Goal: Task Accomplishment & Management: Manage account settings

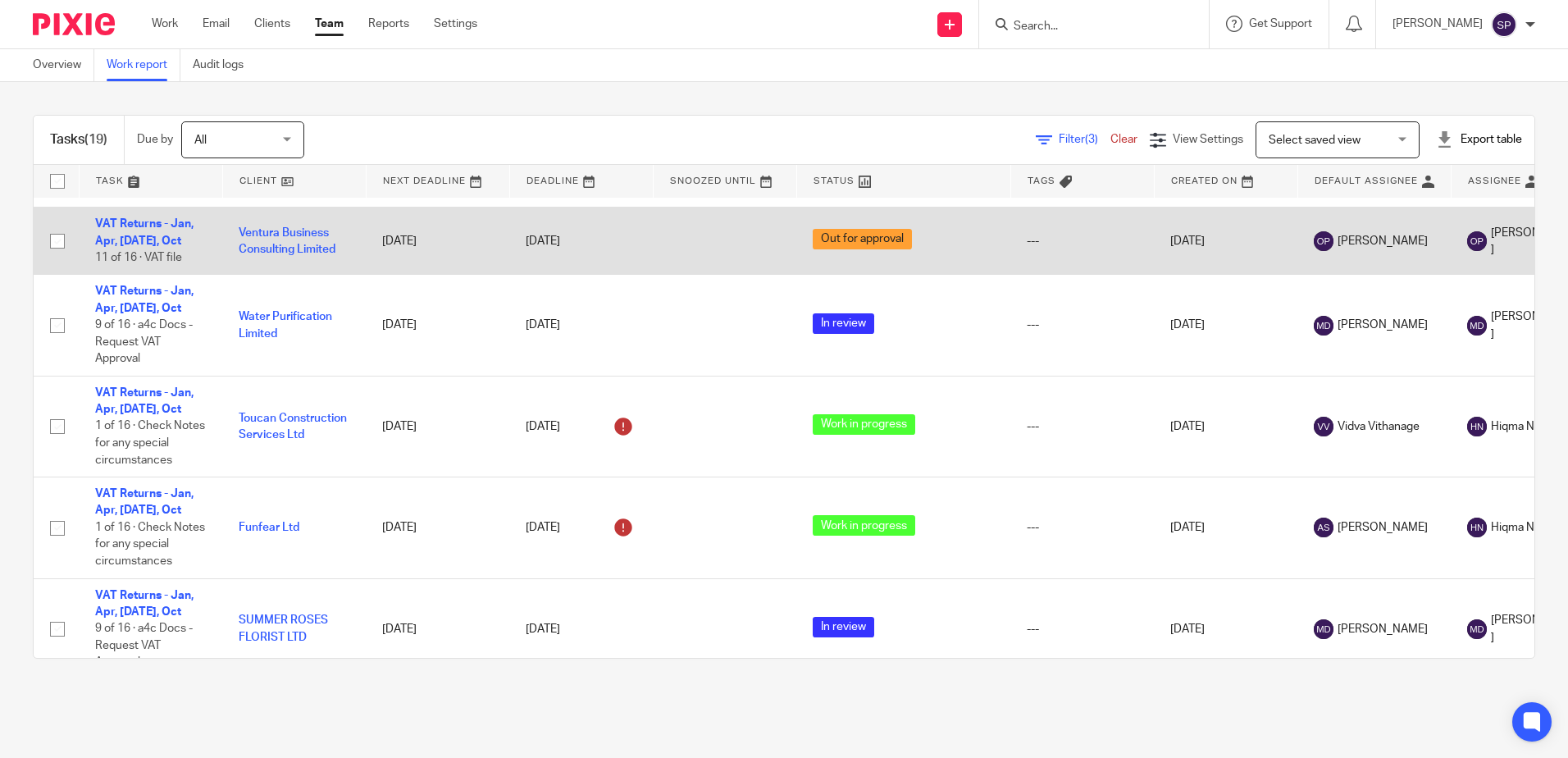
scroll to position [191, 0]
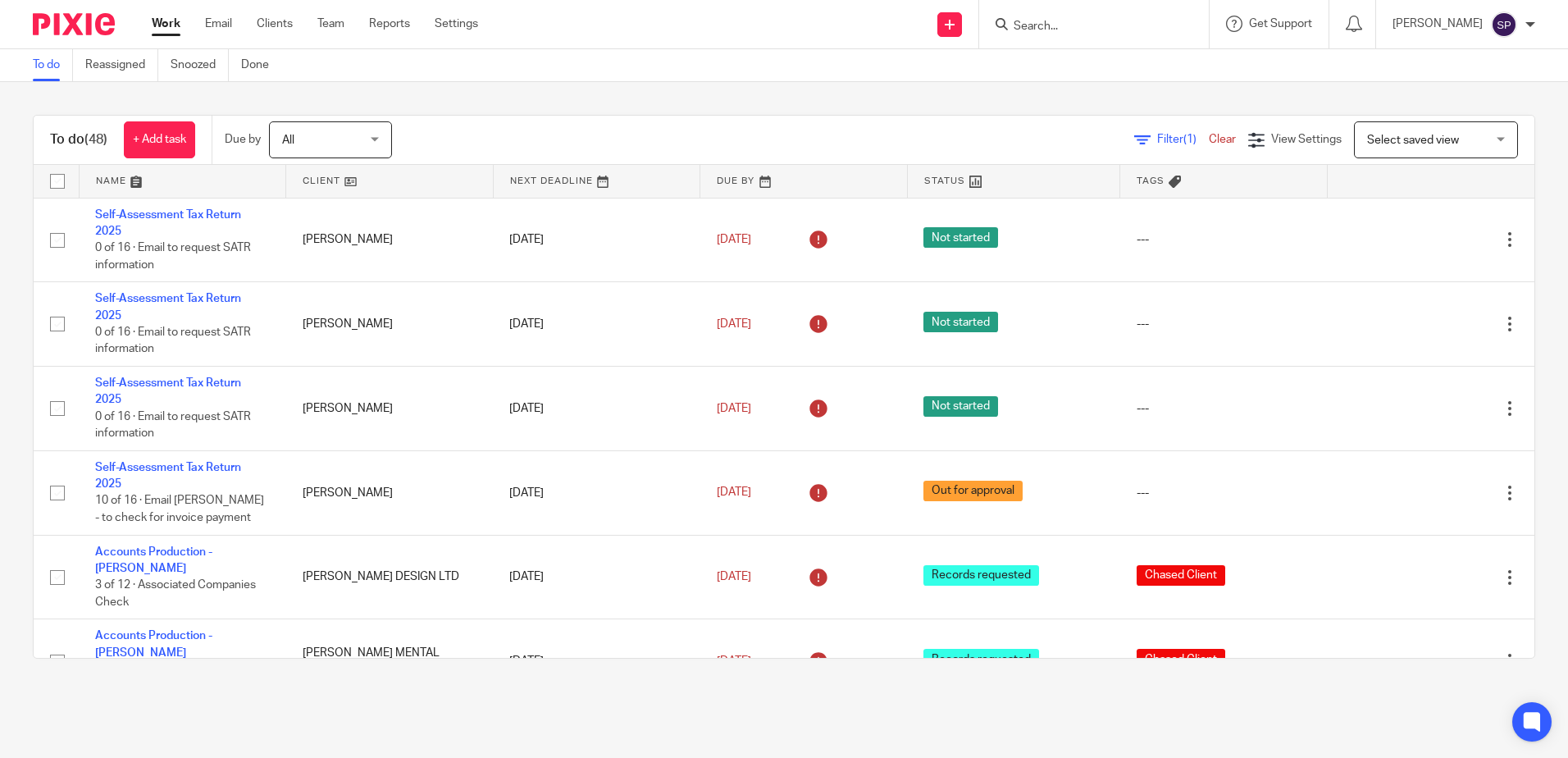
click at [178, 174] on link at bounding box center [182, 181] width 206 height 33
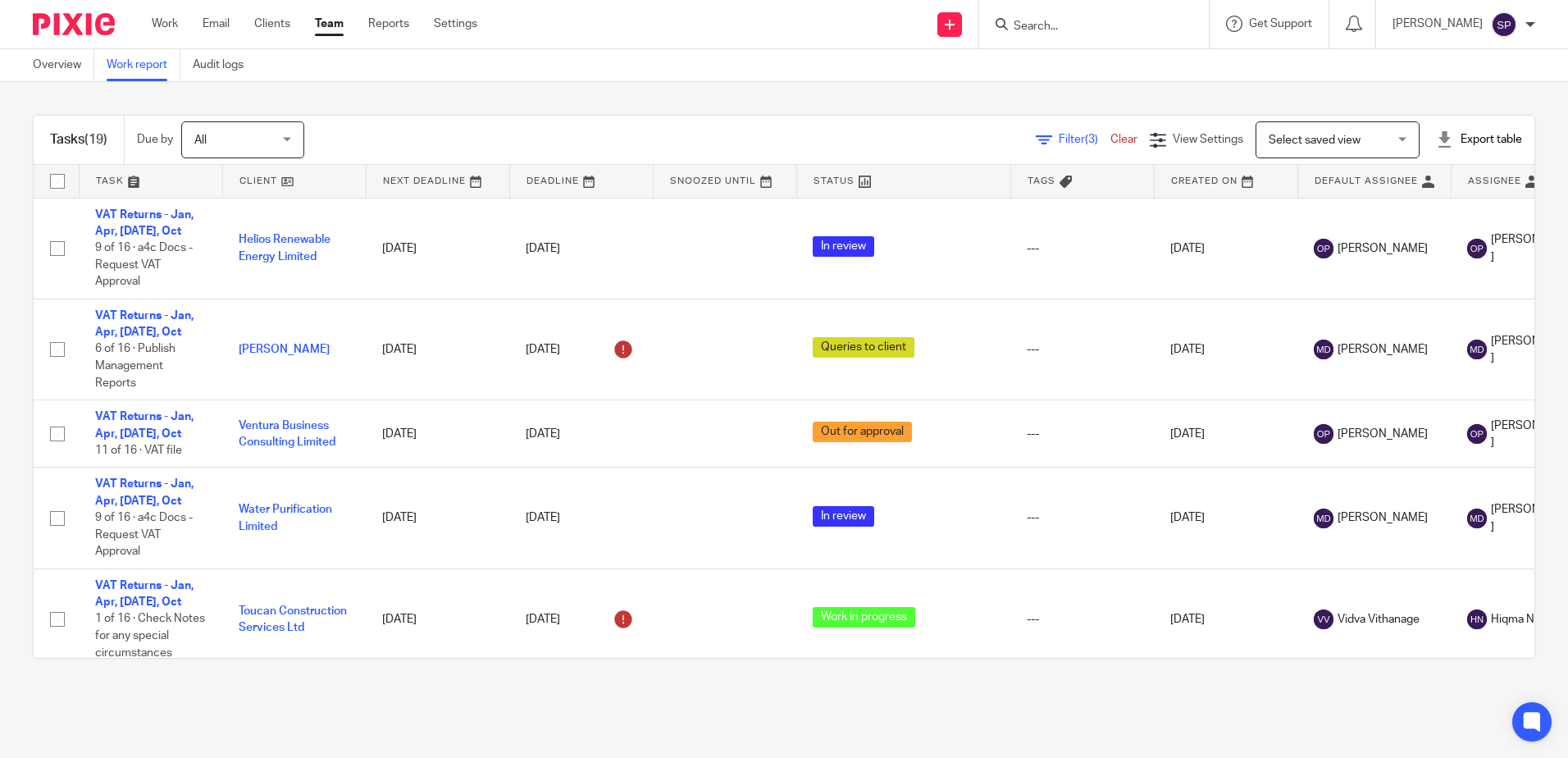
click at [1091, 36] on div at bounding box center [1095, 24] width 230 height 48
click at [1089, 28] on input "Search" at bounding box center [1086, 27] width 148 height 15
type input "kev"
click at [1087, 79] on link at bounding box center [1143, 70] width 268 height 37
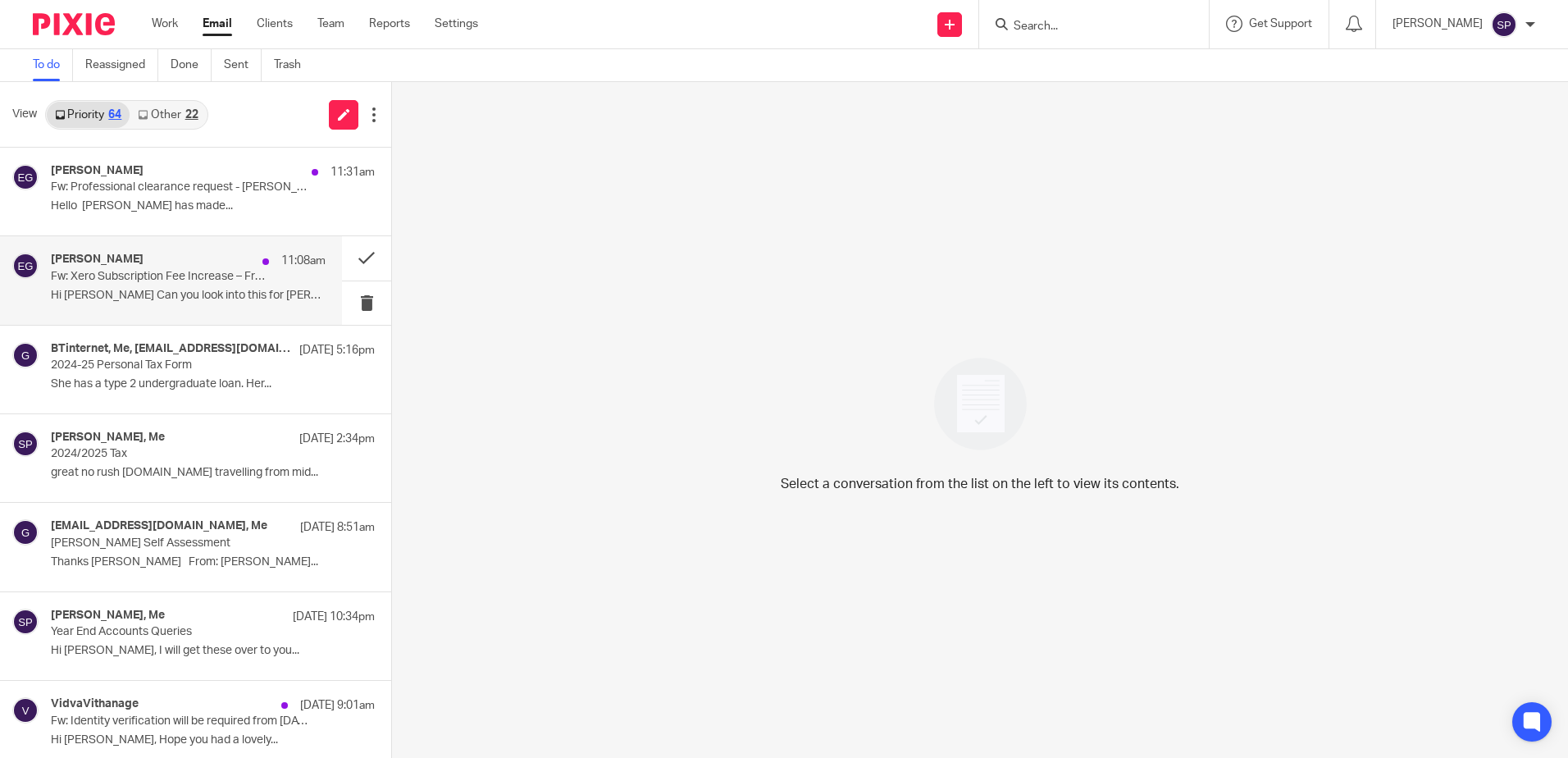
click at [171, 278] on p "Fw: Xero Subscription Fee Increase – From 1st Sept £37/month" at bounding box center [160, 277] width 220 height 14
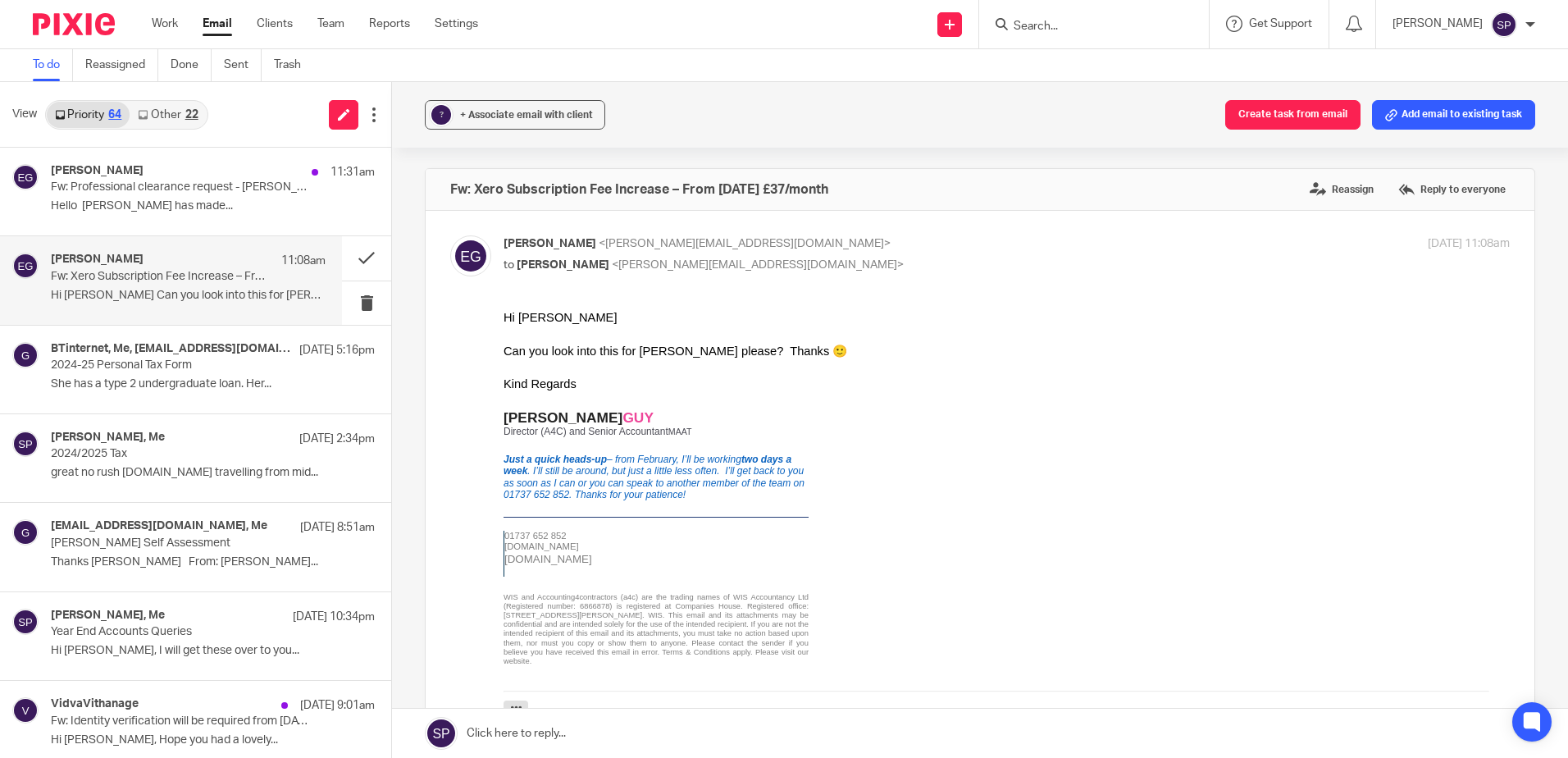
click at [181, 117] on link "Other 22" at bounding box center [168, 114] width 77 height 26
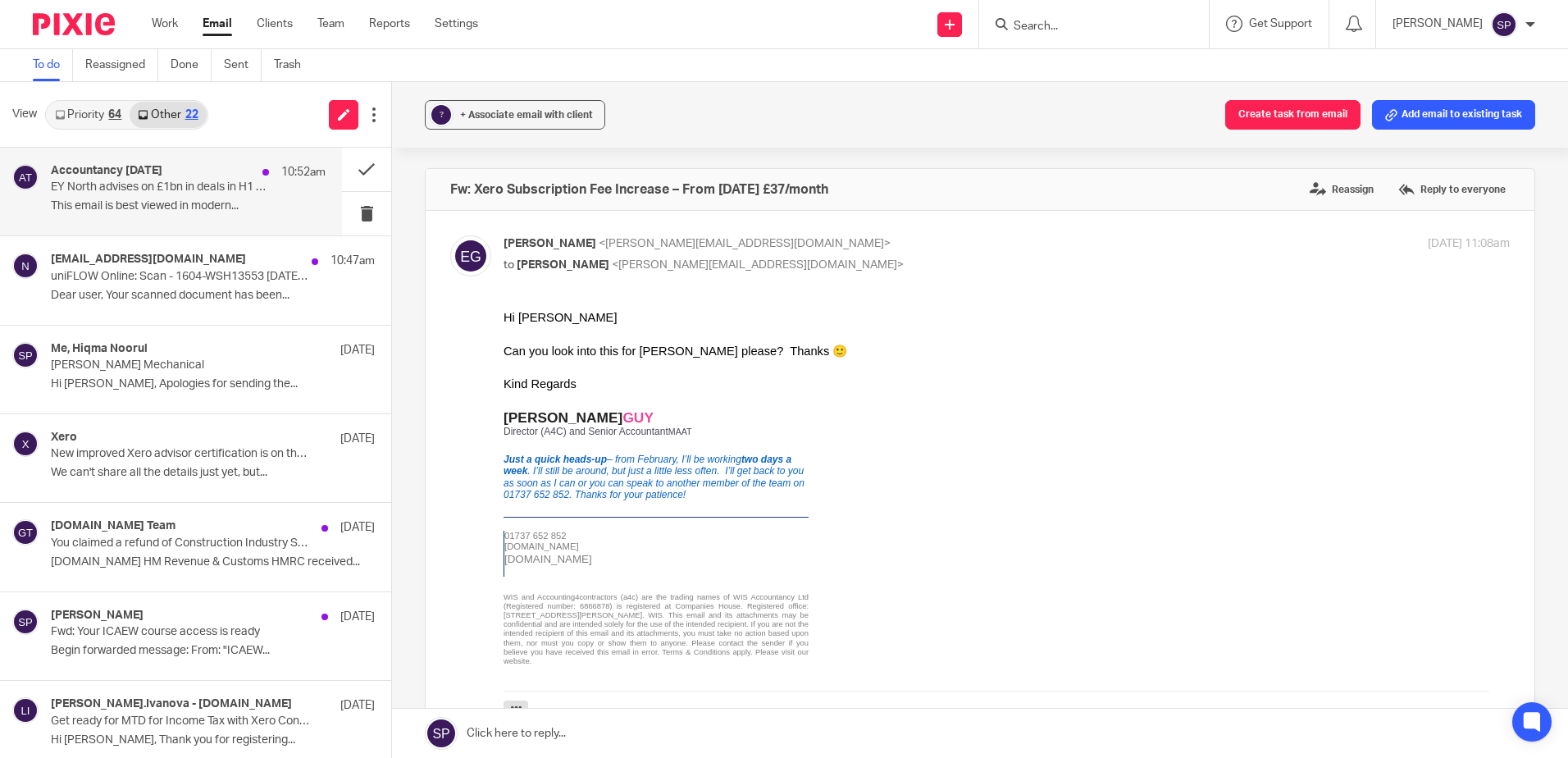
click at [170, 183] on p "EY North advises on £1bn in deals in H1 2025" at bounding box center [160, 188] width 220 height 14
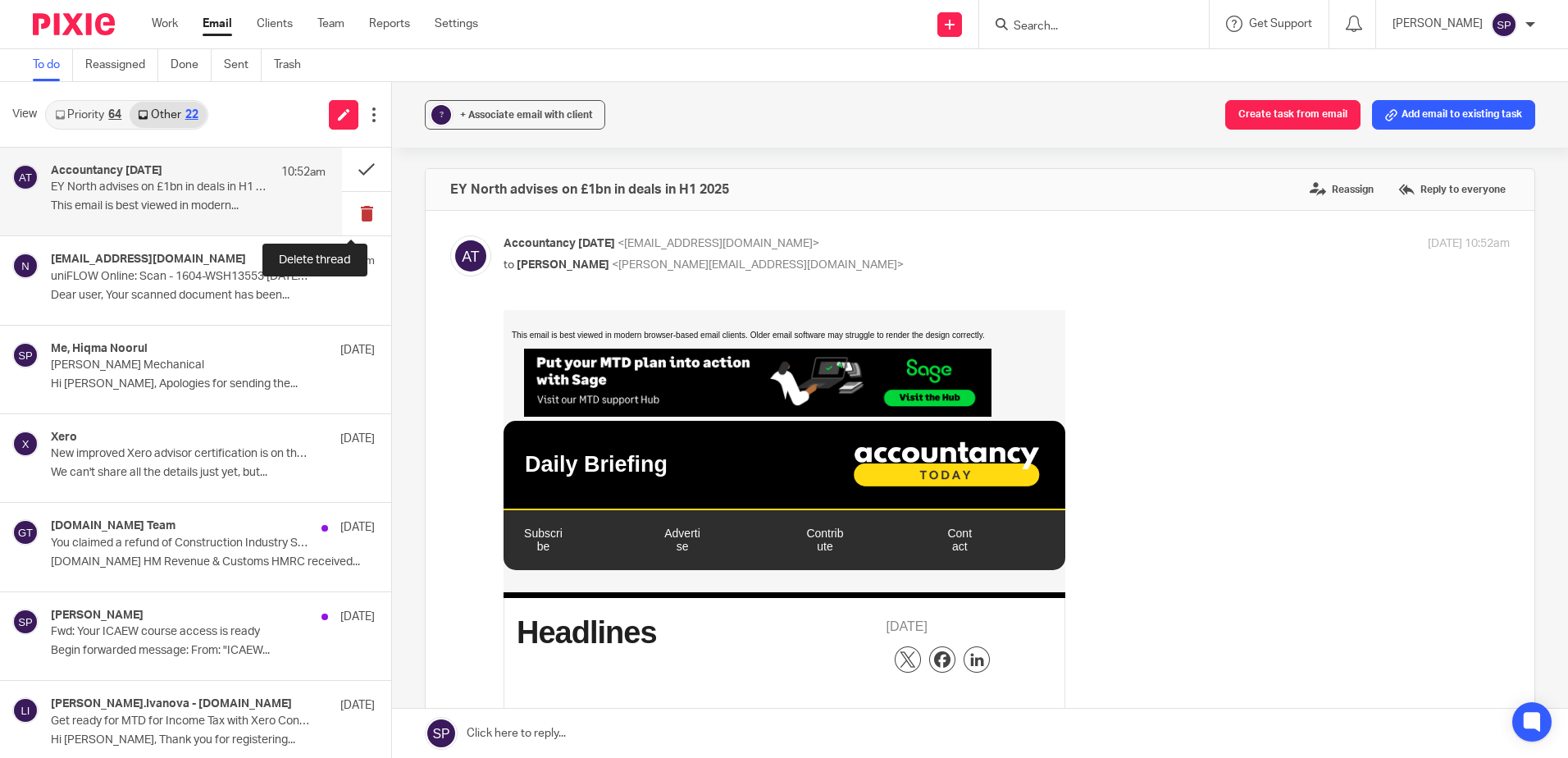
click at [349, 211] on button at bounding box center [366, 214] width 49 height 44
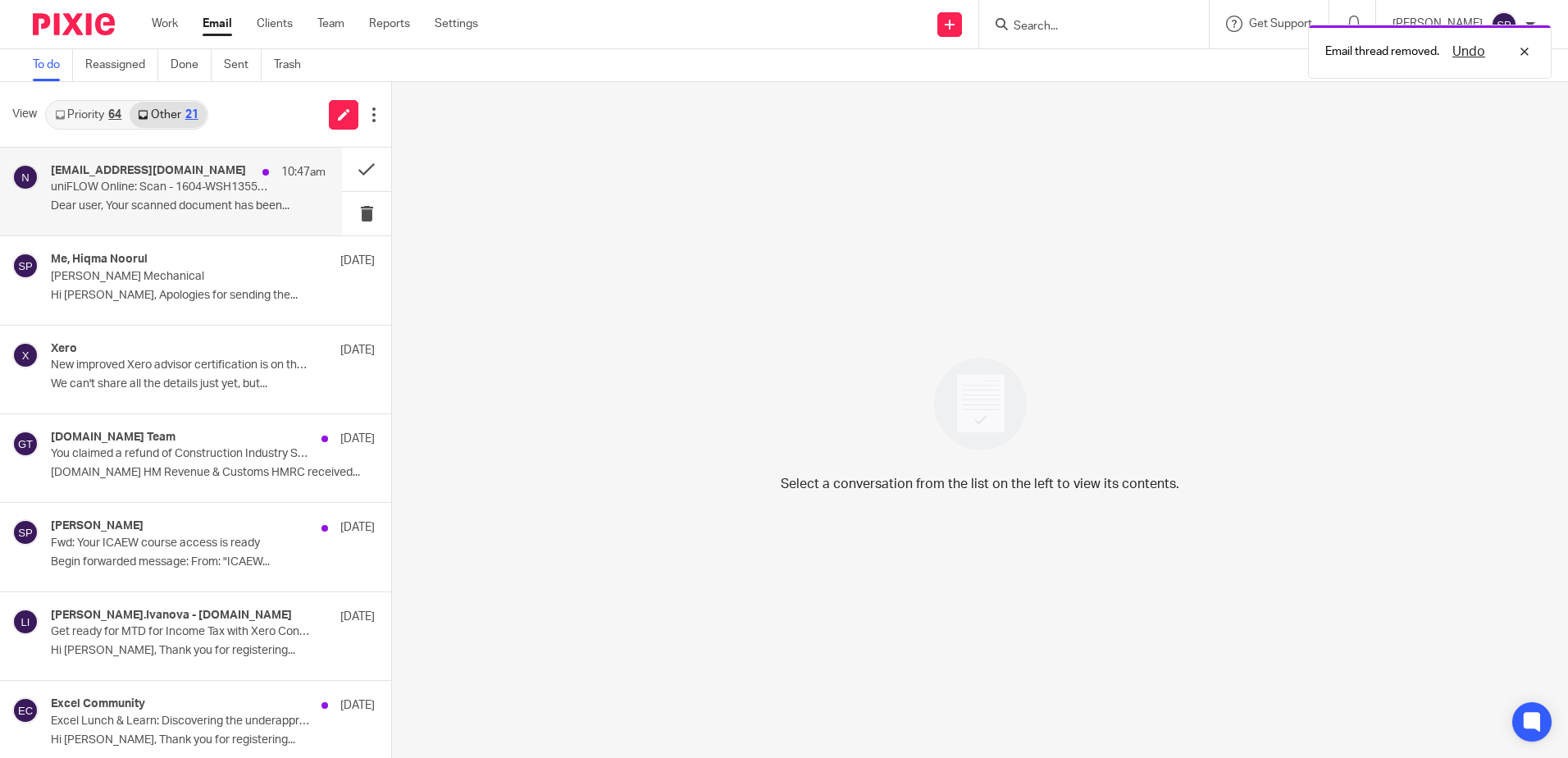
click at [238, 215] on div "noreply@go.eu.uniflowonline.com 10:47am uniFLOW Online: Scan - 1604-WSH13553 20…" at bounding box center [188, 191] width 275 height 55
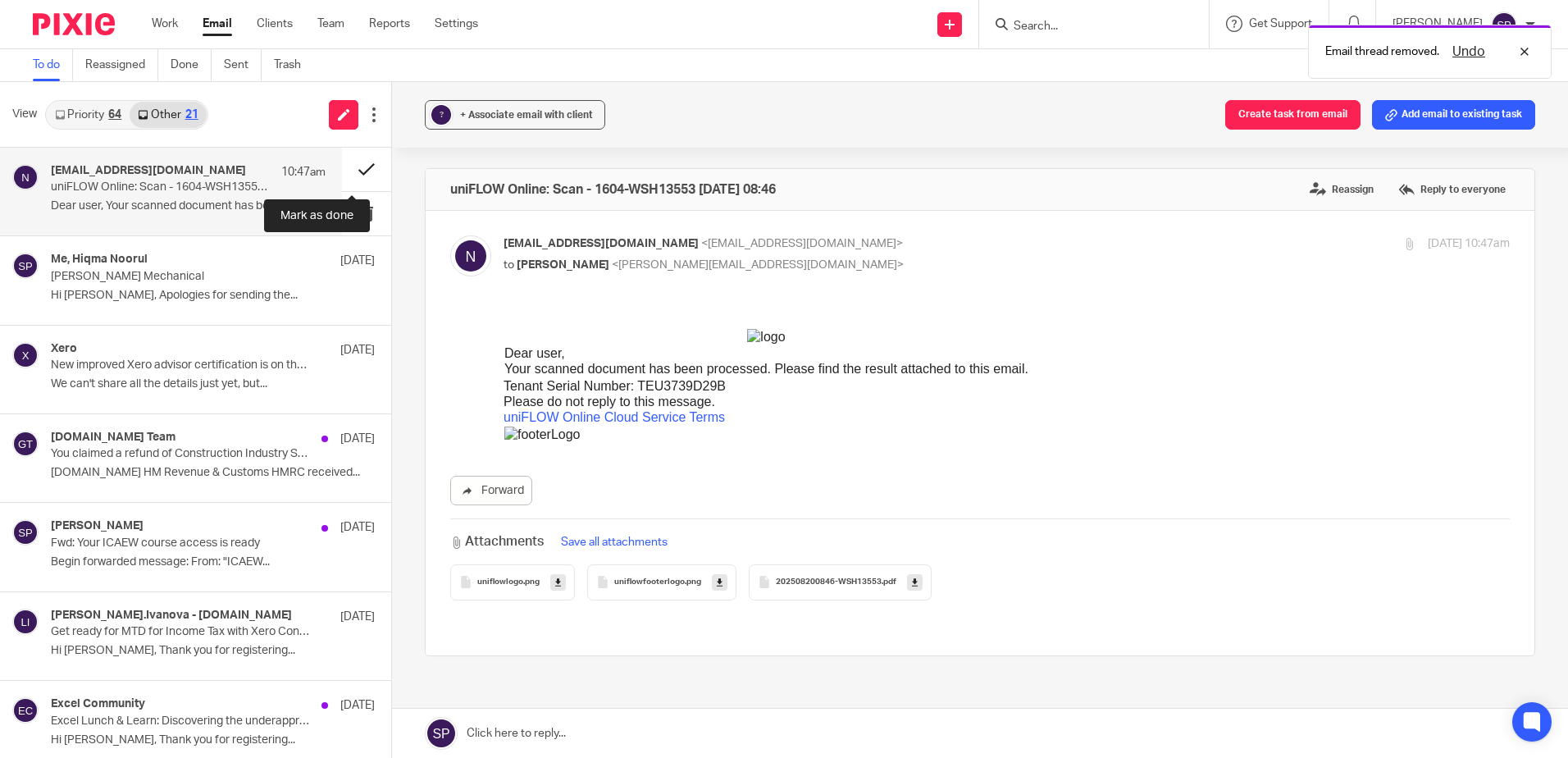
click at [344, 170] on button at bounding box center [366, 169] width 49 height 44
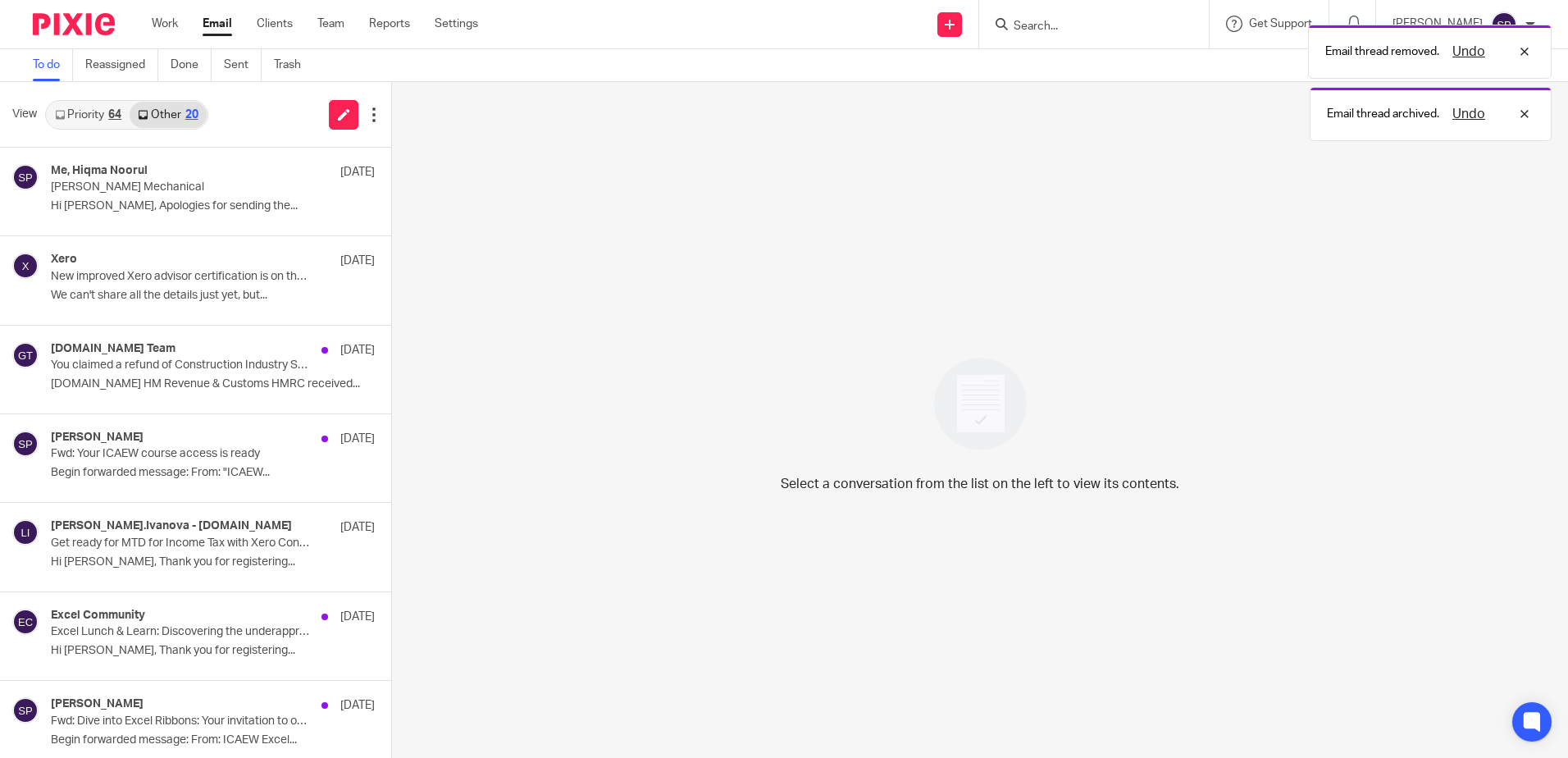
click at [98, 114] on link "Priority 64" at bounding box center [88, 114] width 83 height 26
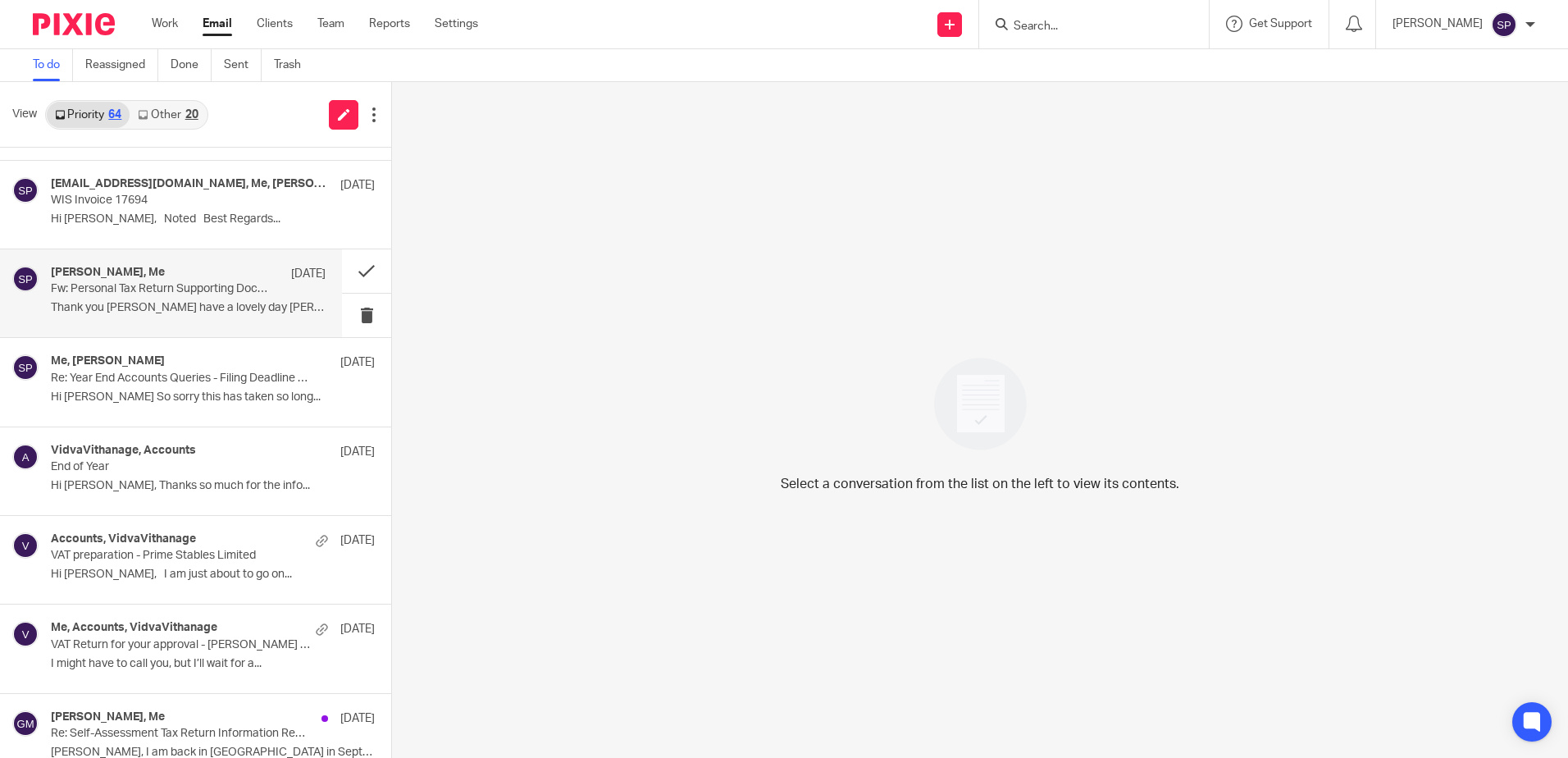
scroll to position [902, 0]
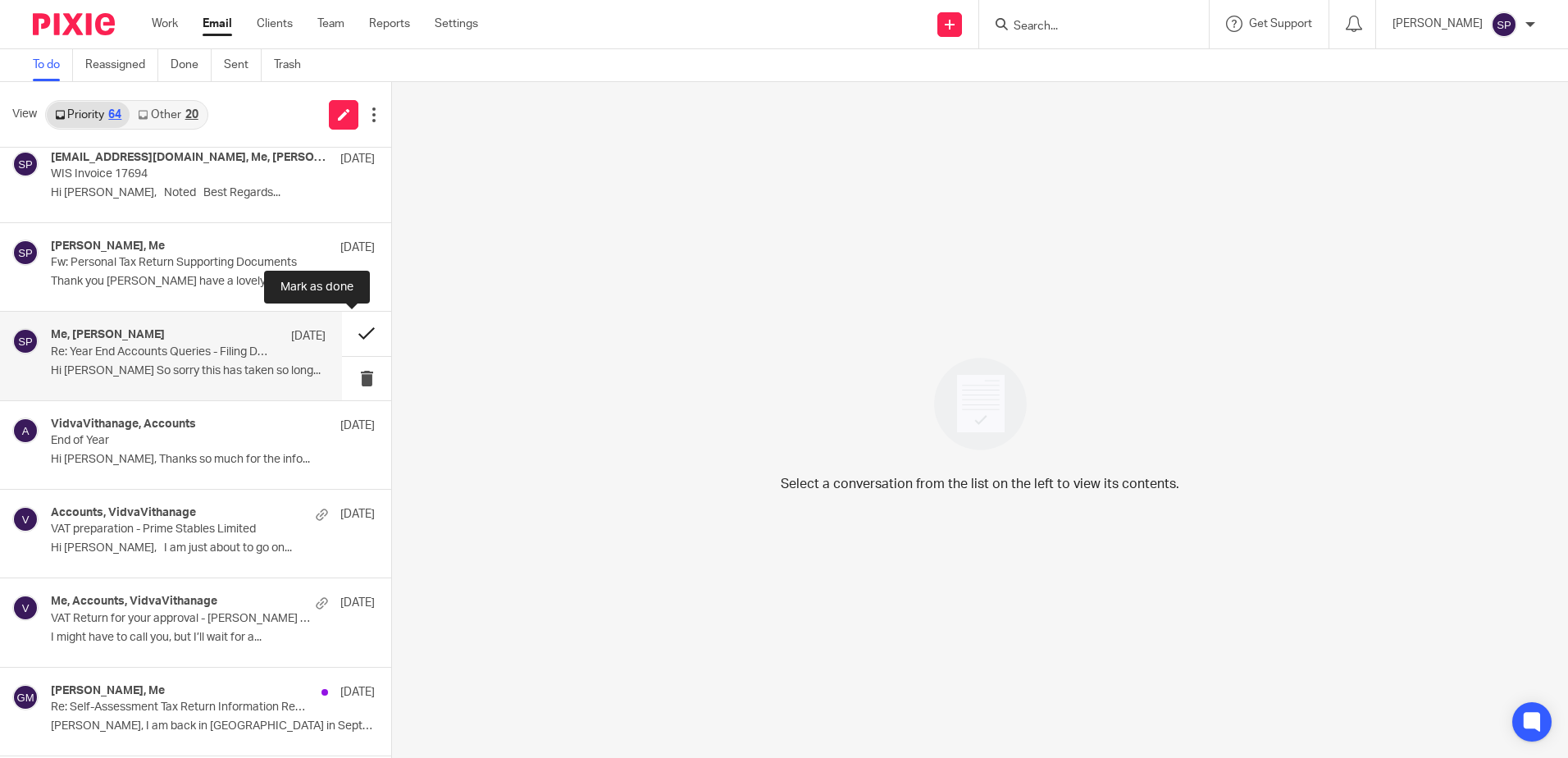
click at [348, 334] on button at bounding box center [366, 333] width 49 height 44
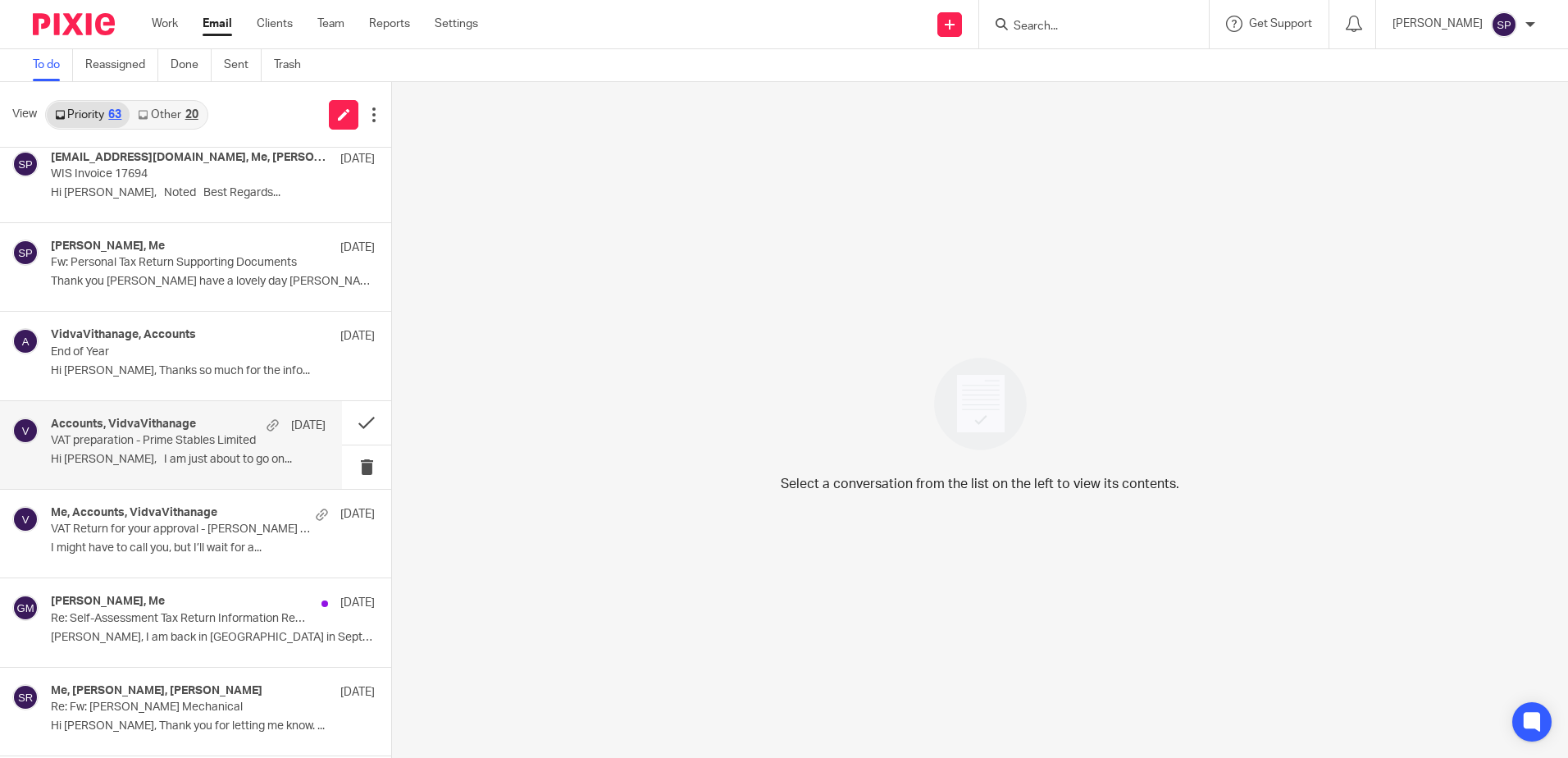
click at [149, 445] on p "VAT preparation - Prime Stables Limited" at bounding box center [160, 441] width 220 height 14
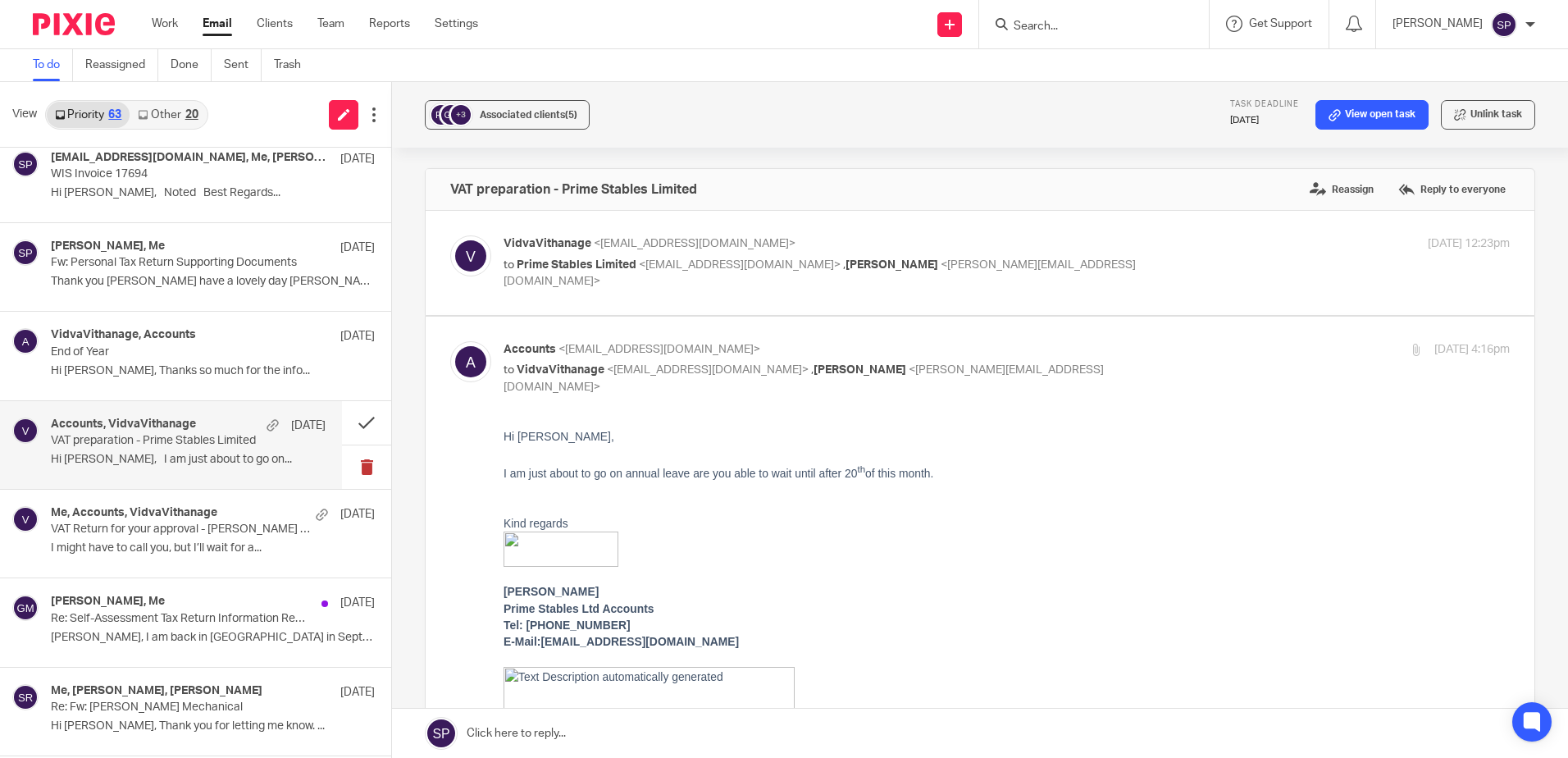
scroll to position [0, 0]
click at [346, 424] on button at bounding box center [366, 423] width 49 height 44
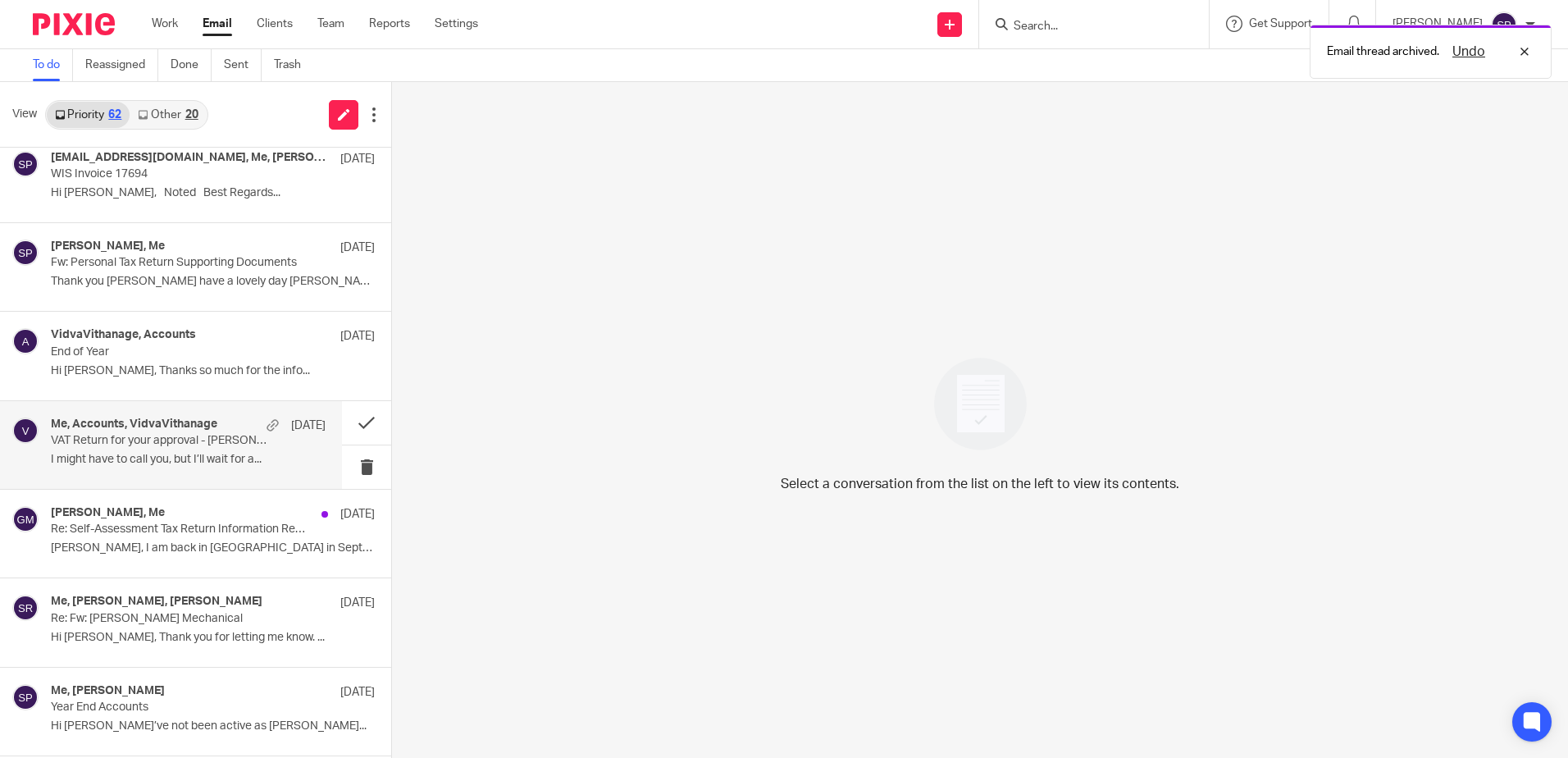
click at [182, 465] on p "I might have to call you, but I’ll wait for a..." at bounding box center [188, 460] width 275 height 14
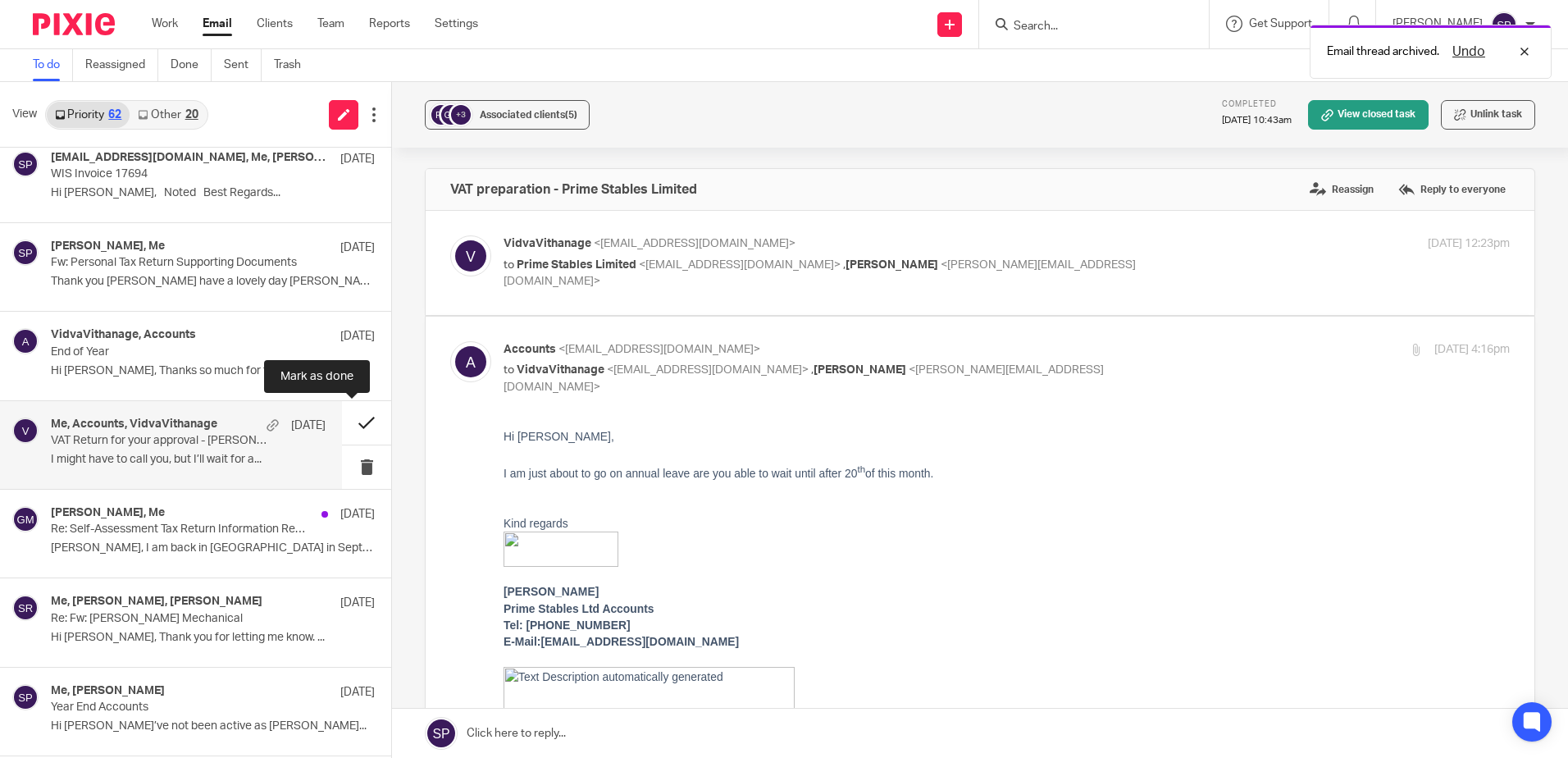
click at [346, 424] on button at bounding box center [366, 423] width 49 height 44
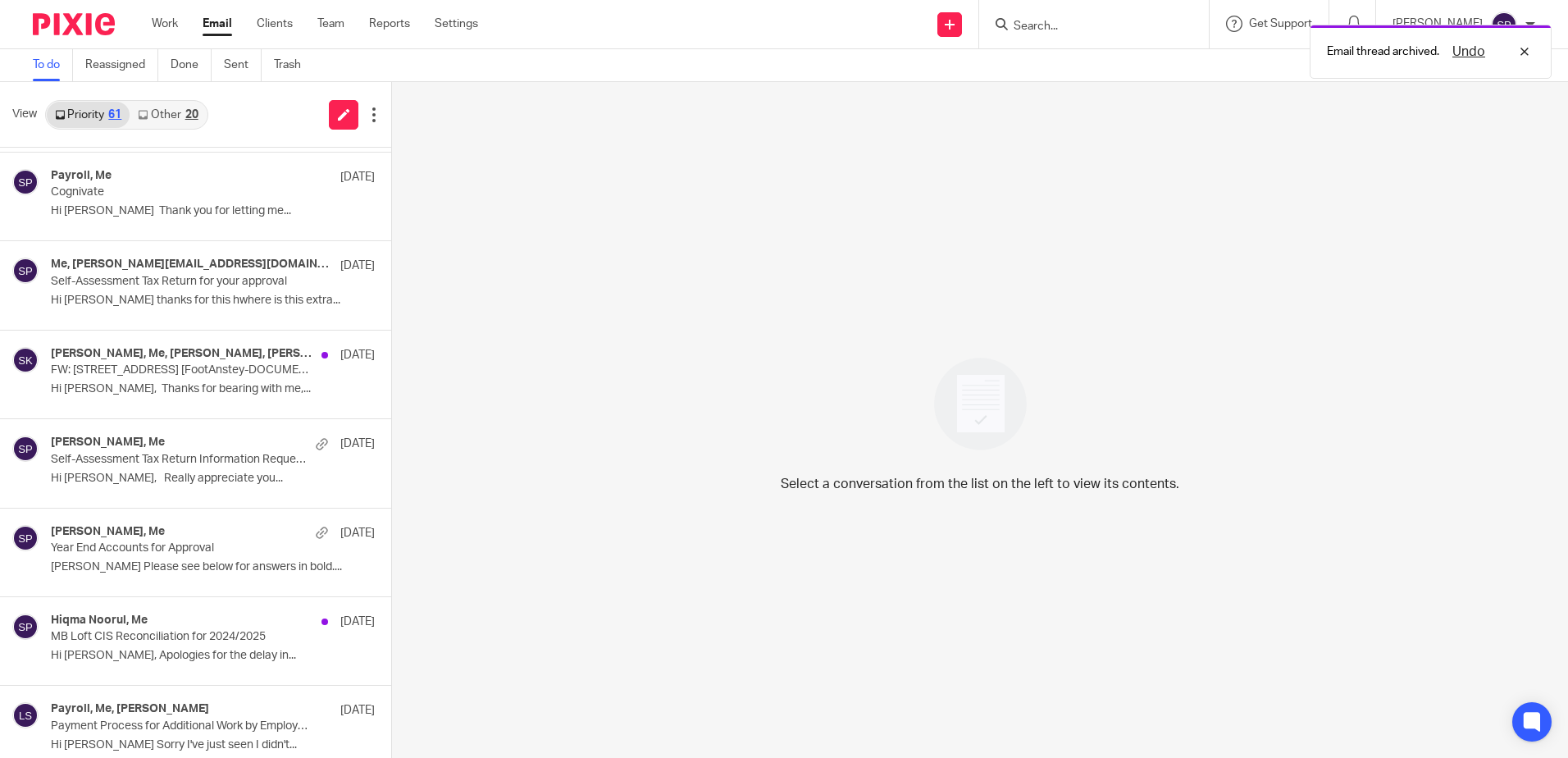
scroll to position [1558, 0]
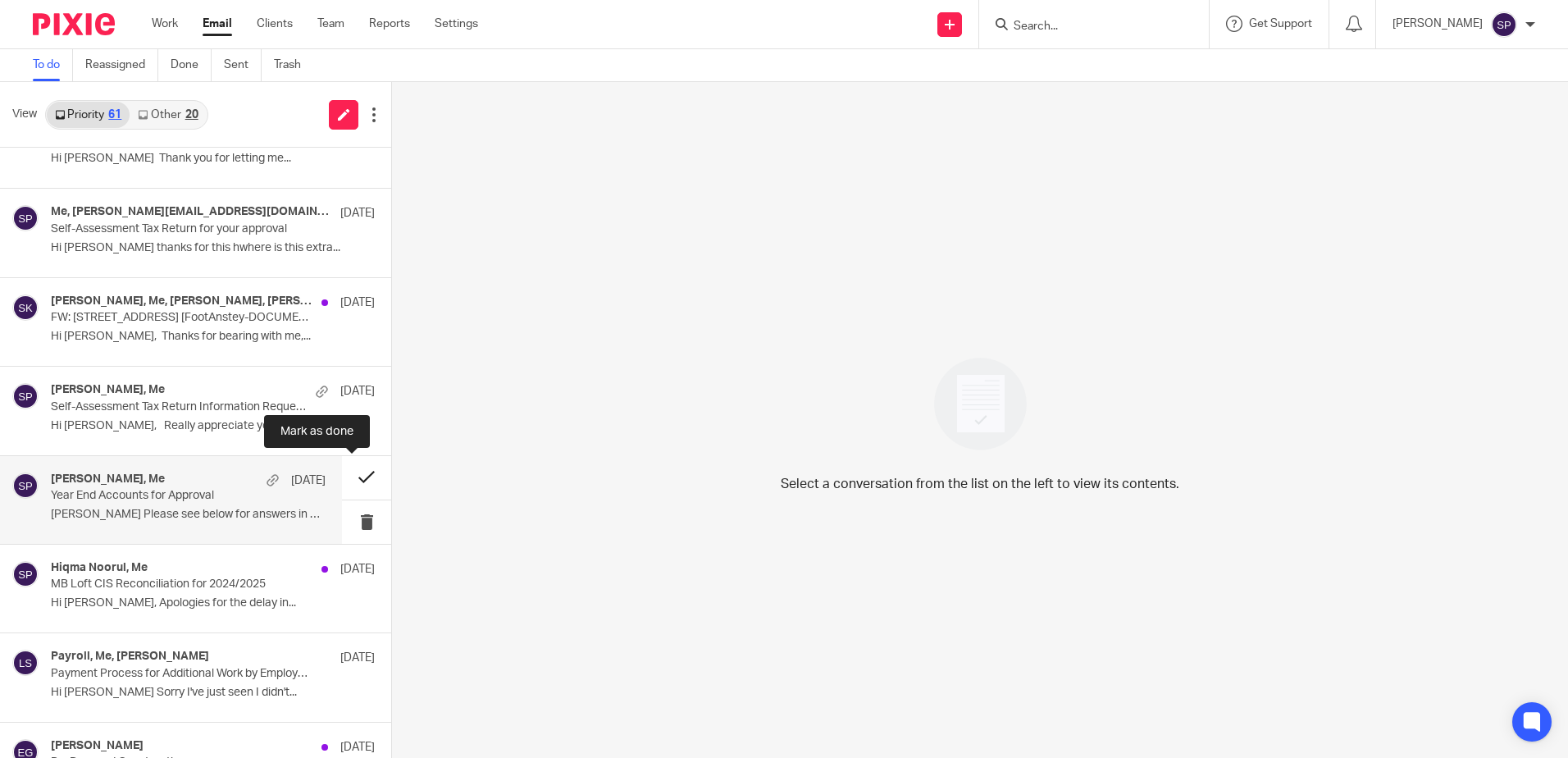
click at [353, 478] on button at bounding box center [366, 478] width 49 height 44
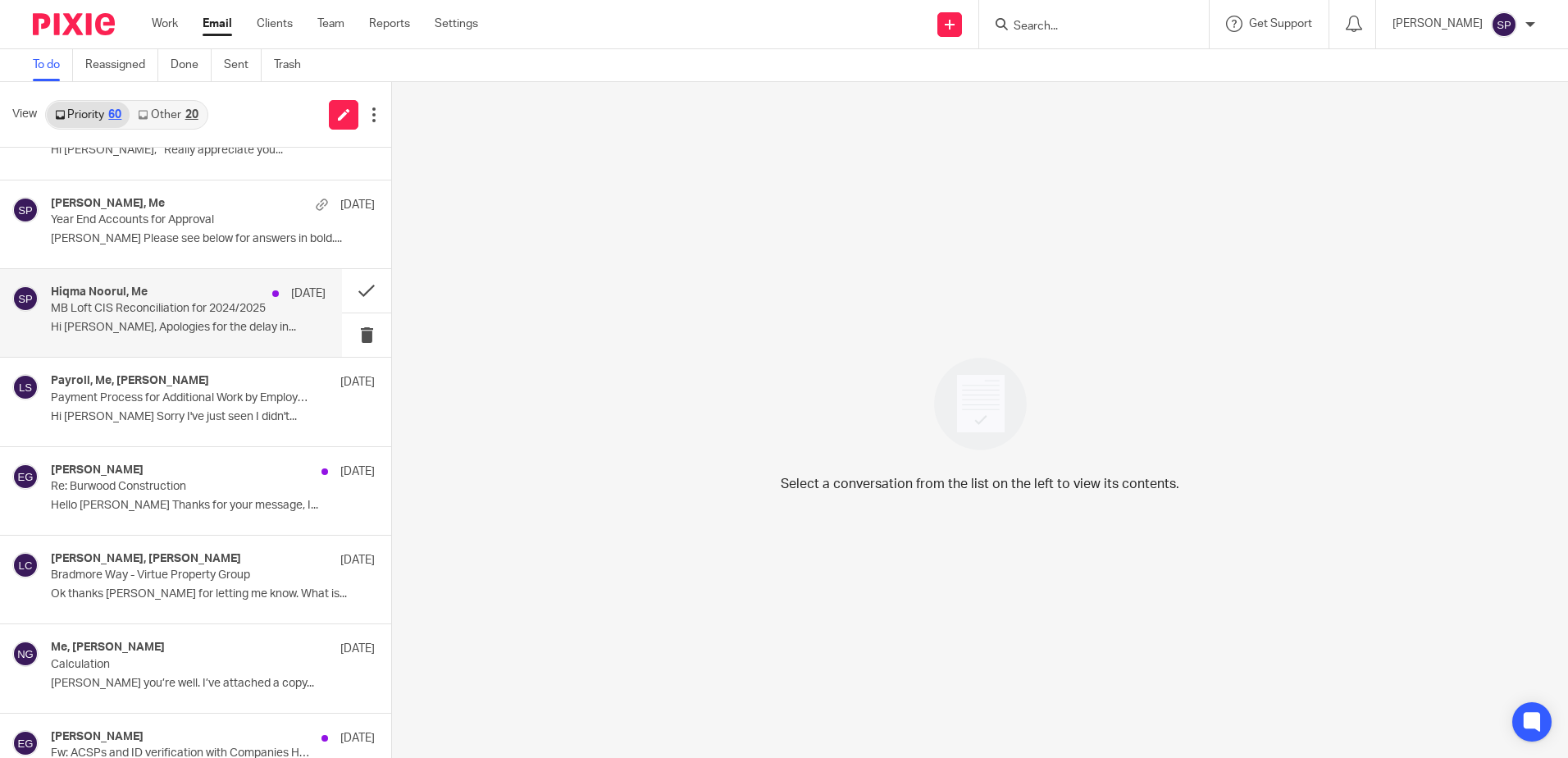
scroll to position [1886, 0]
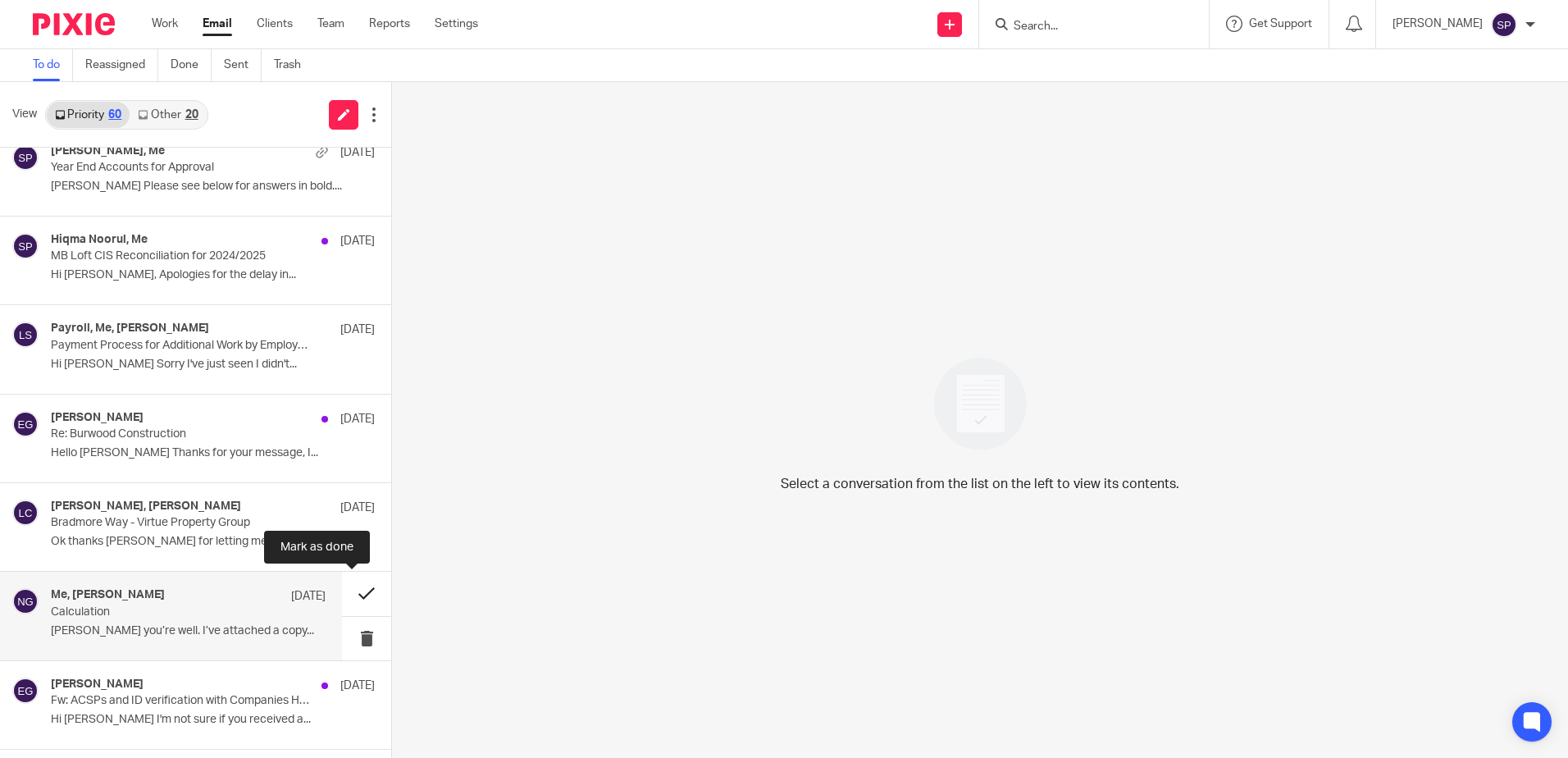
click at [349, 590] on button at bounding box center [366, 593] width 49 height 44
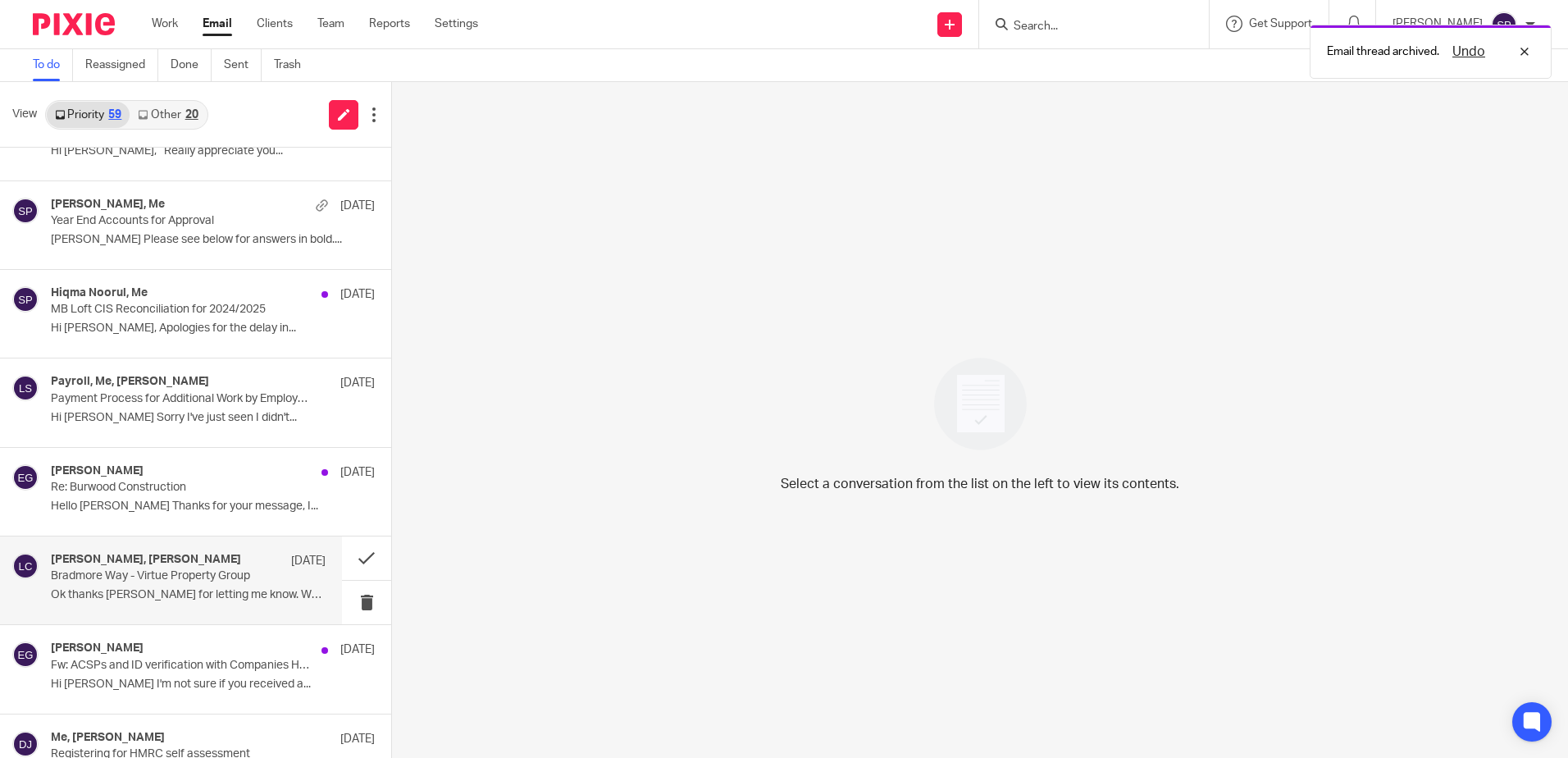
scroll to position [1804, 0]
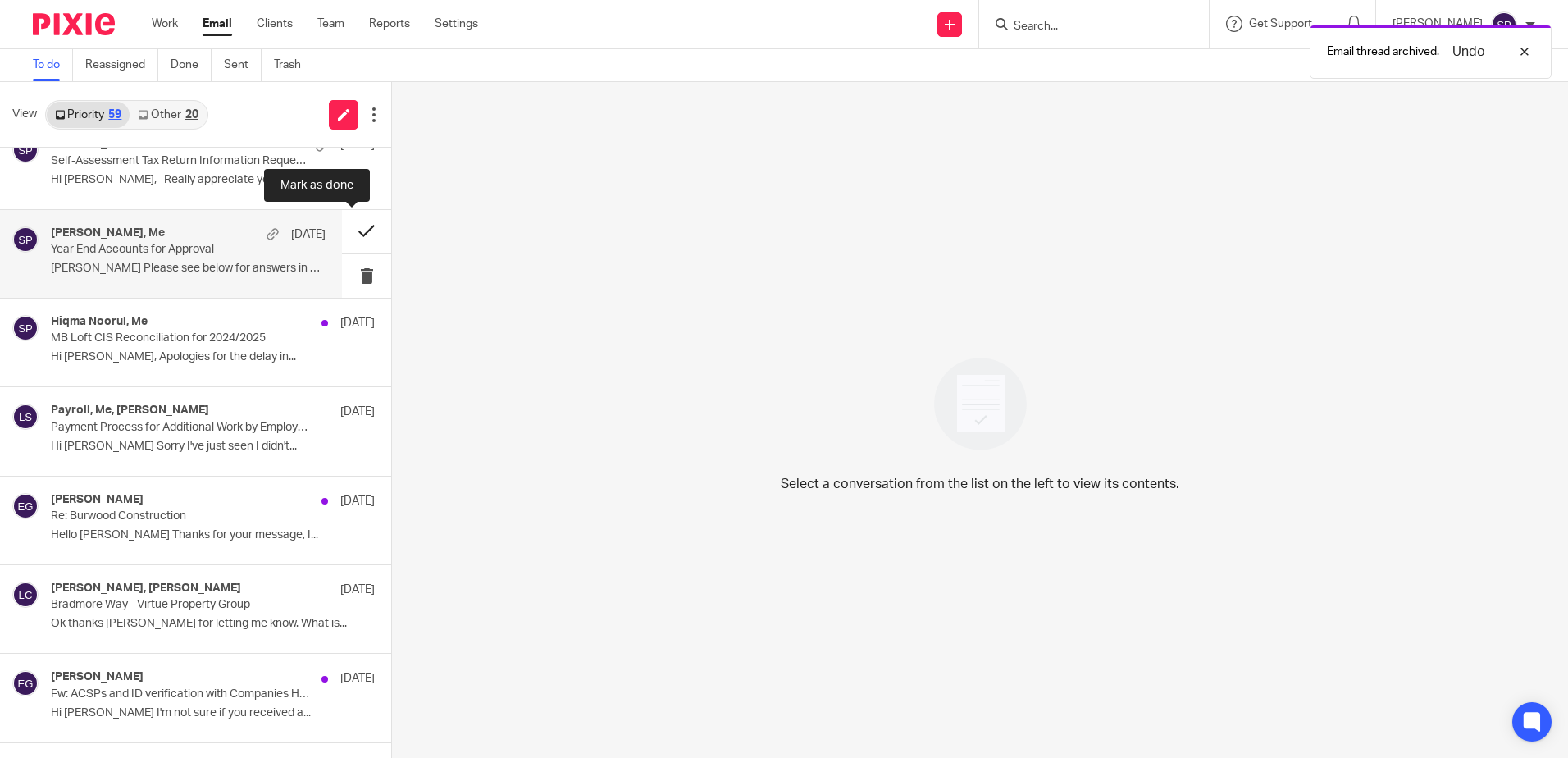
click at [350, 231] on button at bounding box center [366, 231] width 49 height 44
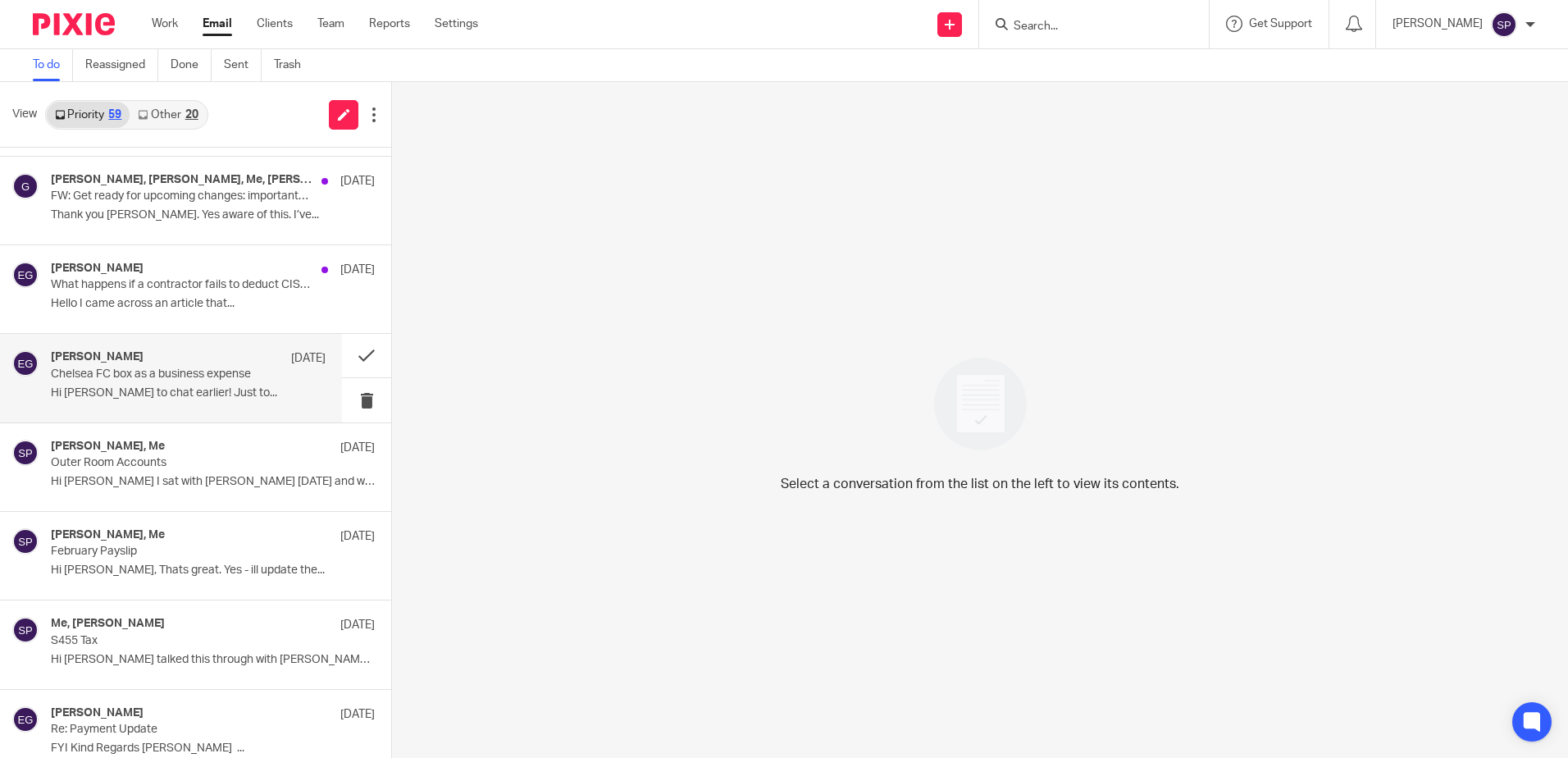
scroll to position [3117, 0]
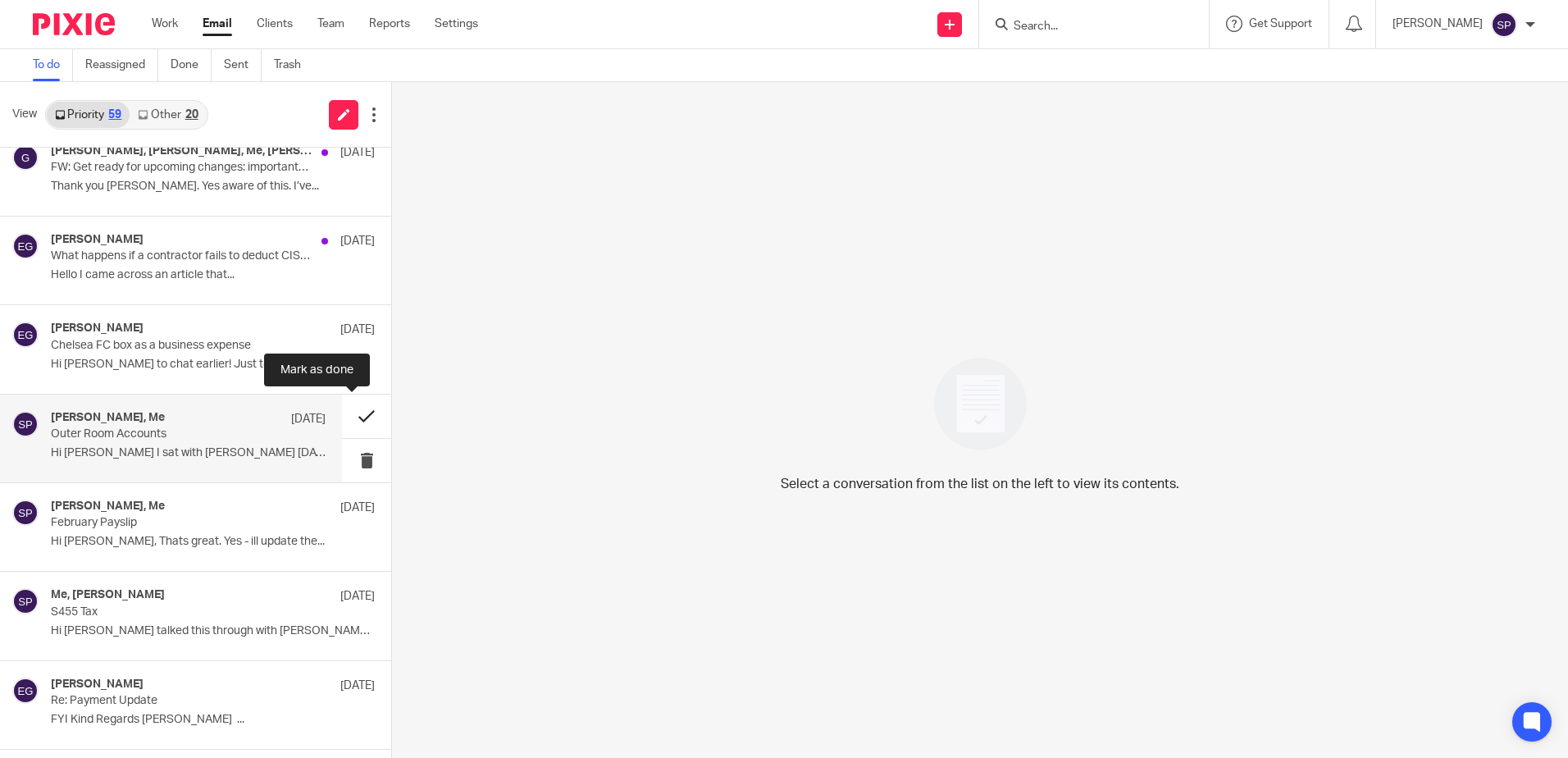
click at [352, 419] on button at bounding box center [366, 415] width 49 height 44
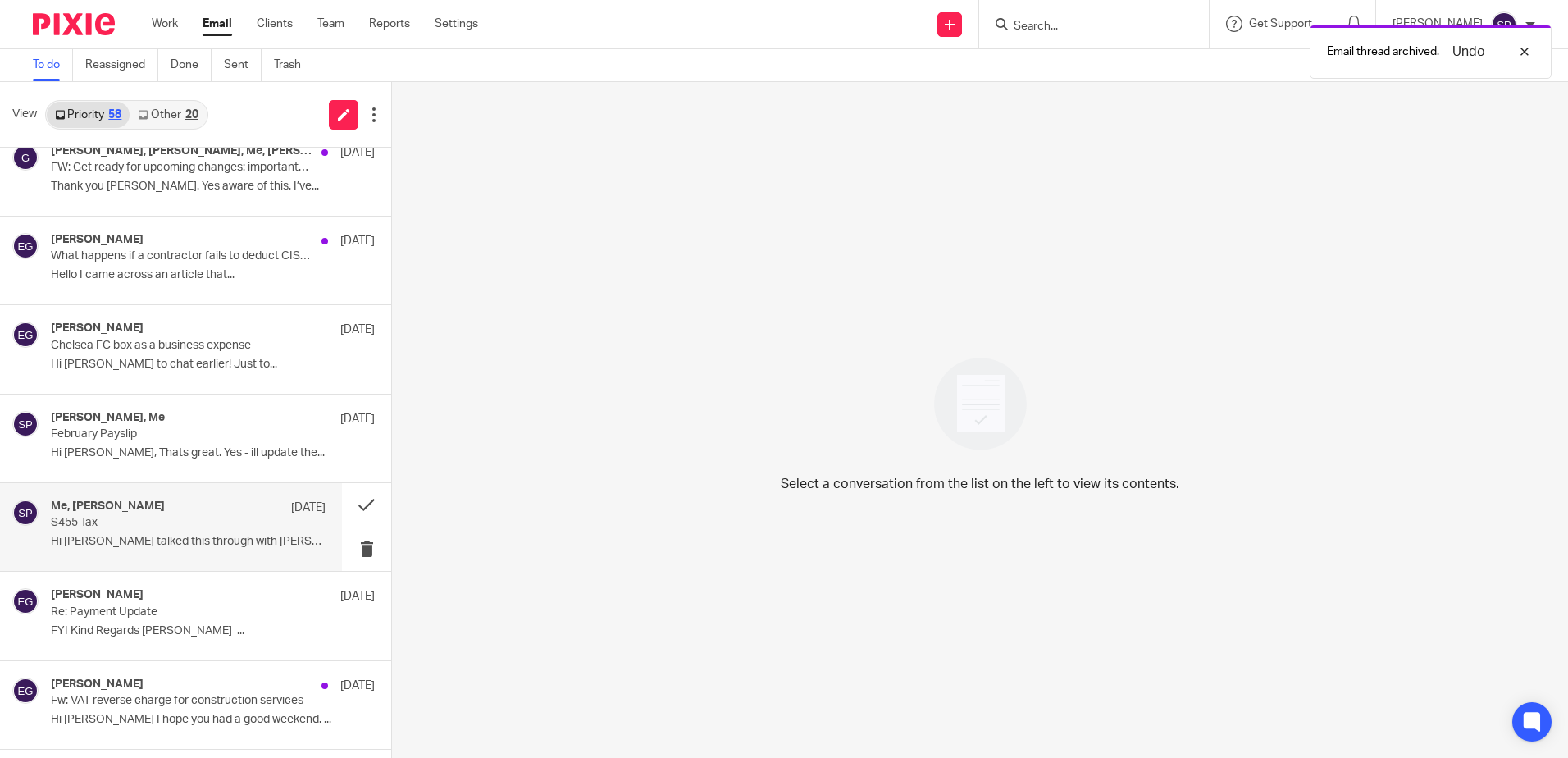
scroll to position [3198, 0]
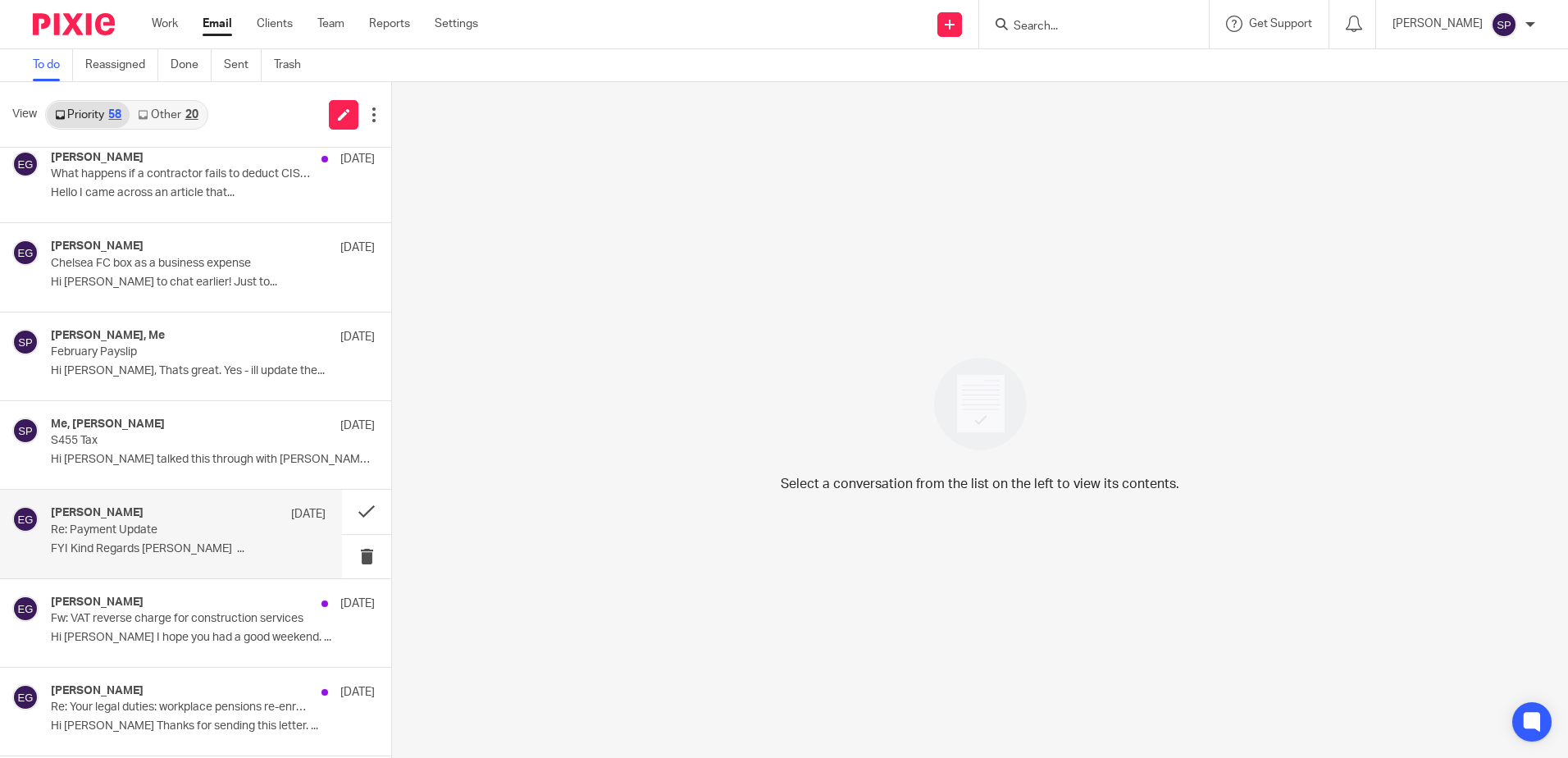
click at [238, 549] on p "FYI Kind Regards Esther GUY ..." at bounding box center [188, 549] width 275 height 14
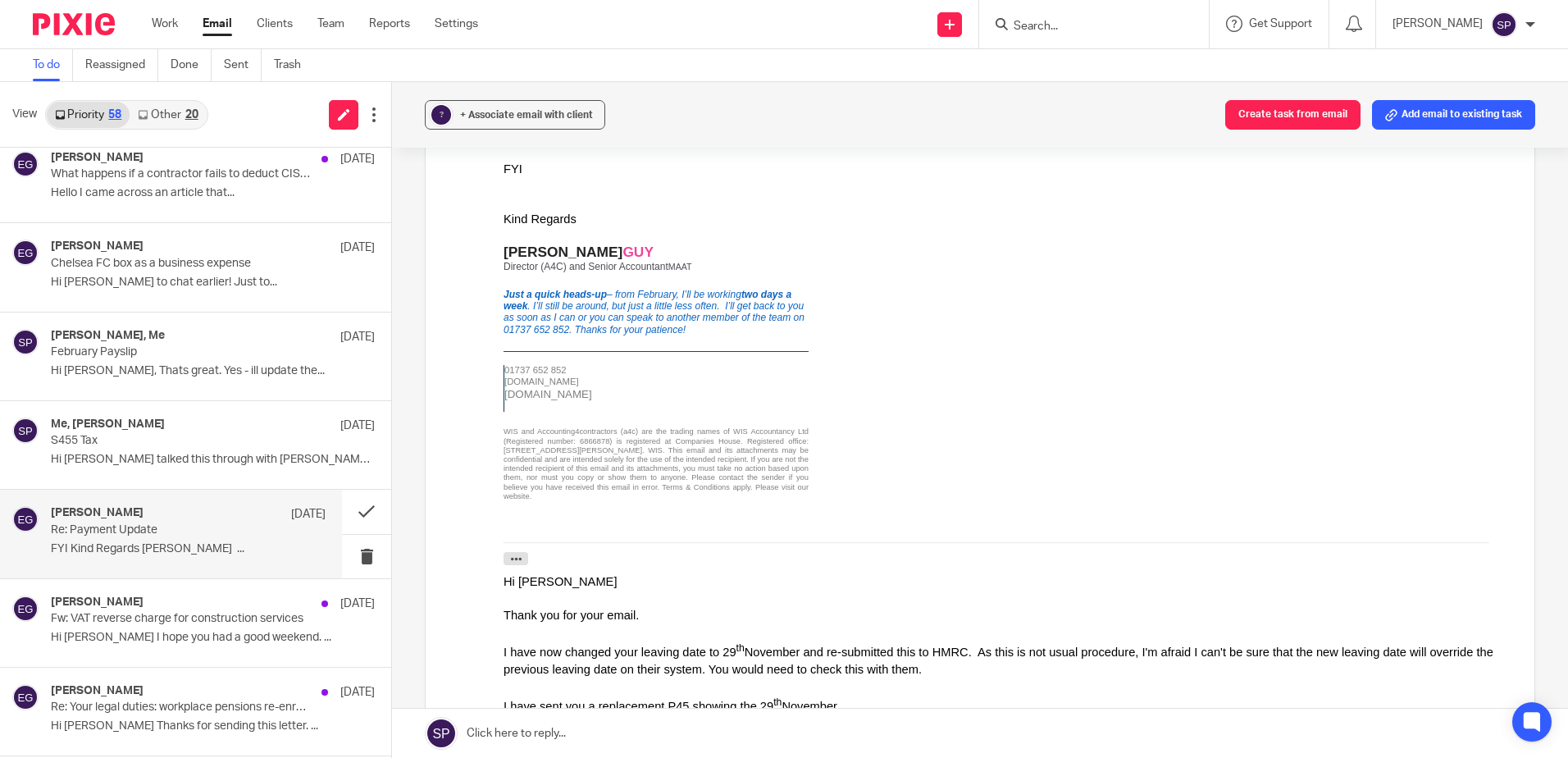
scroll to position [328, 0]
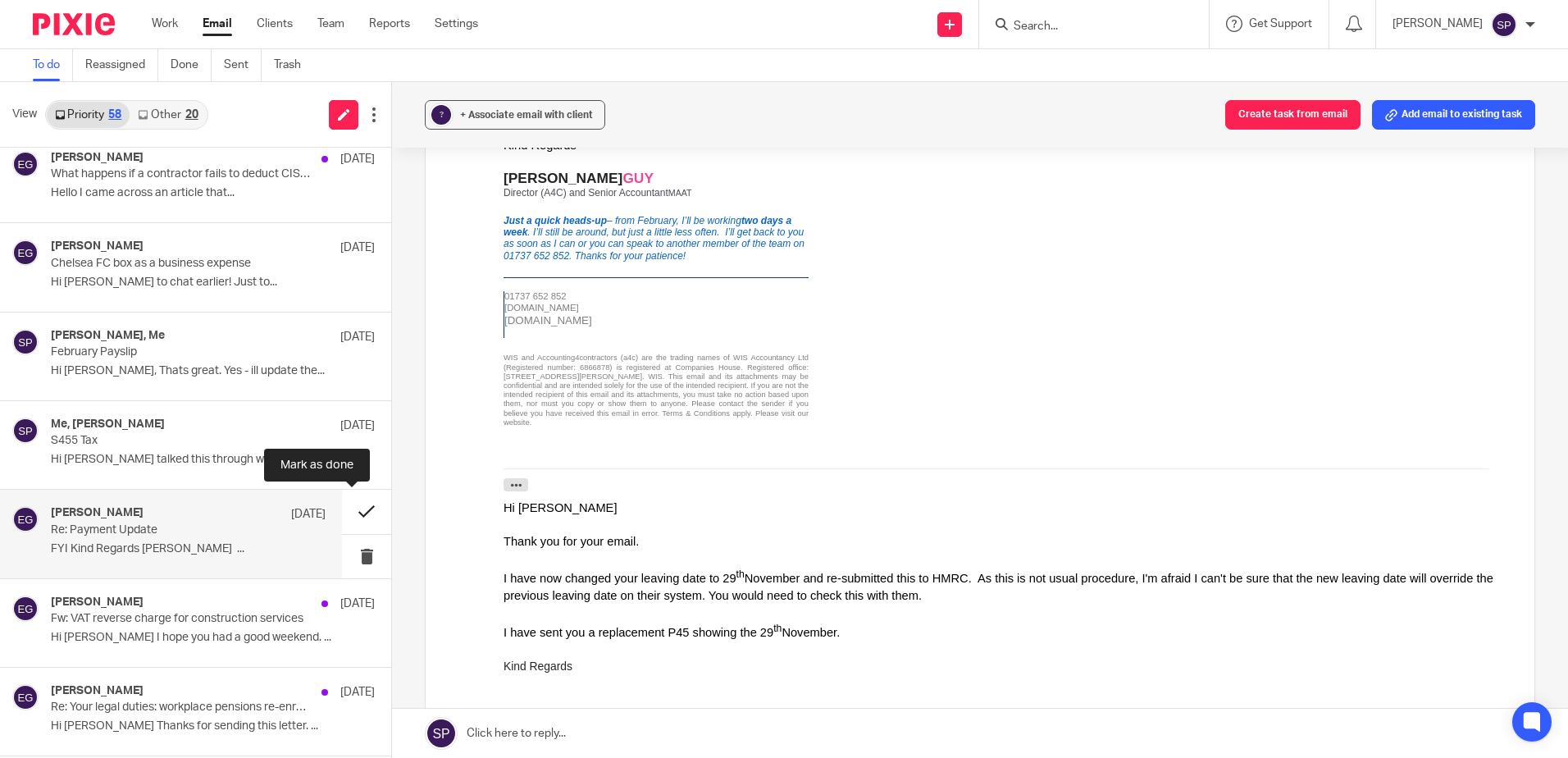
click at [344, 513] on button at bounding box center [366, 511] width 49 height 44
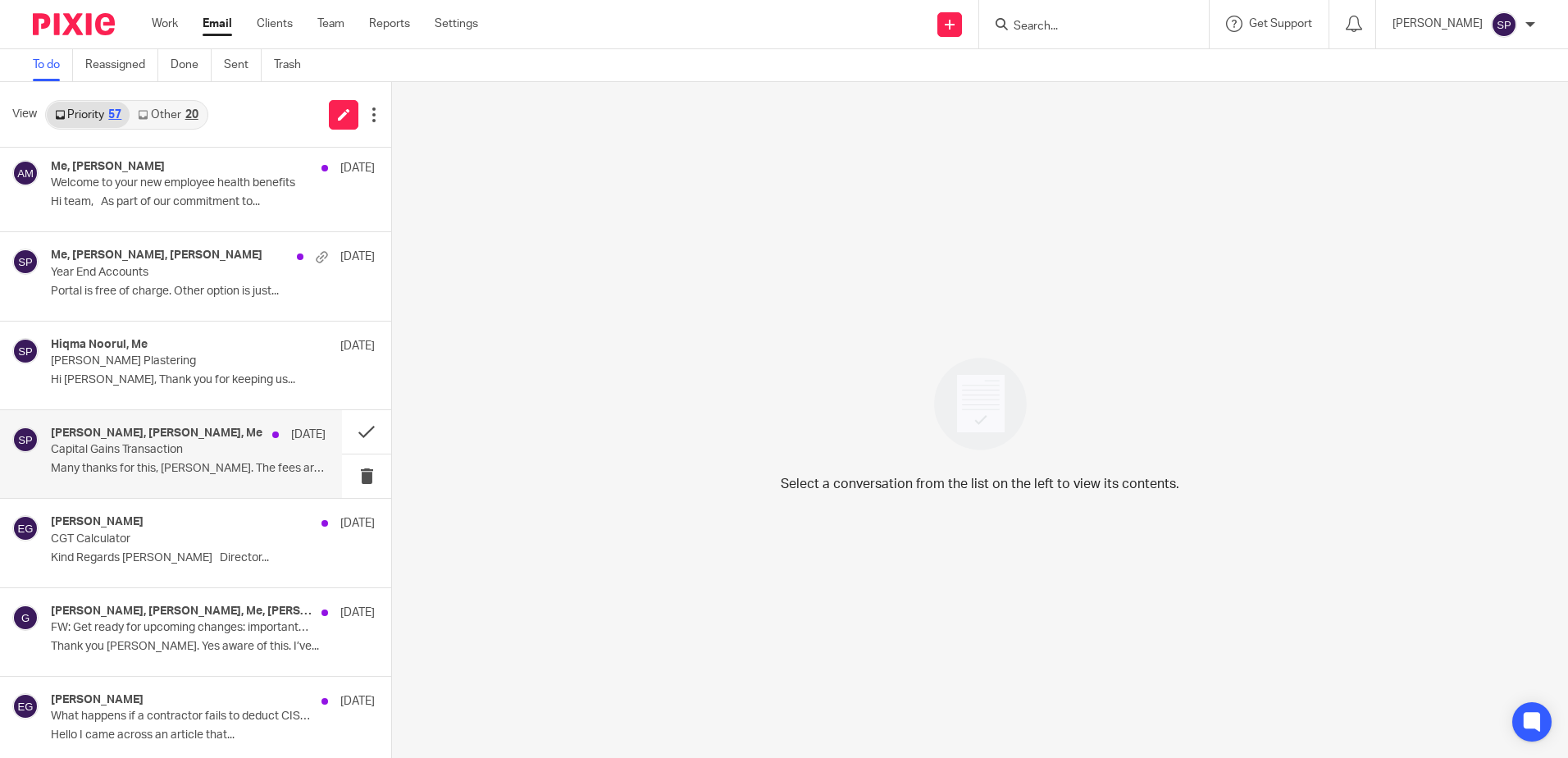
scroll to position [2685, 0]
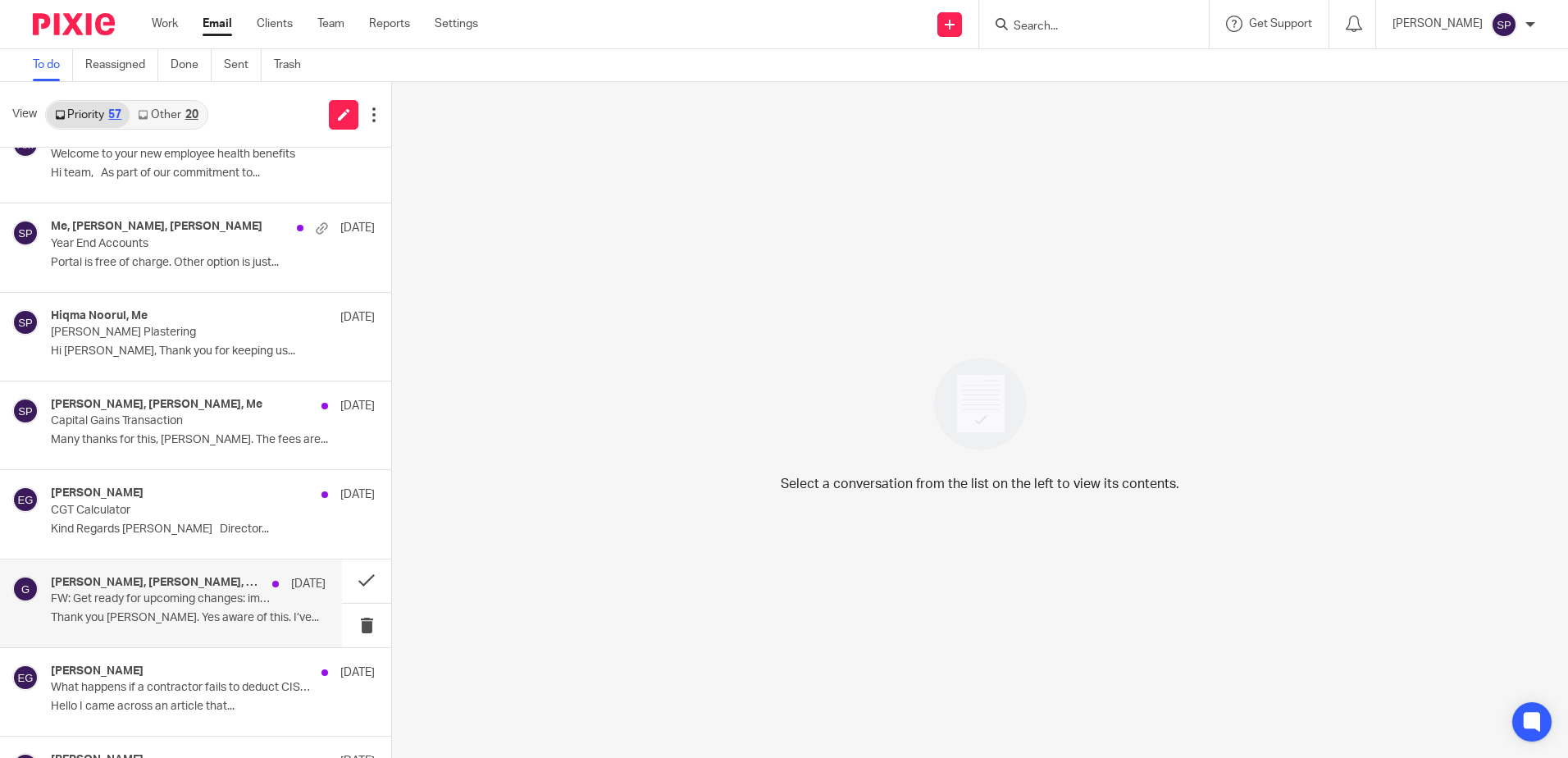
click at [264, 608] on div "Wijay Kanagasundaram, Graham Jarvis, Me, Esther Guy, grahamjarvis75@btinternet.…" at bounding box center [188, 603] width 275 height 55
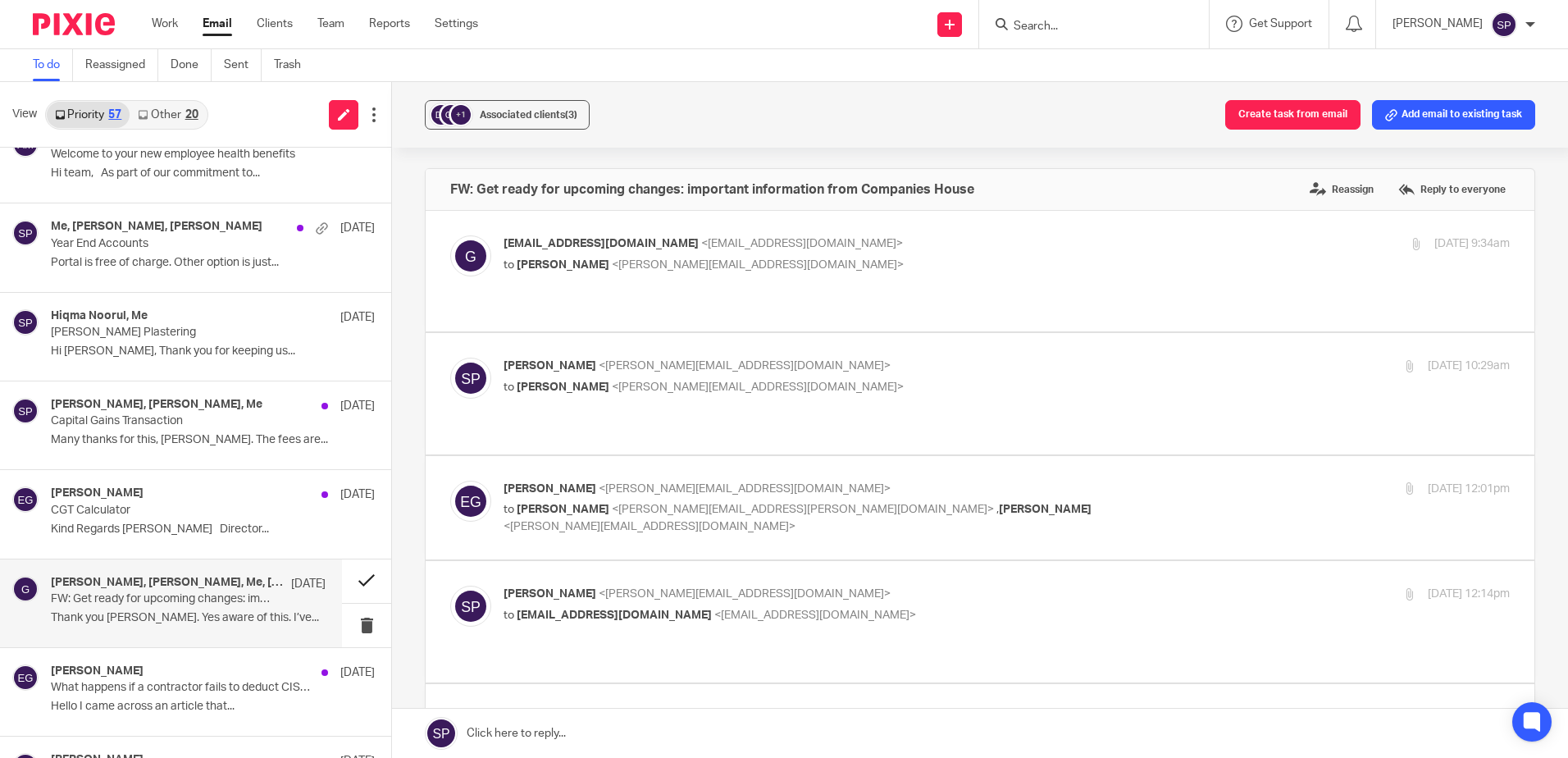
scroll to position [0, 0]
click at [344, 581] on button at bounding box center [366, 581] width 49 height 44
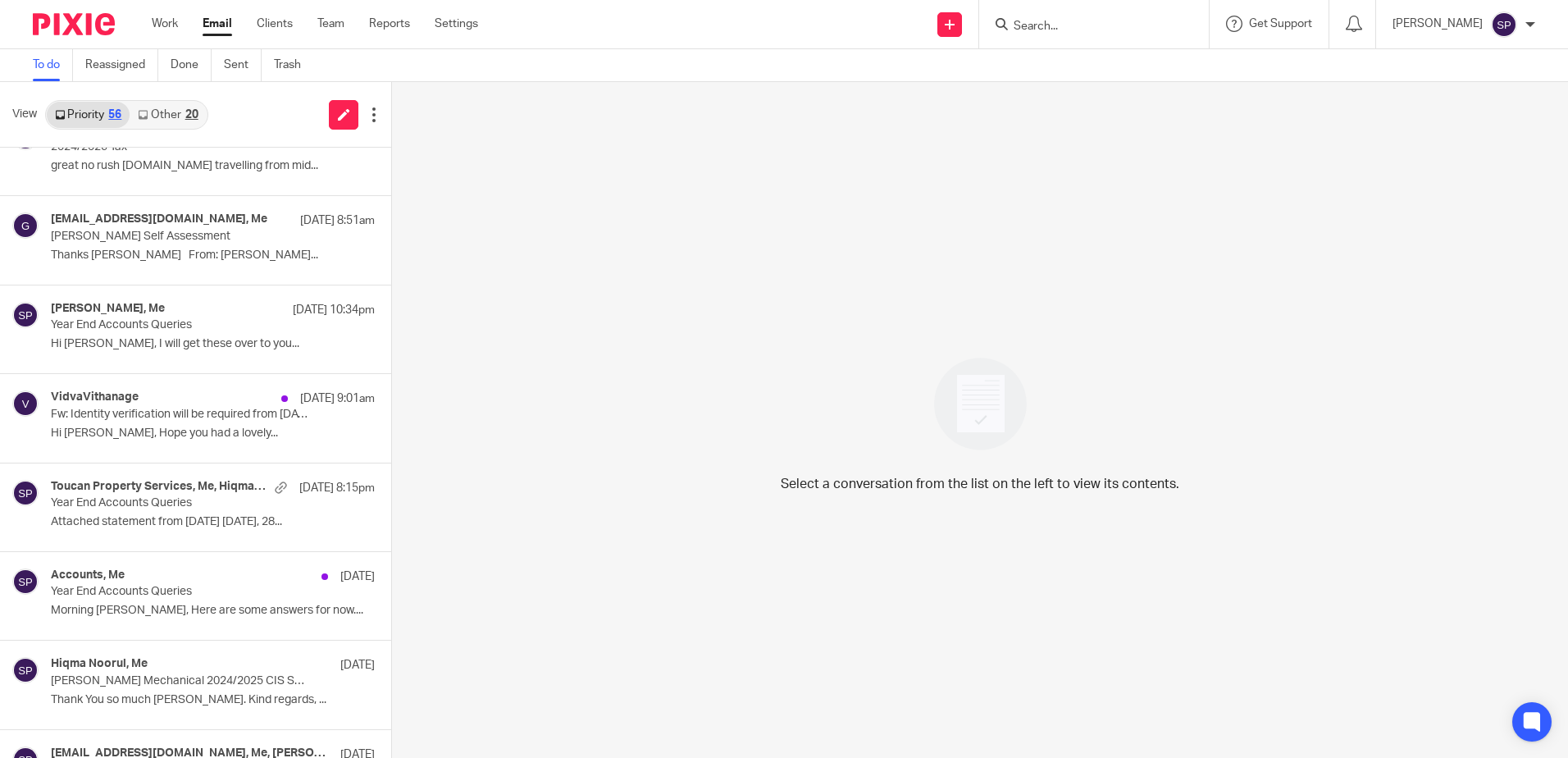
scroll to position [225, 0]
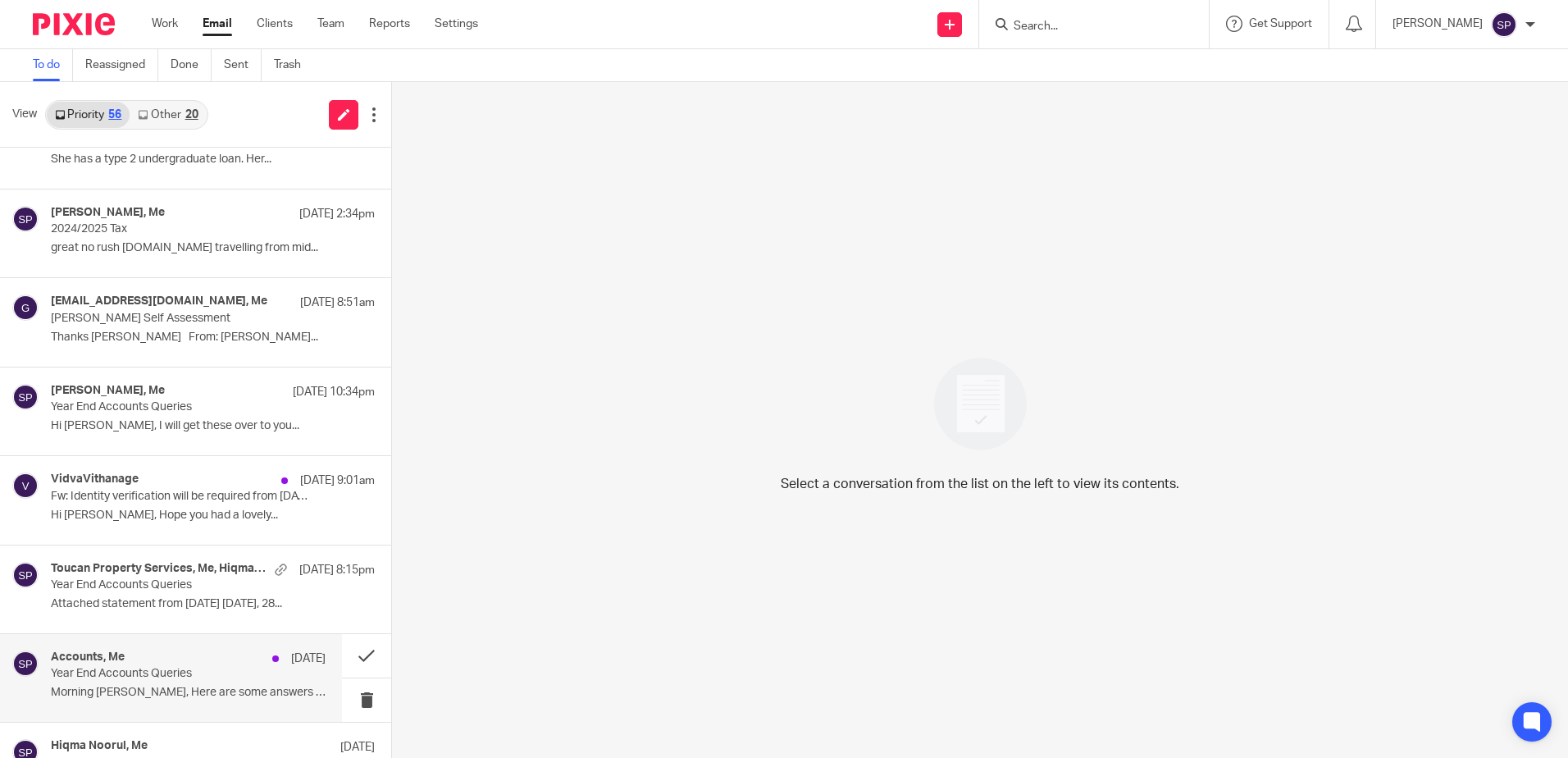
click at [176, 671] on p "Year End Accounts Queries" at bounding box center [160, 673] width 220 height 14
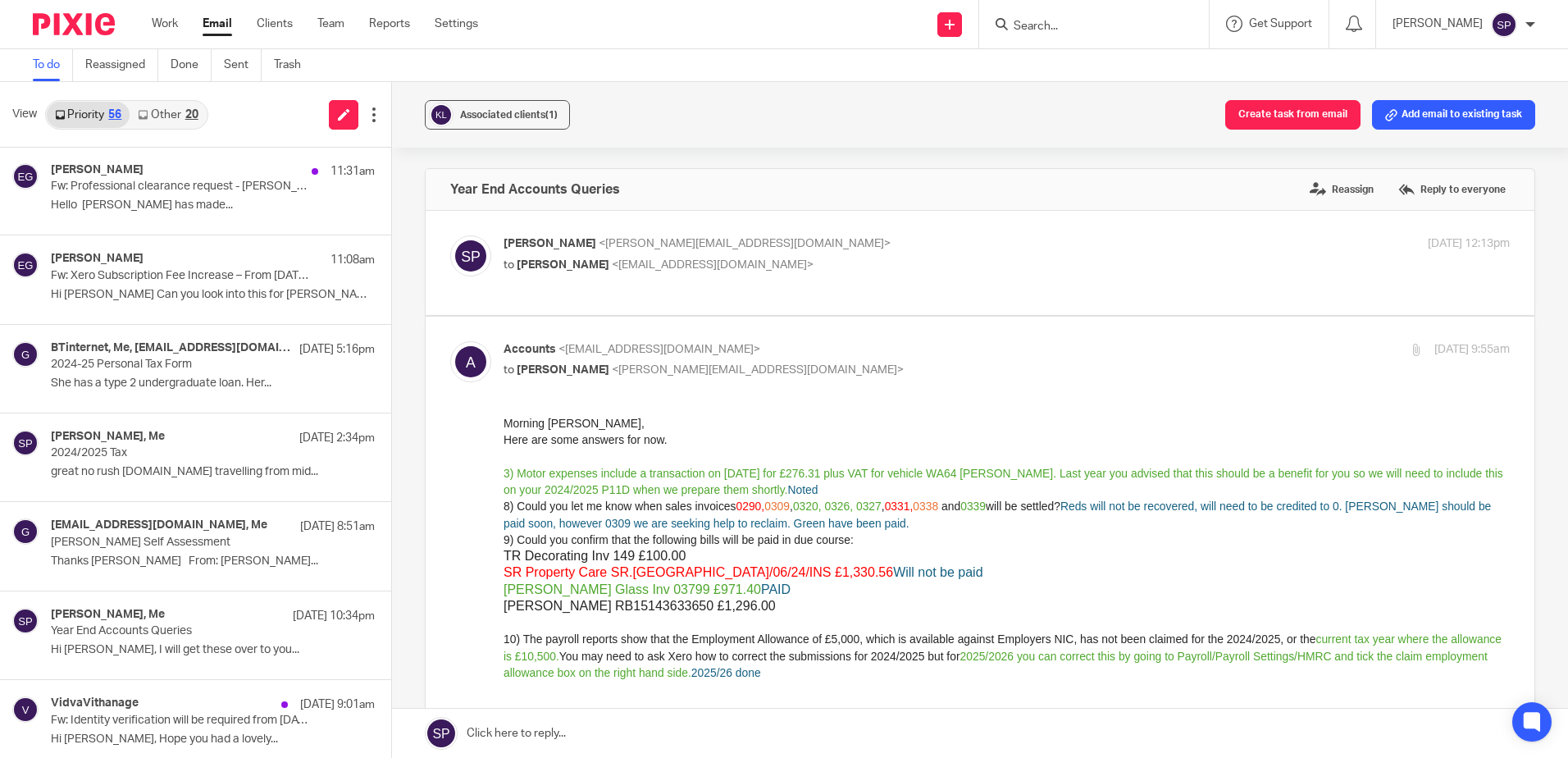
scroll to position [0, 0]
click at [162, 117] on link "Other 20" at bounding box center [168, 114] width 77 height 26
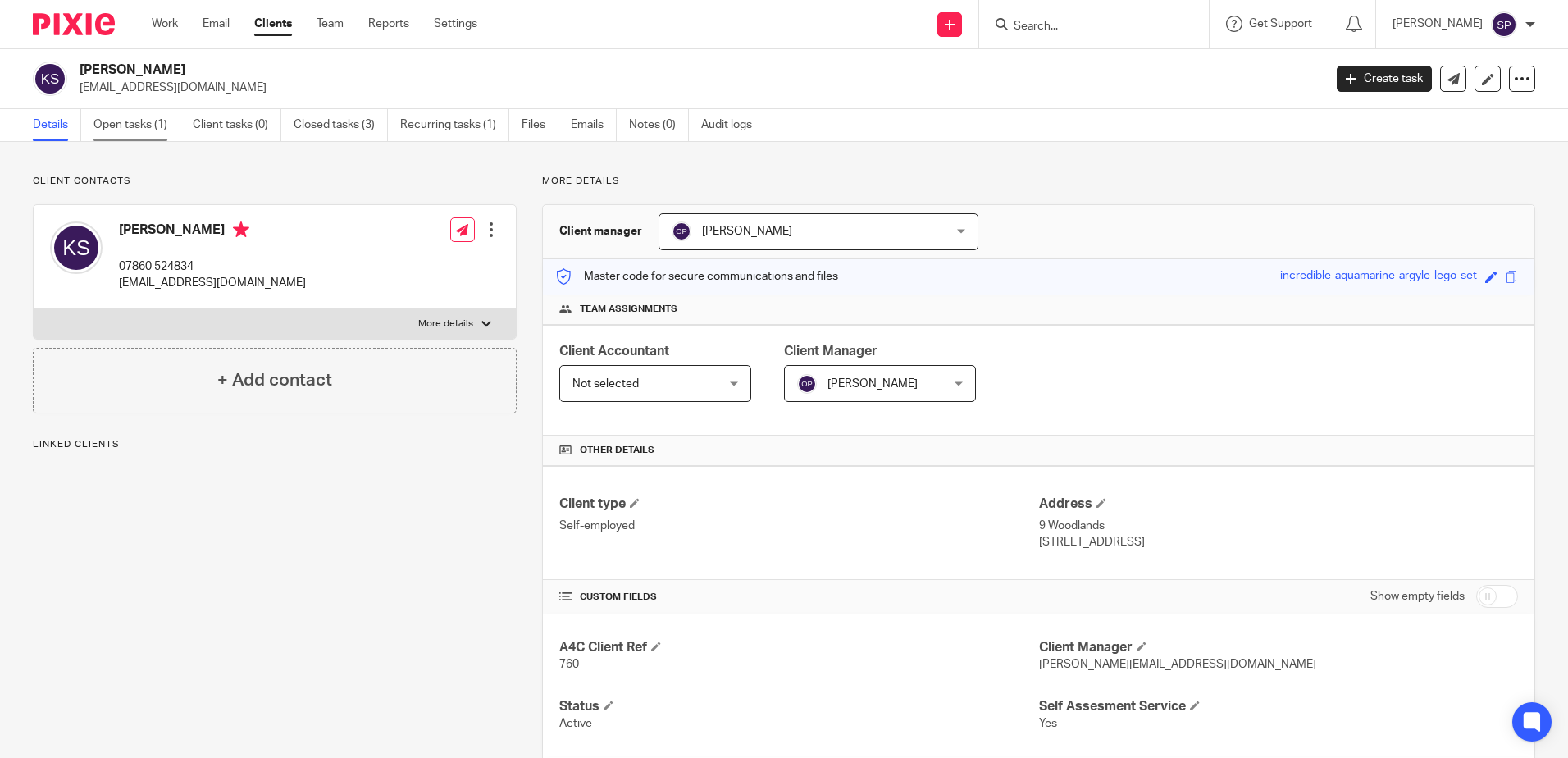
click at [126, 122] on link "Open tasks (1)" at bounding box center [137, 125] width 87 height 32
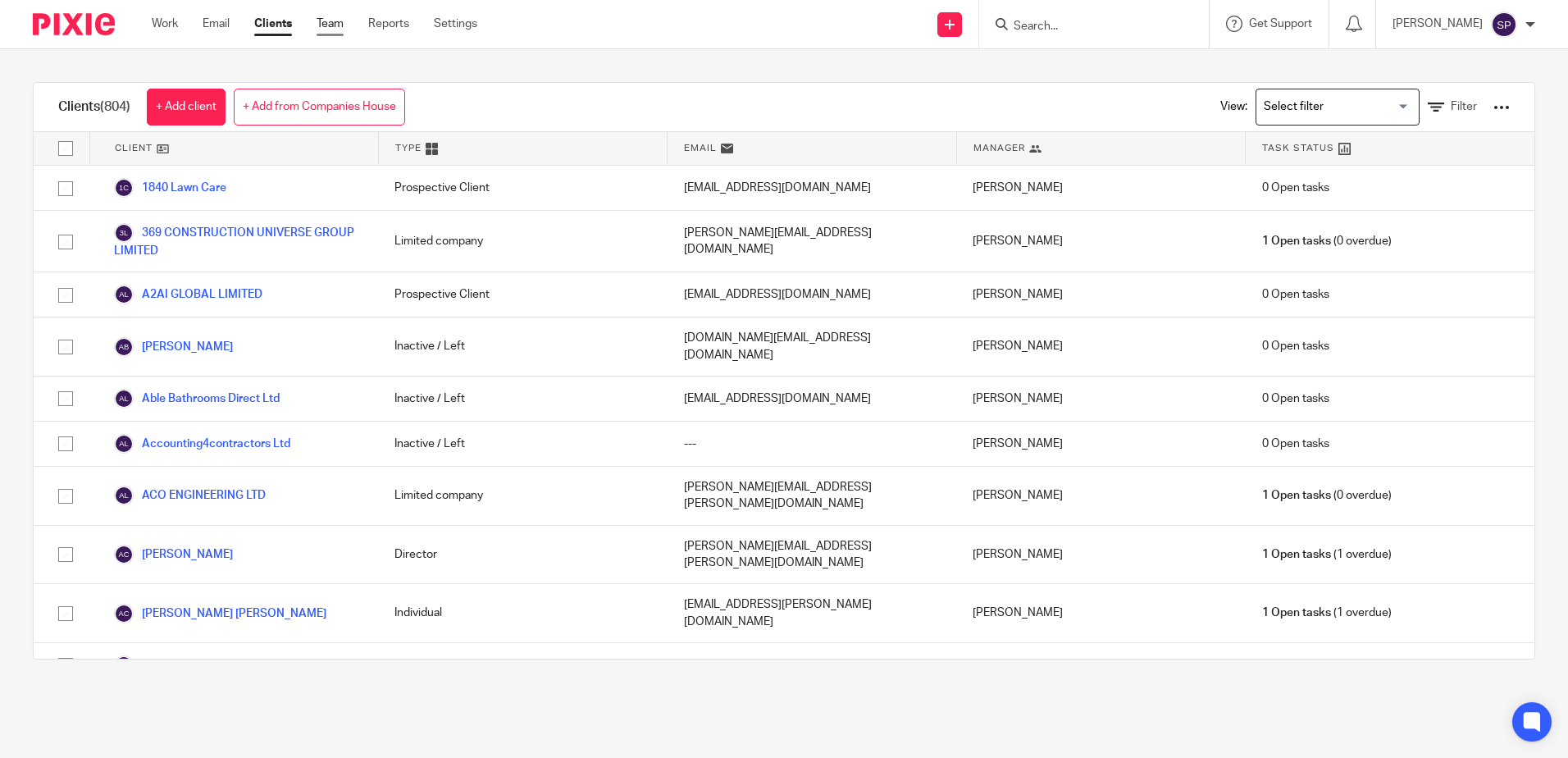
click at [341, 22] on link "Team" at bounding box center [330, 24] width 27 height 16
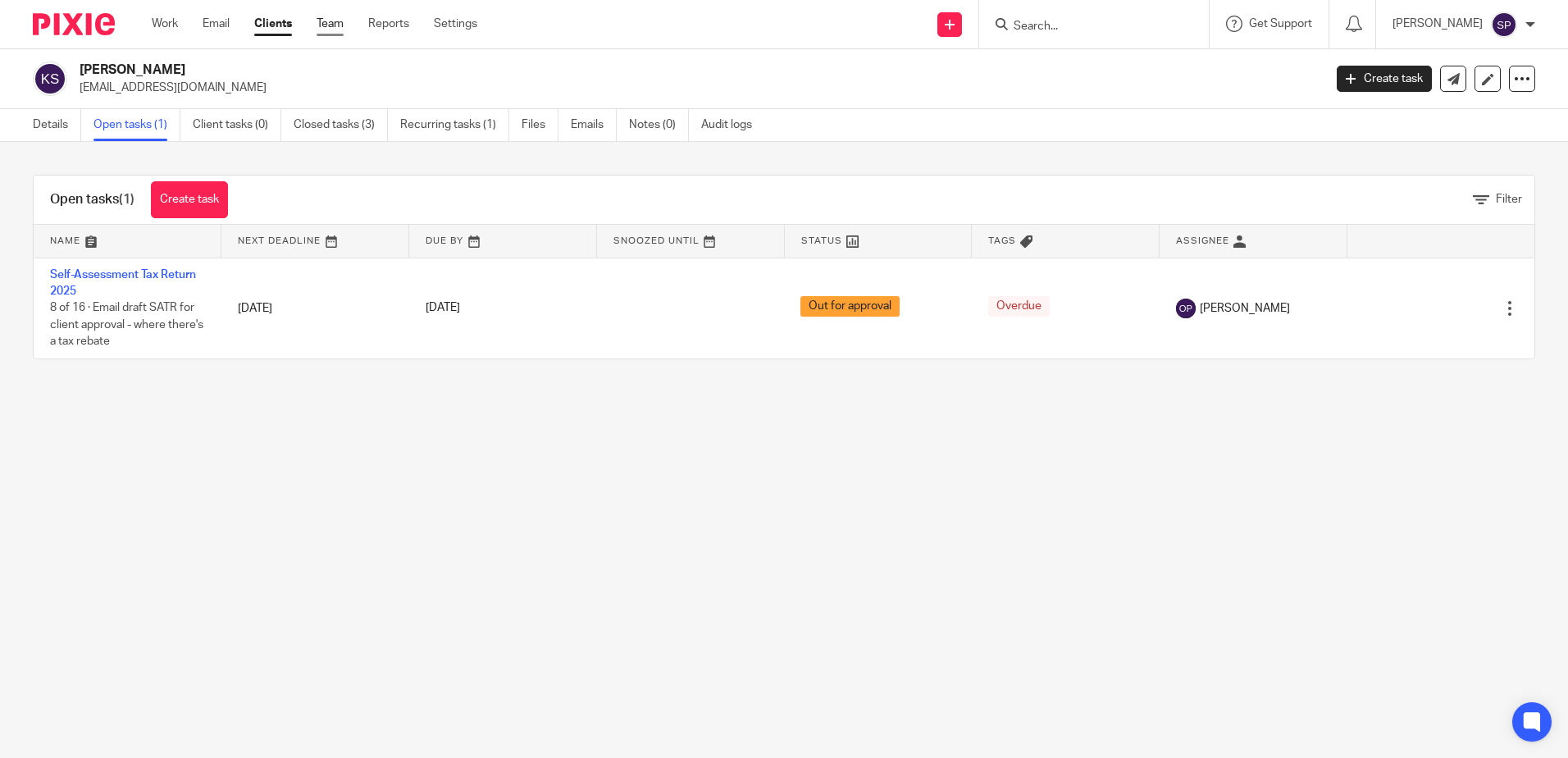
click at [335, 26] on link "Team" at bounding box center [330, 24] width 27 height 16
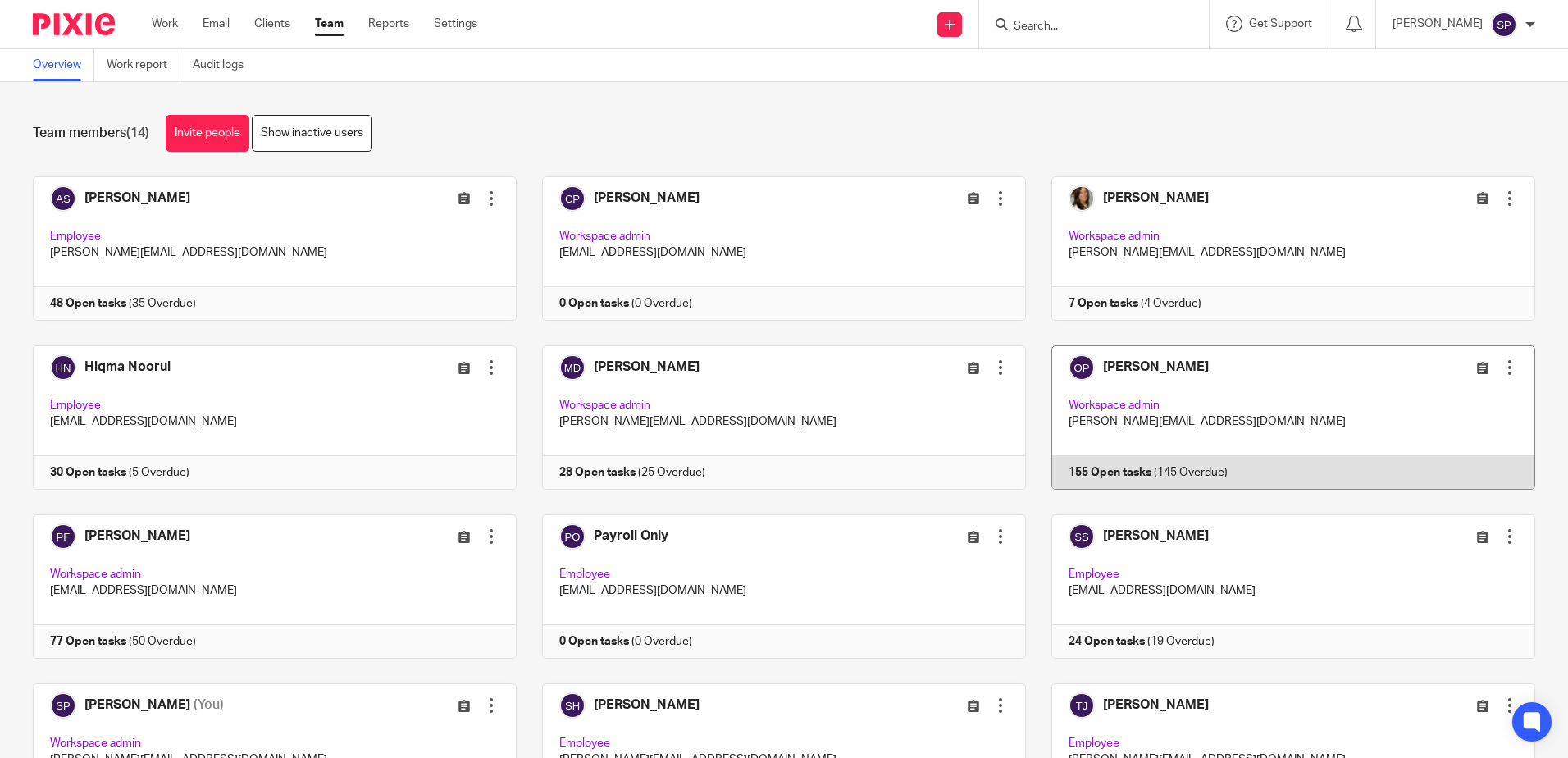
click at [1108, 466] on link at bounding box center [1281, 417] width 509 height 144
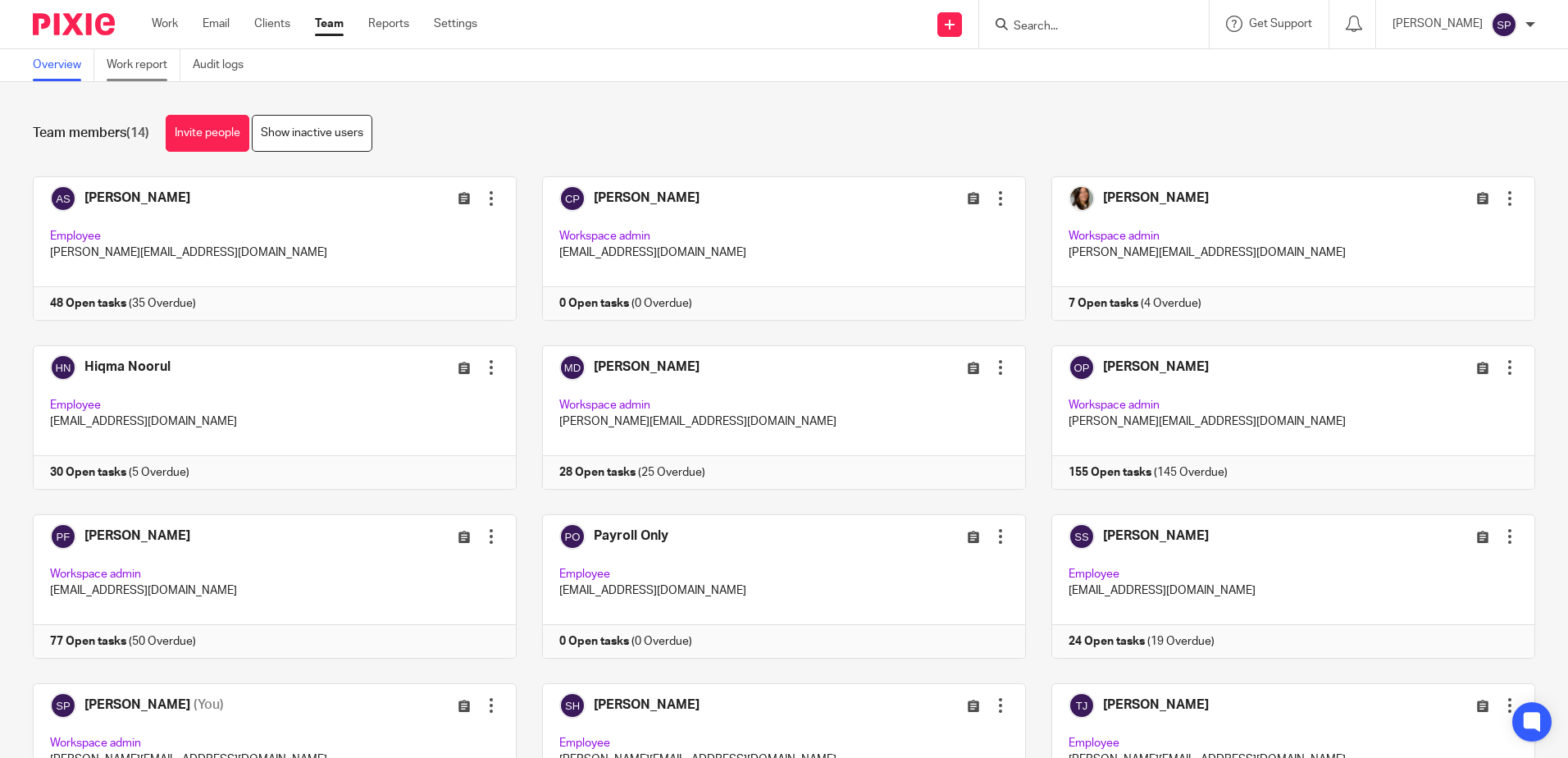
click at [133, 68] on link "Work report" at bounding box center [143, 65] width 74 height 32
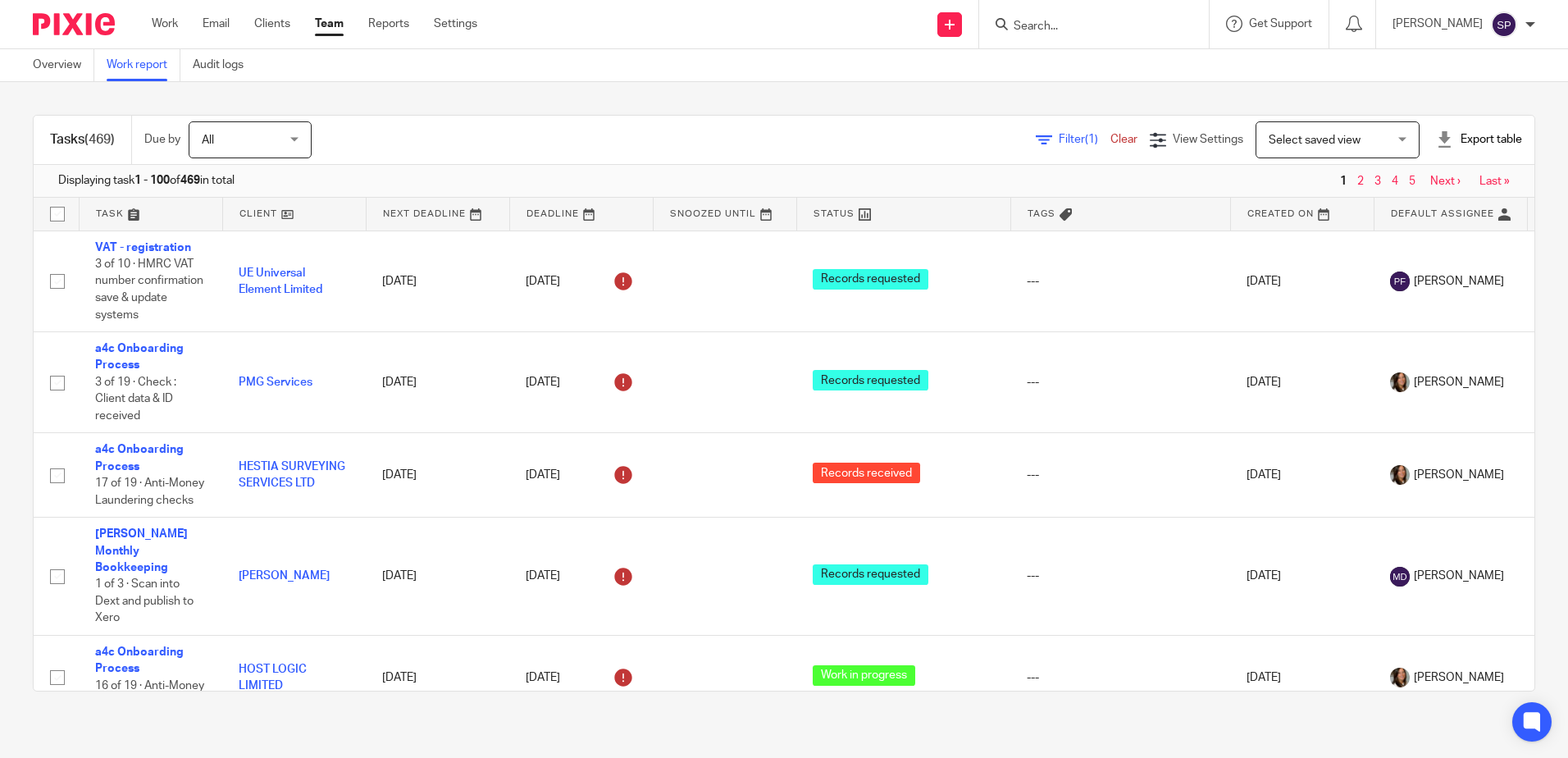
click at [1059, 139] on span "Filter (1)" at bounding box center [1085, 139] width 52 height 12
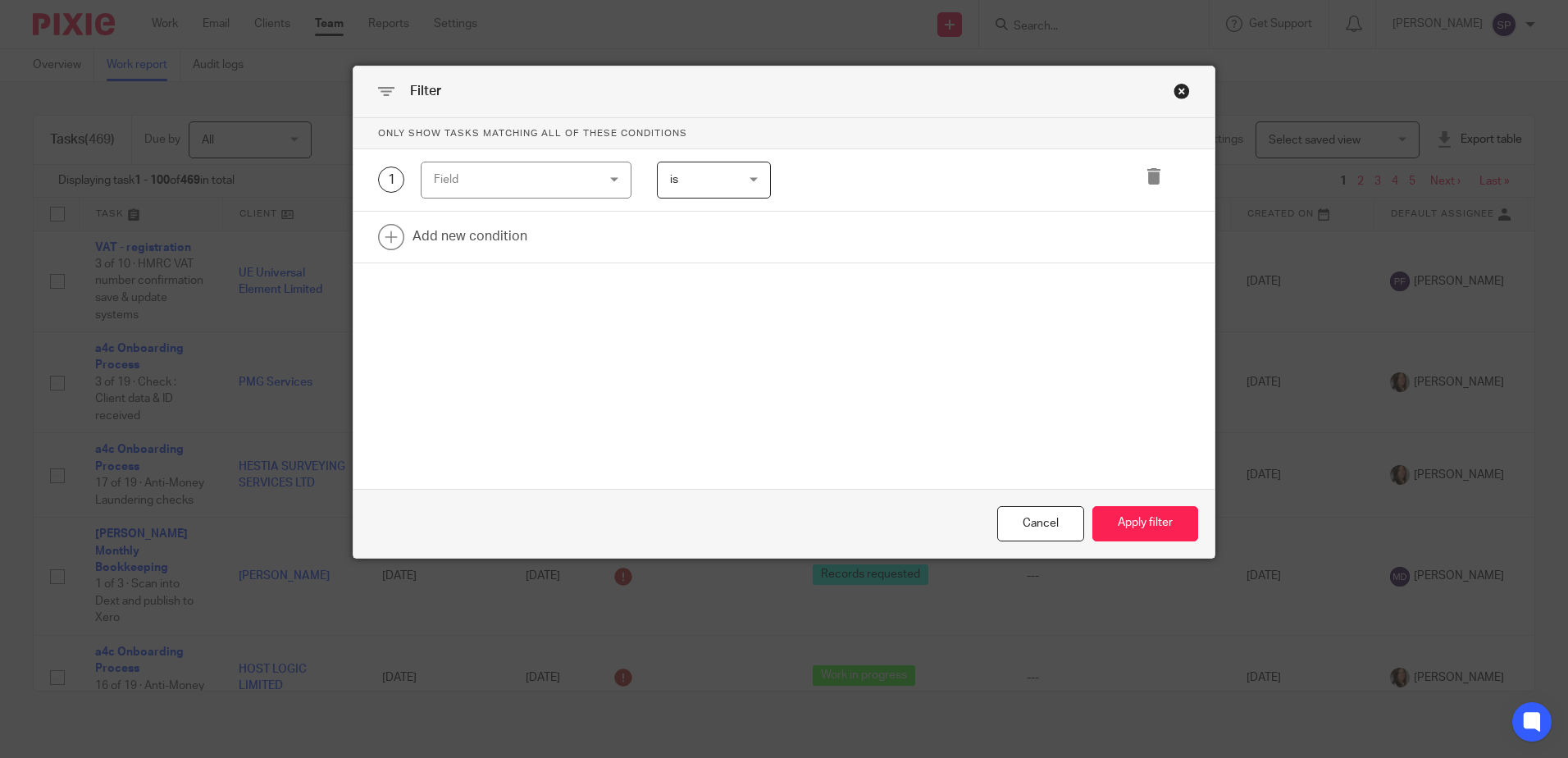
click at [604, 179] on div "Field" at bounding box center [526, 180] width 211 height 36
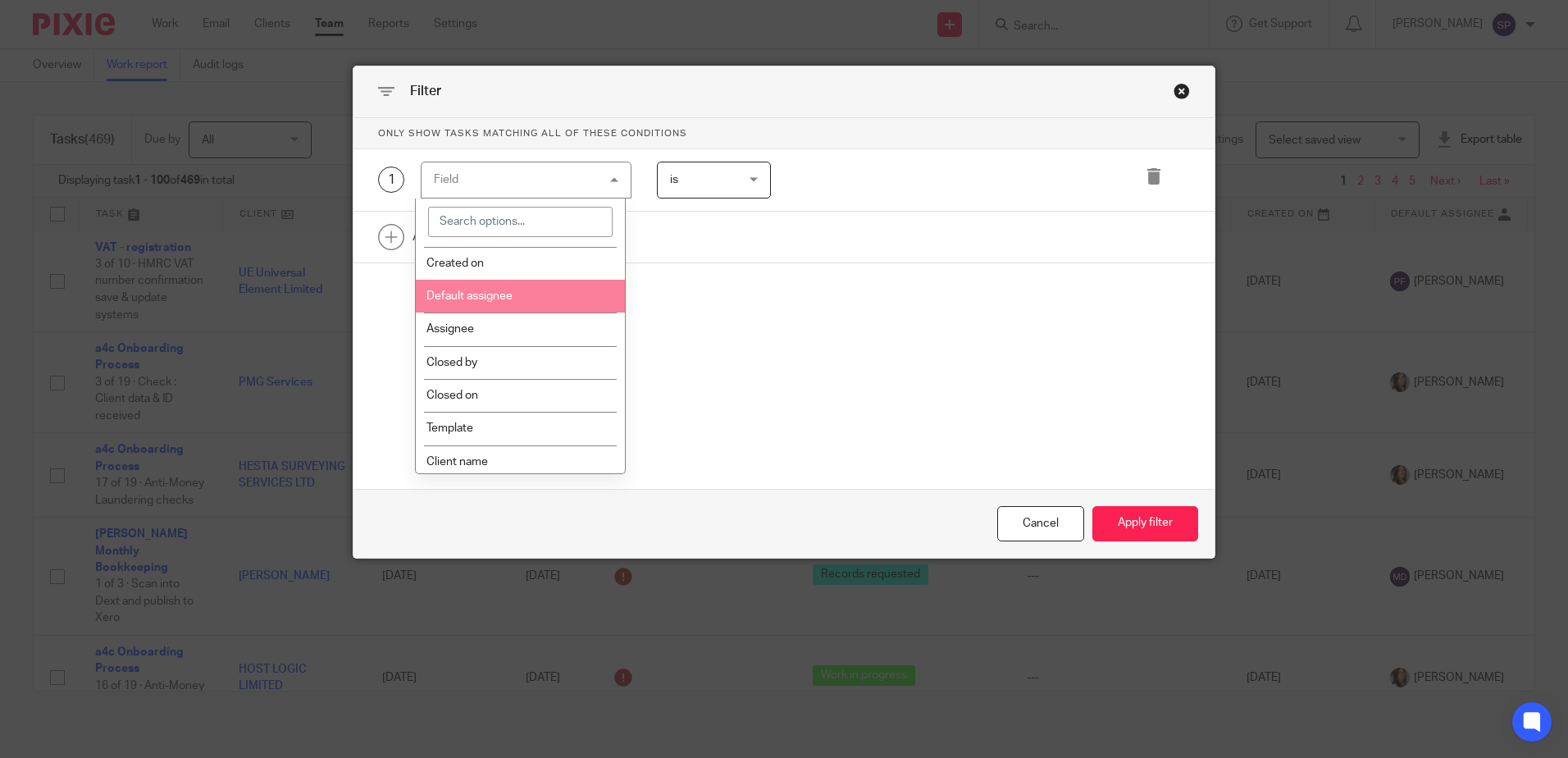
scroll to position [164, 0]
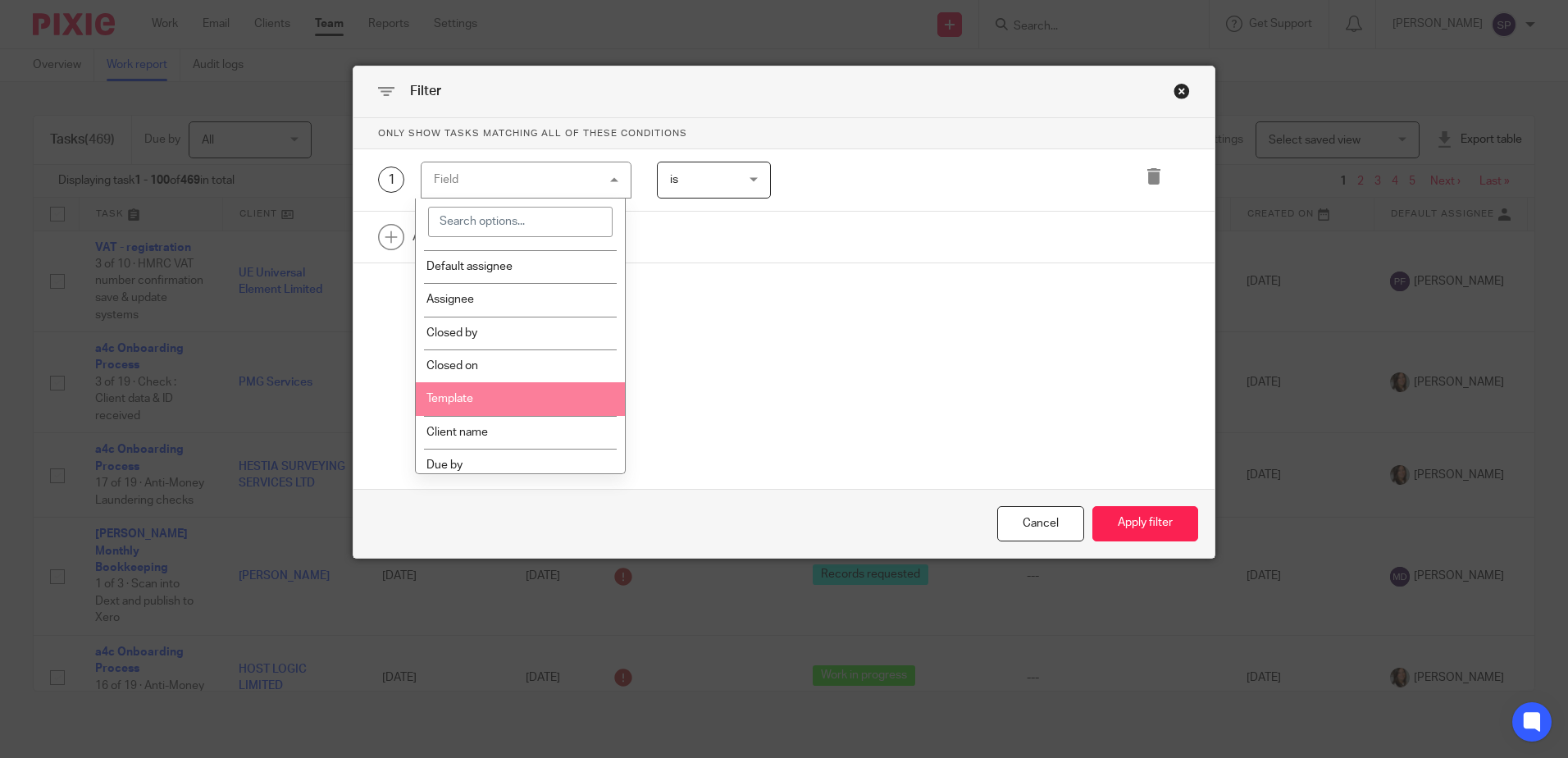
click at [487, 393] on li "Template" at bounding box center [520, 399] width 209 height 33
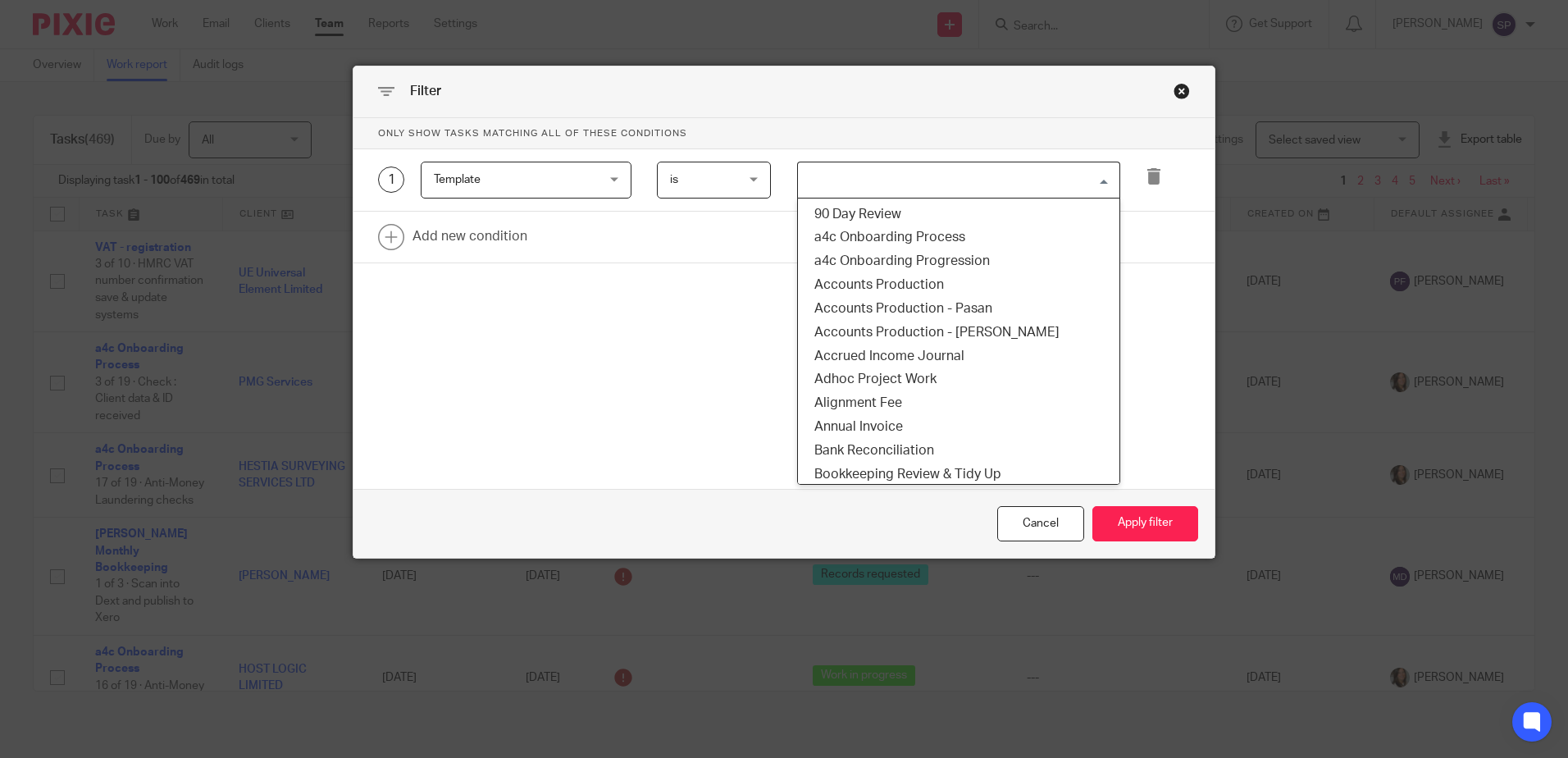
click at [858, 173] on input "Search for option" at bounding box center [955, 180] width 311 height 28
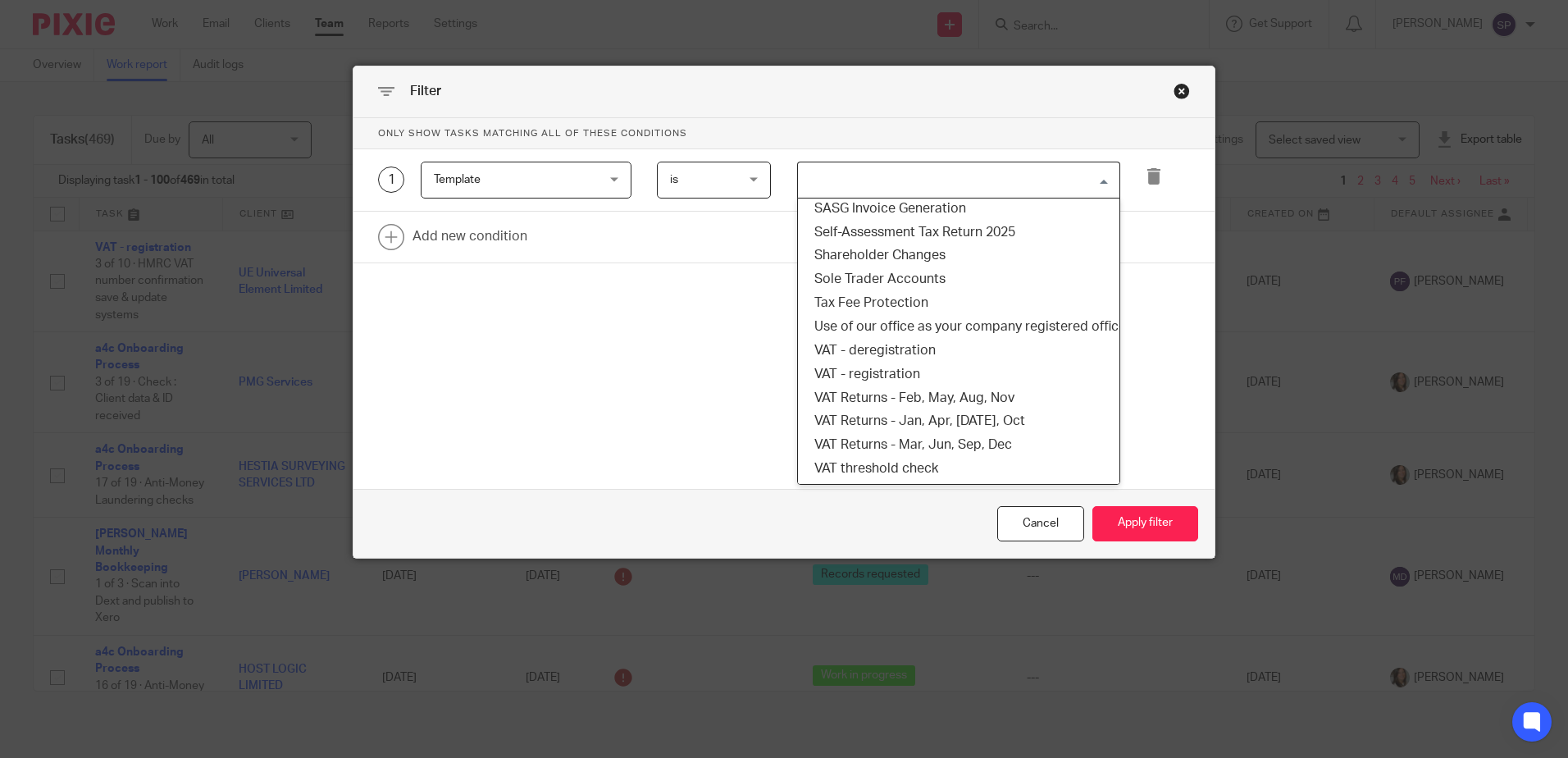
scroll to position [1230, 0]
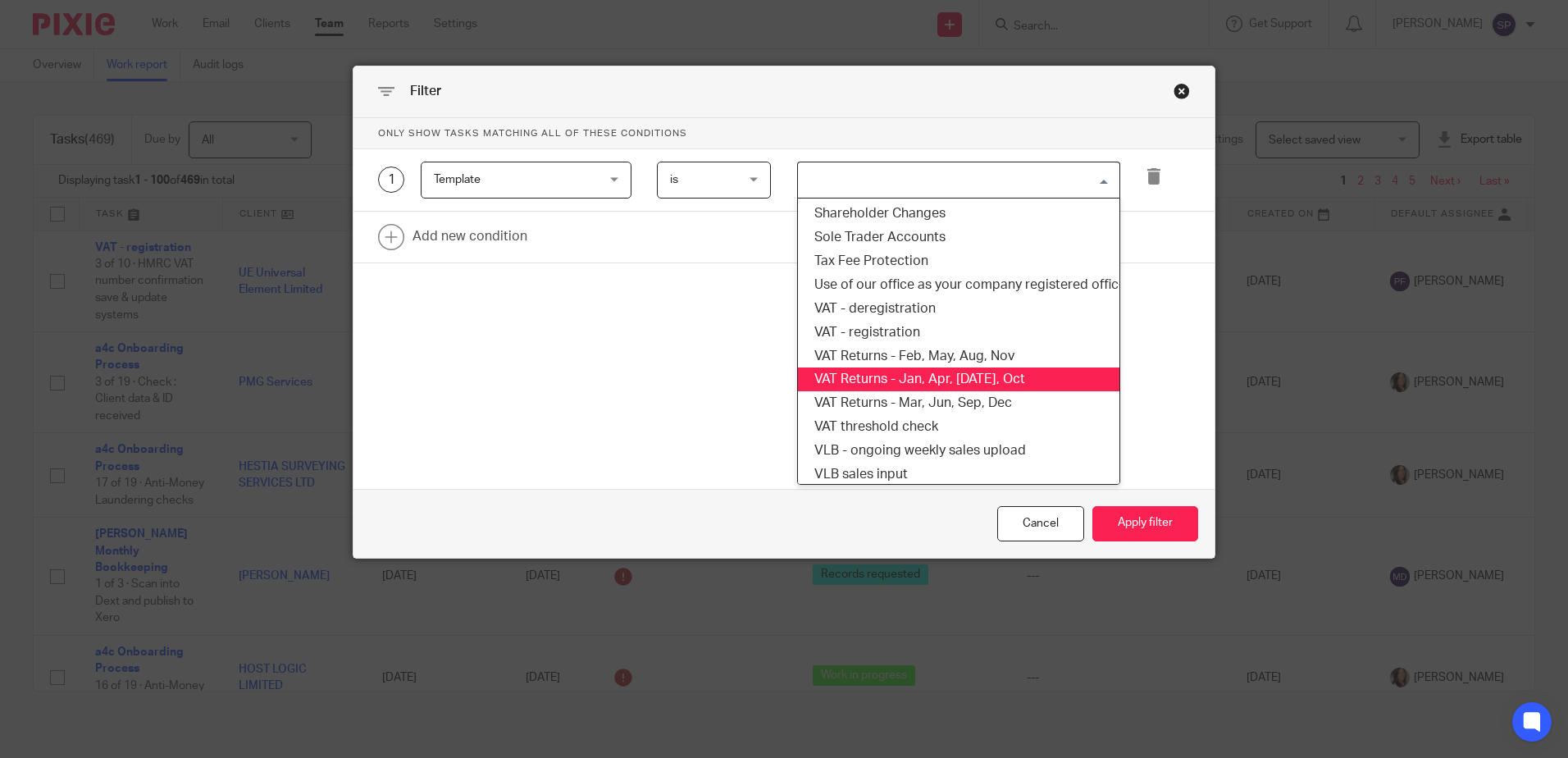
click at [907, 378] on li "VAT Returns - Jan, Apr, [DATE], Oct" at bounding box center [958, 379] width 321 height 24
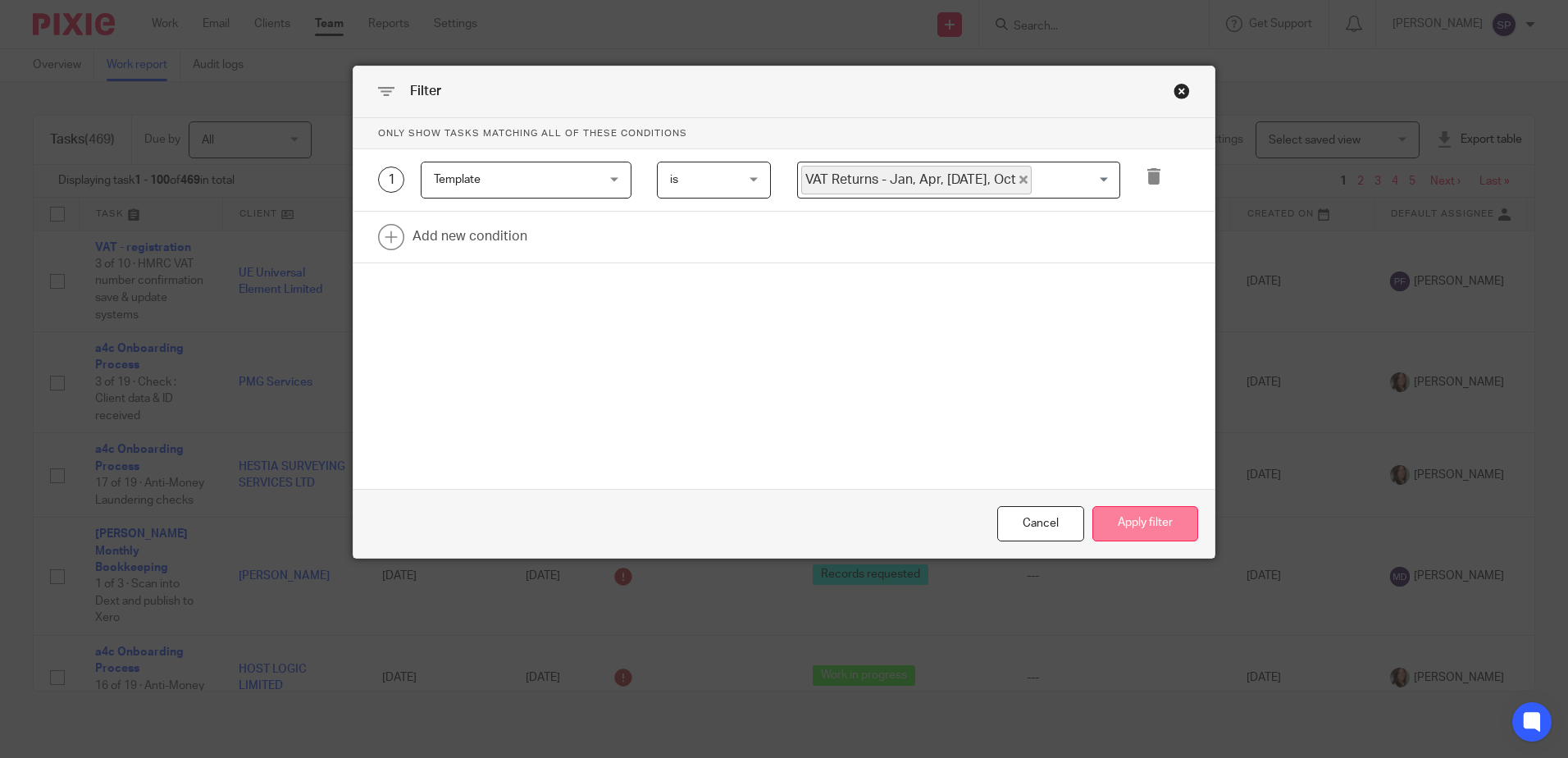
click at [1124, 522] on button "Apply filter" at bounding box center [1145, 524] width 106 height 36
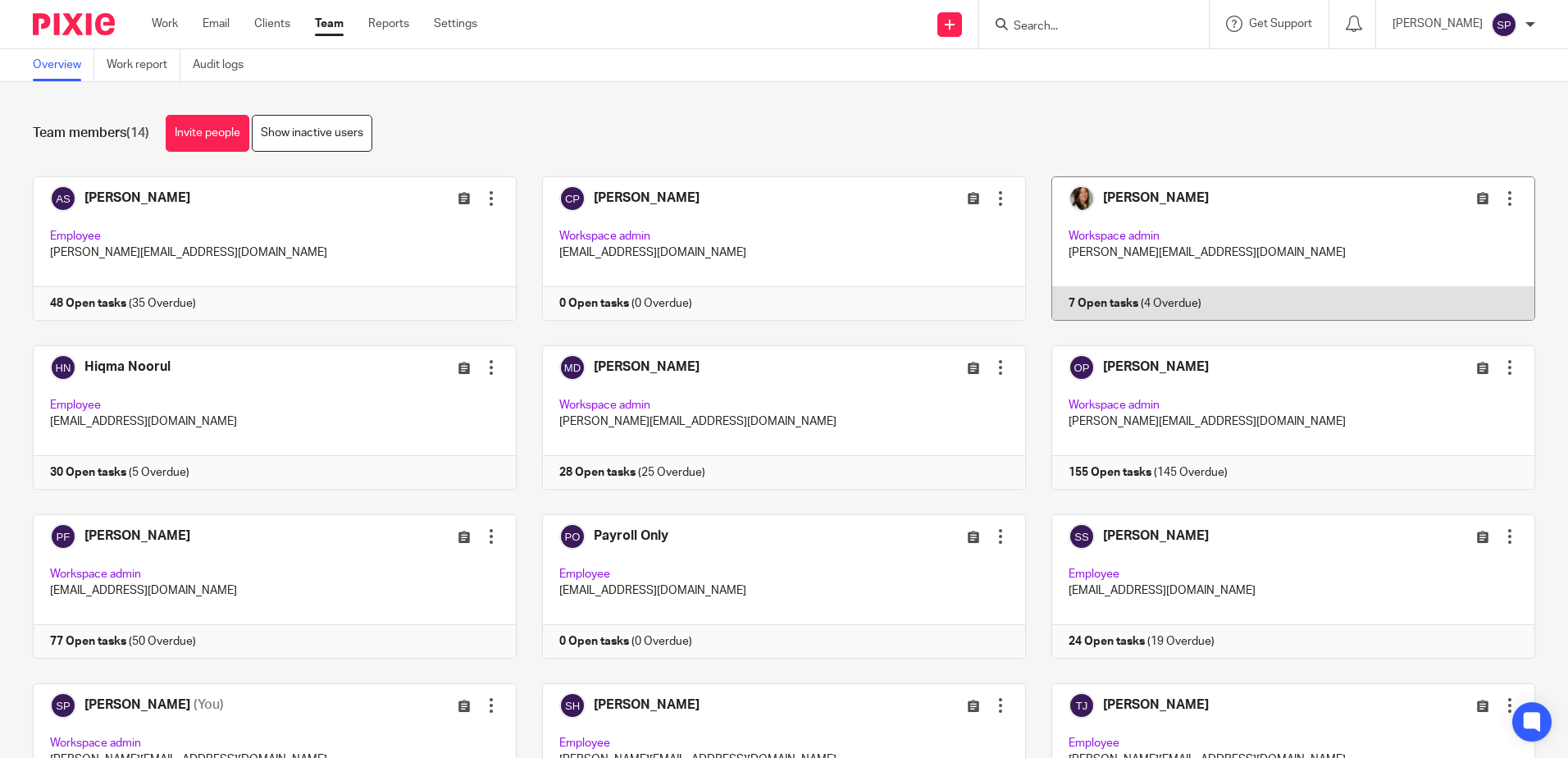
click at [1069, 300] on link at bounding box center [1281, 248] width 509 height 144
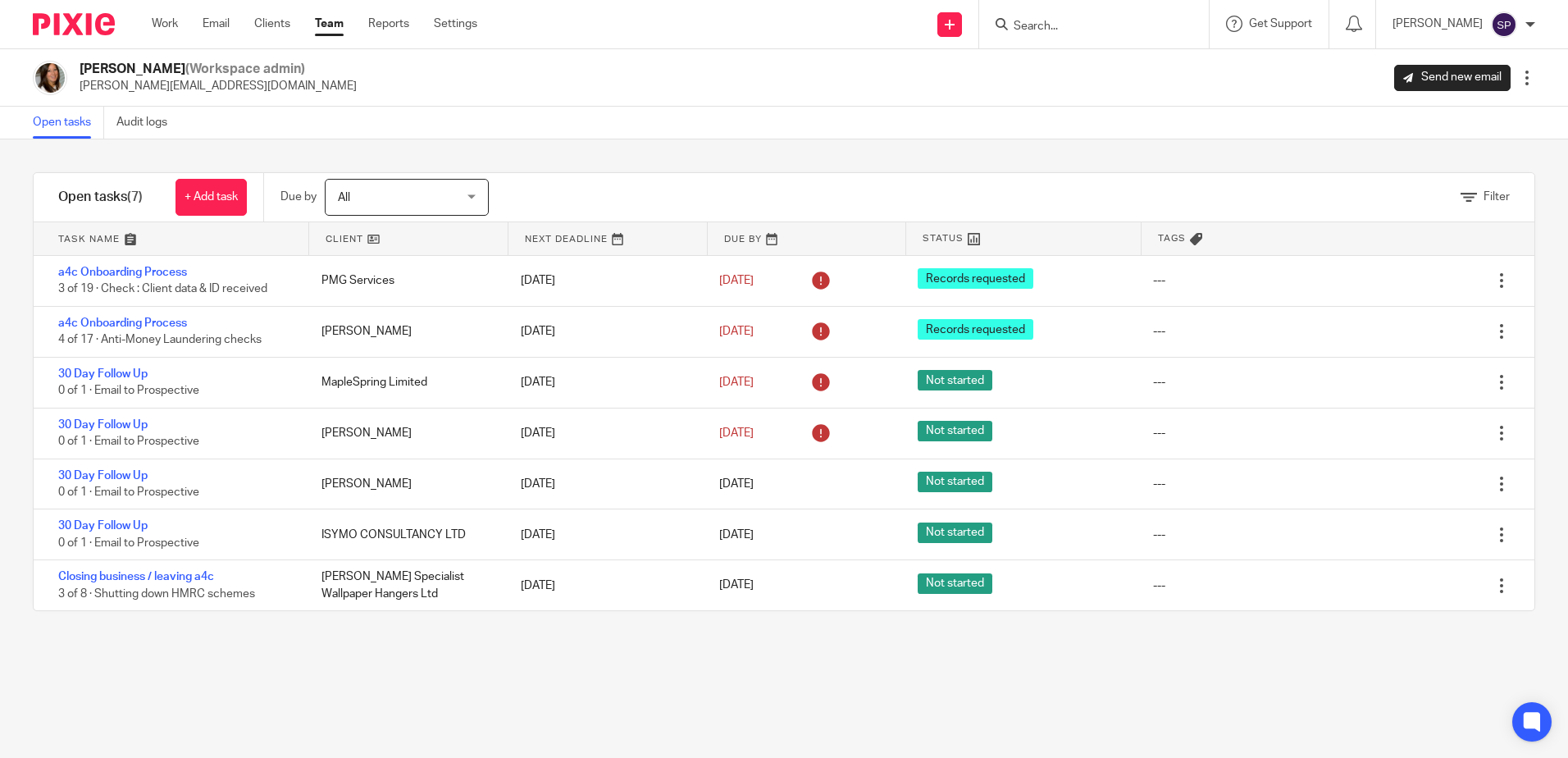
click at [333, 30] on link "Team" at bounding box center [329, 24] width 28 height 16
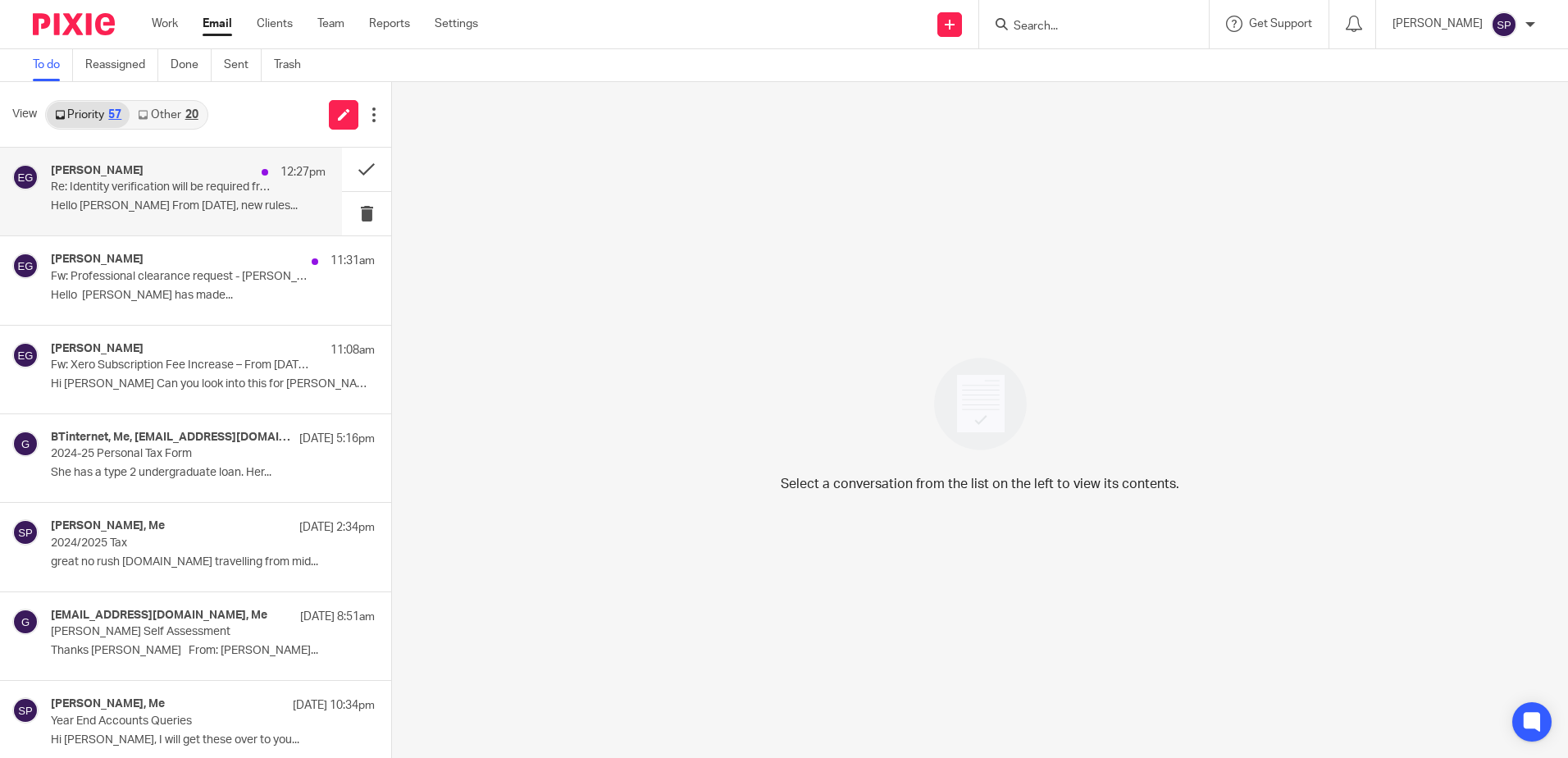
click at [194, 215] on div "[PERSON_NAME] 12:27pm Re: Identity verification will be required from [DATE] He…" at bounding box center [188, 191] width 275 height 55
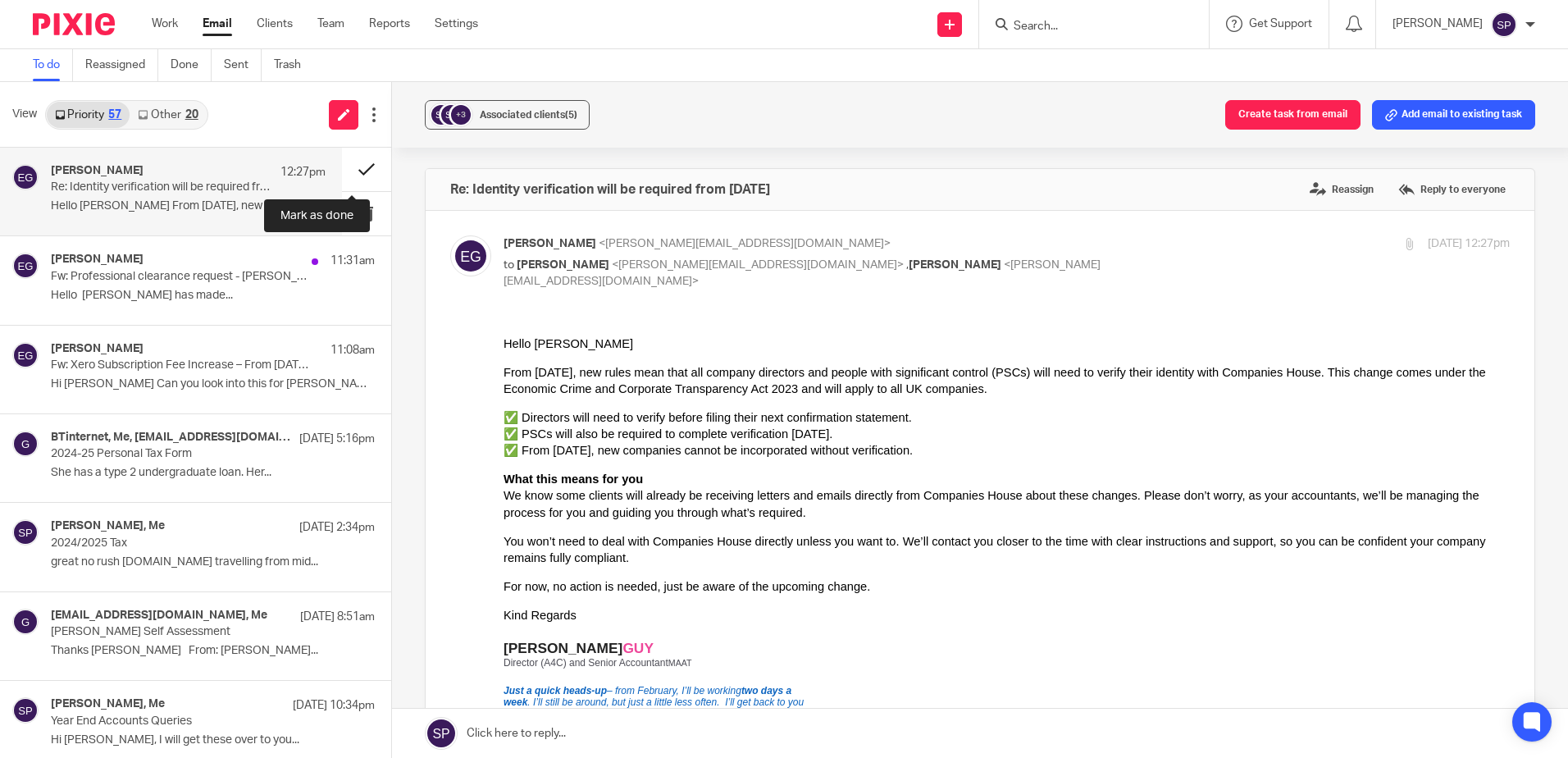
click at [353, 165] on button at bounding box center [366, 169] width 49 height 44
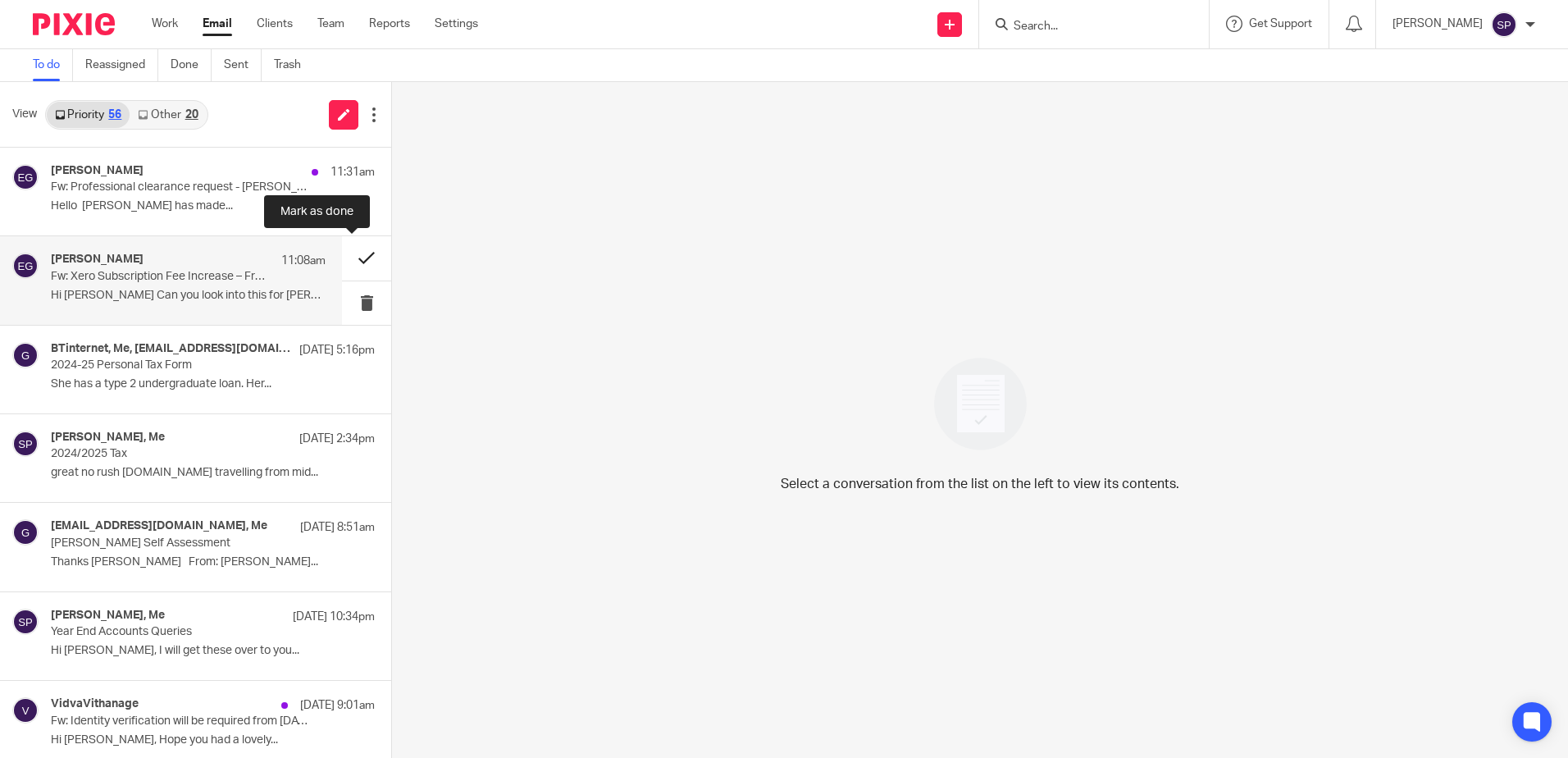
click at [346, 259] on button at bounding box center [366, 257] width 49 height 44
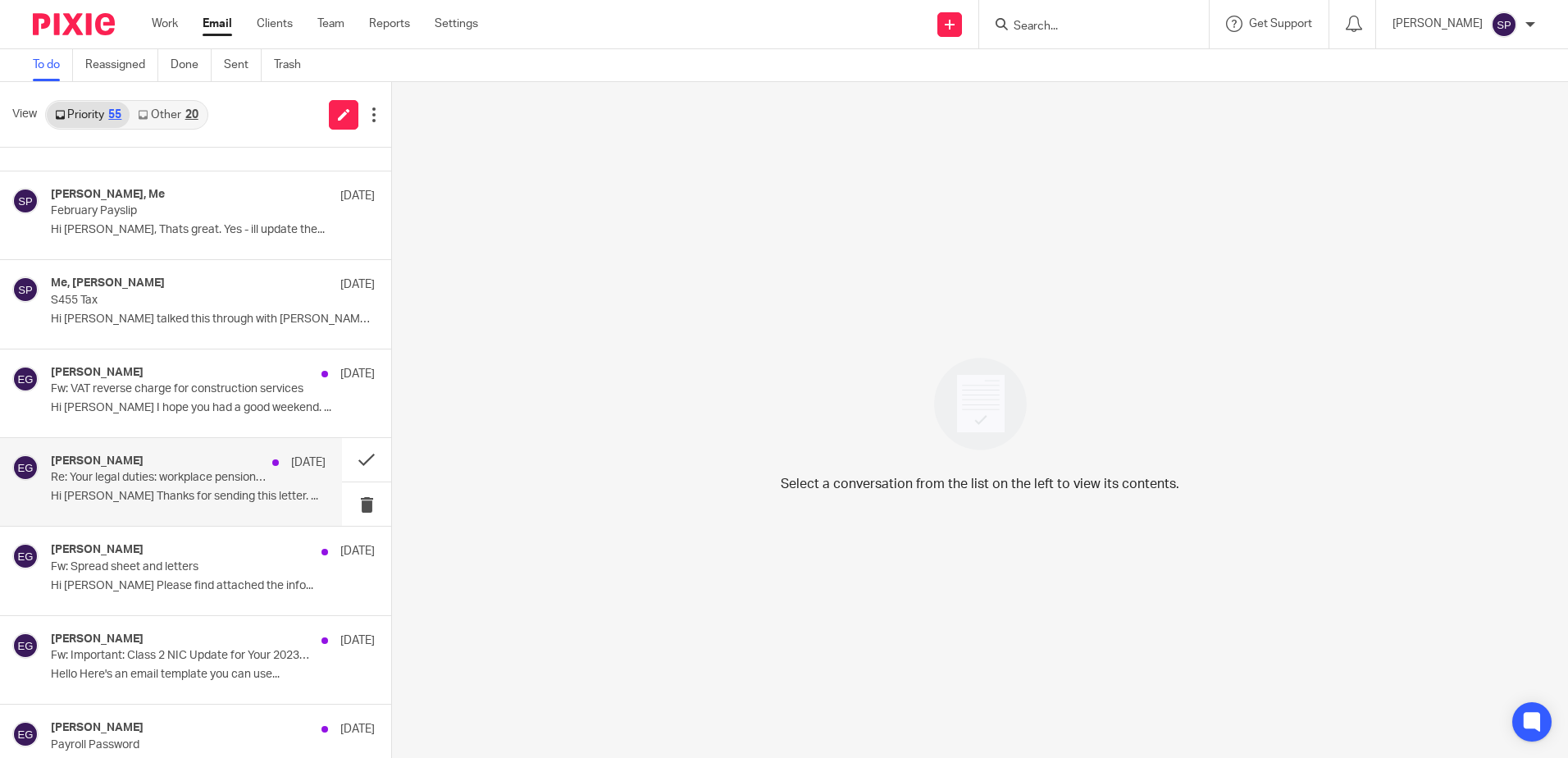
scroll to position [3444, 0]
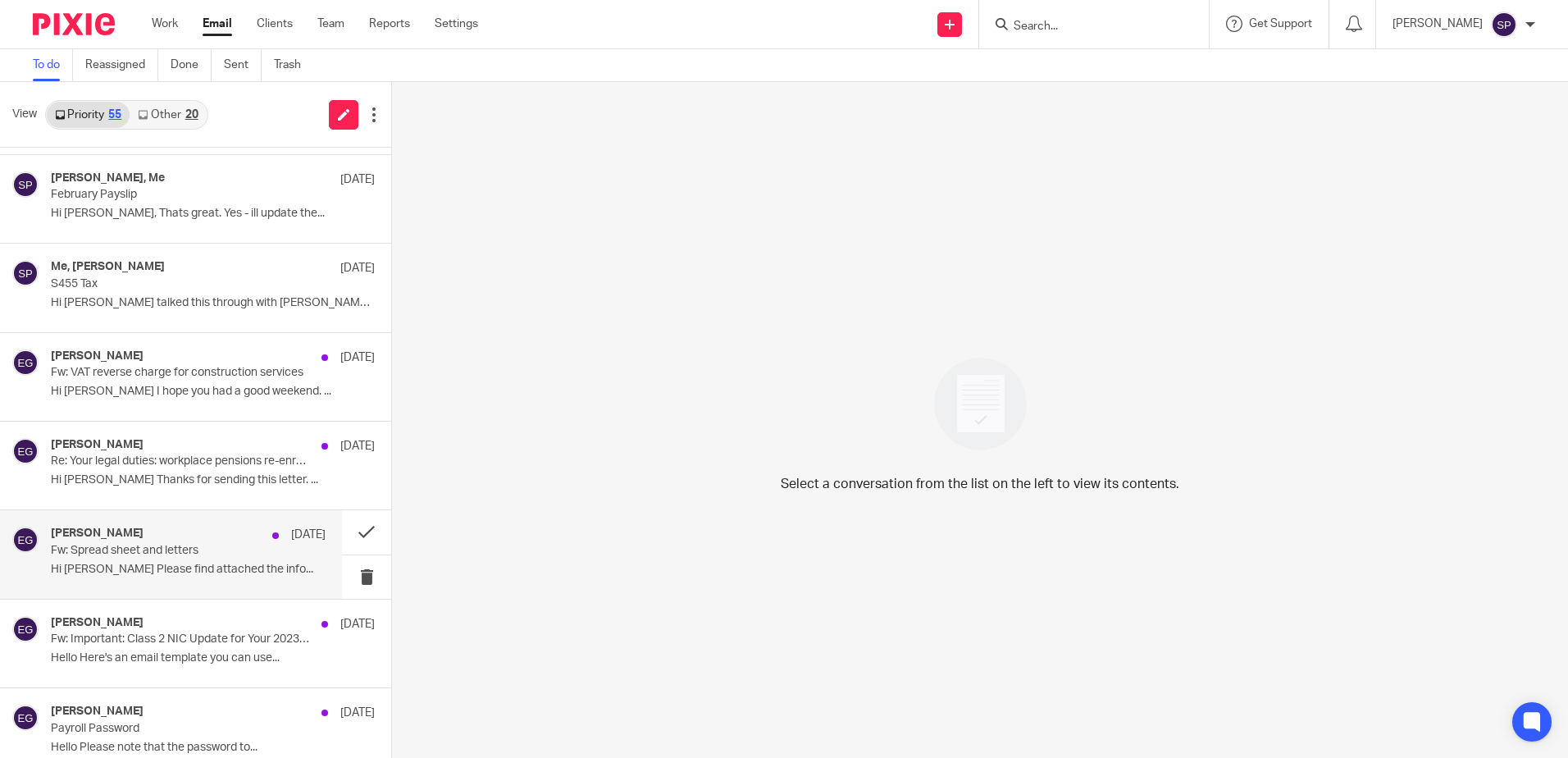
click at [172, 569] on p "Hi [PERSON_NAME] Please find attached the info..." at bounding box center [188, 569] width 275 height 14
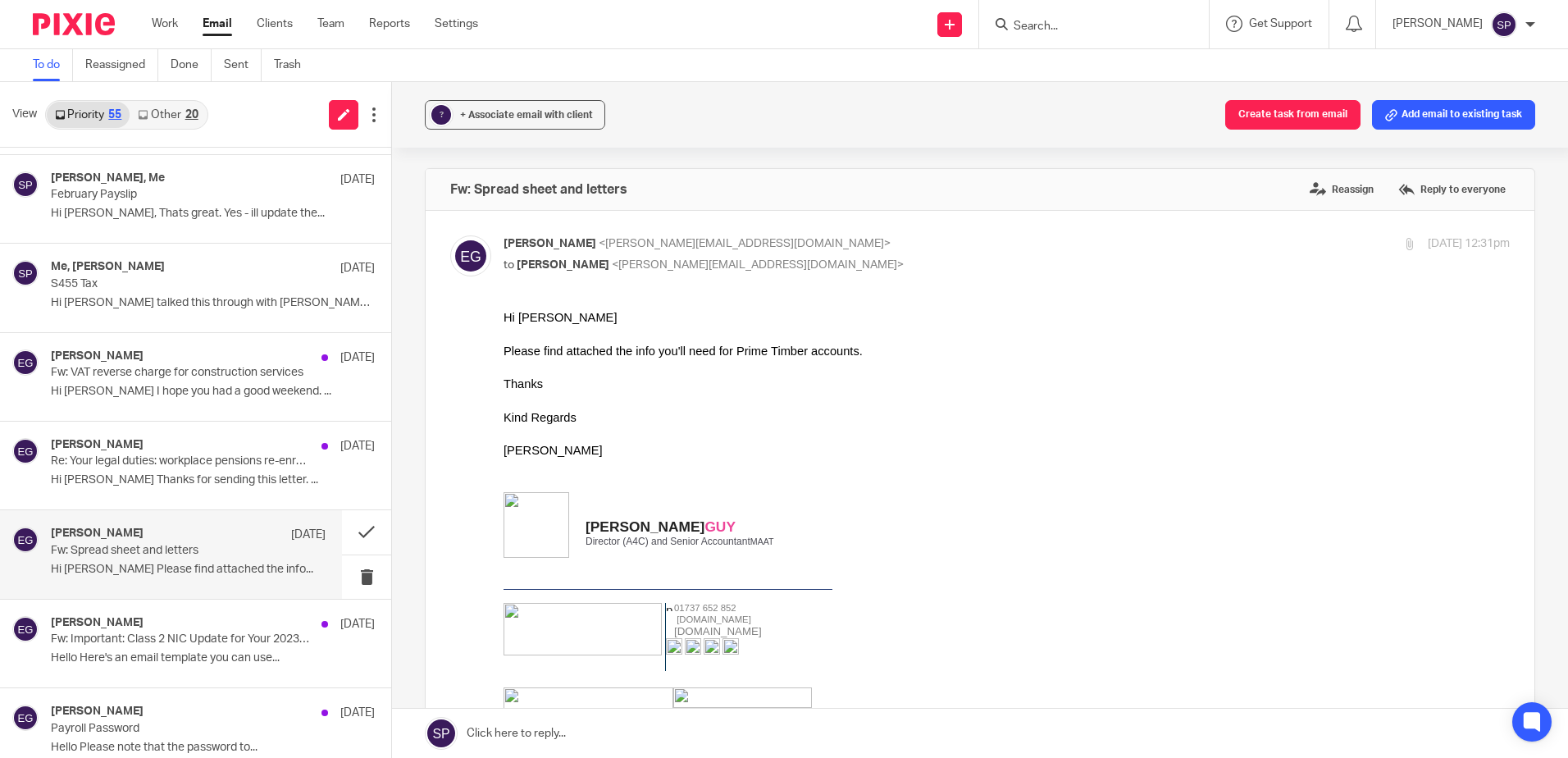
scroll to position [82, 0]
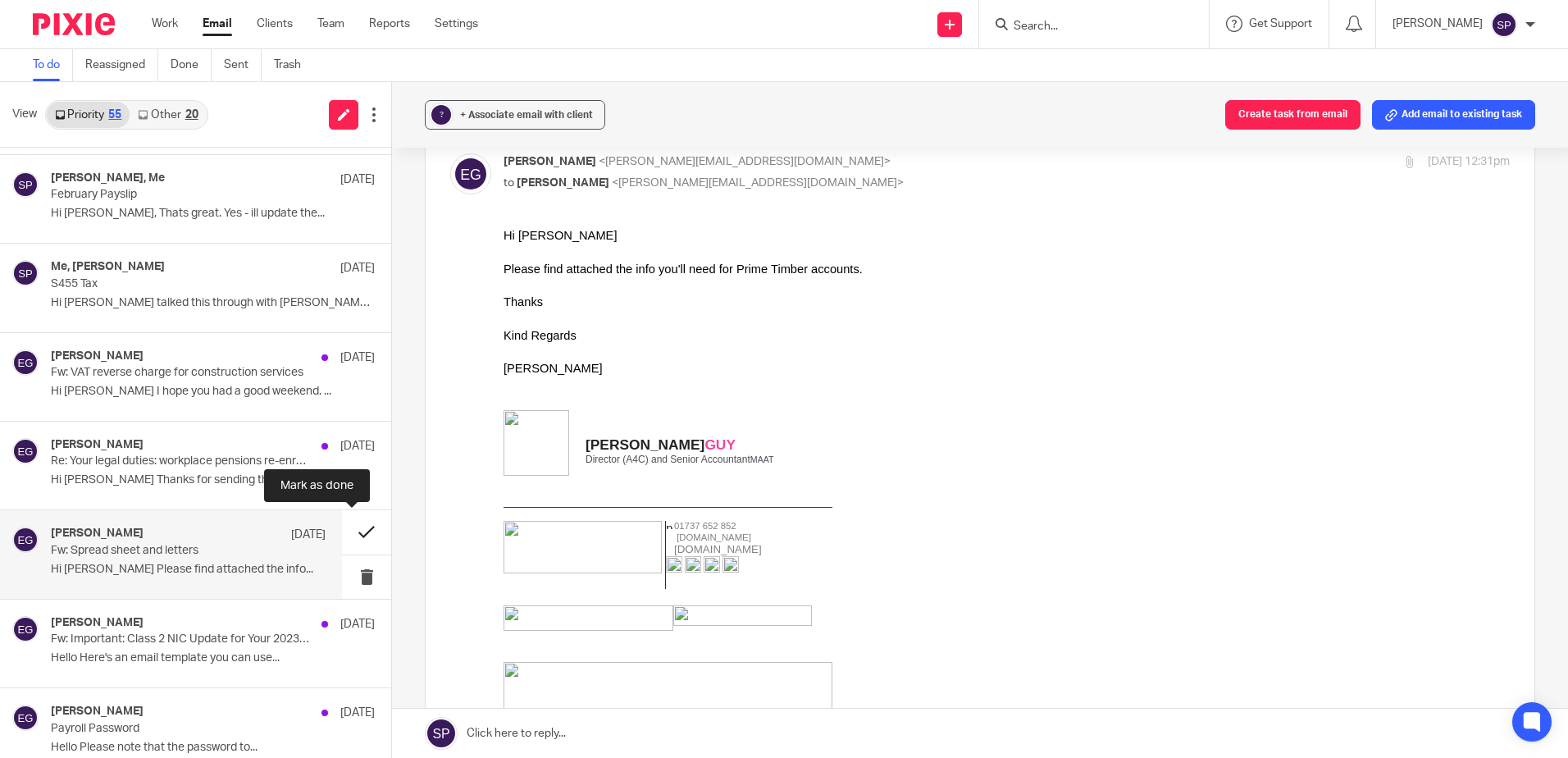
click at [351, 534] on button at bounding box center [366, 531] width 49 height 44
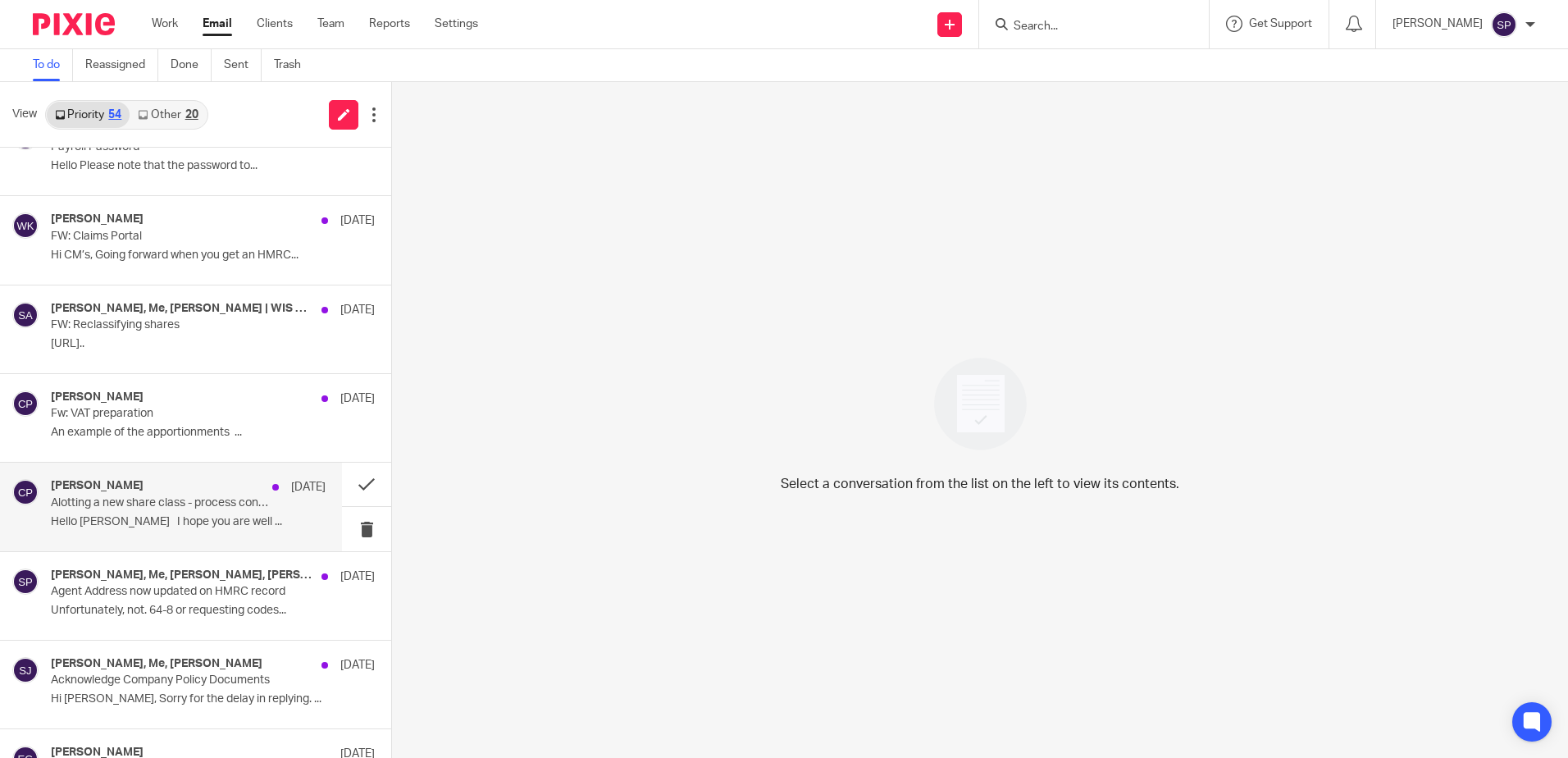
scroll to position [3997, 0]
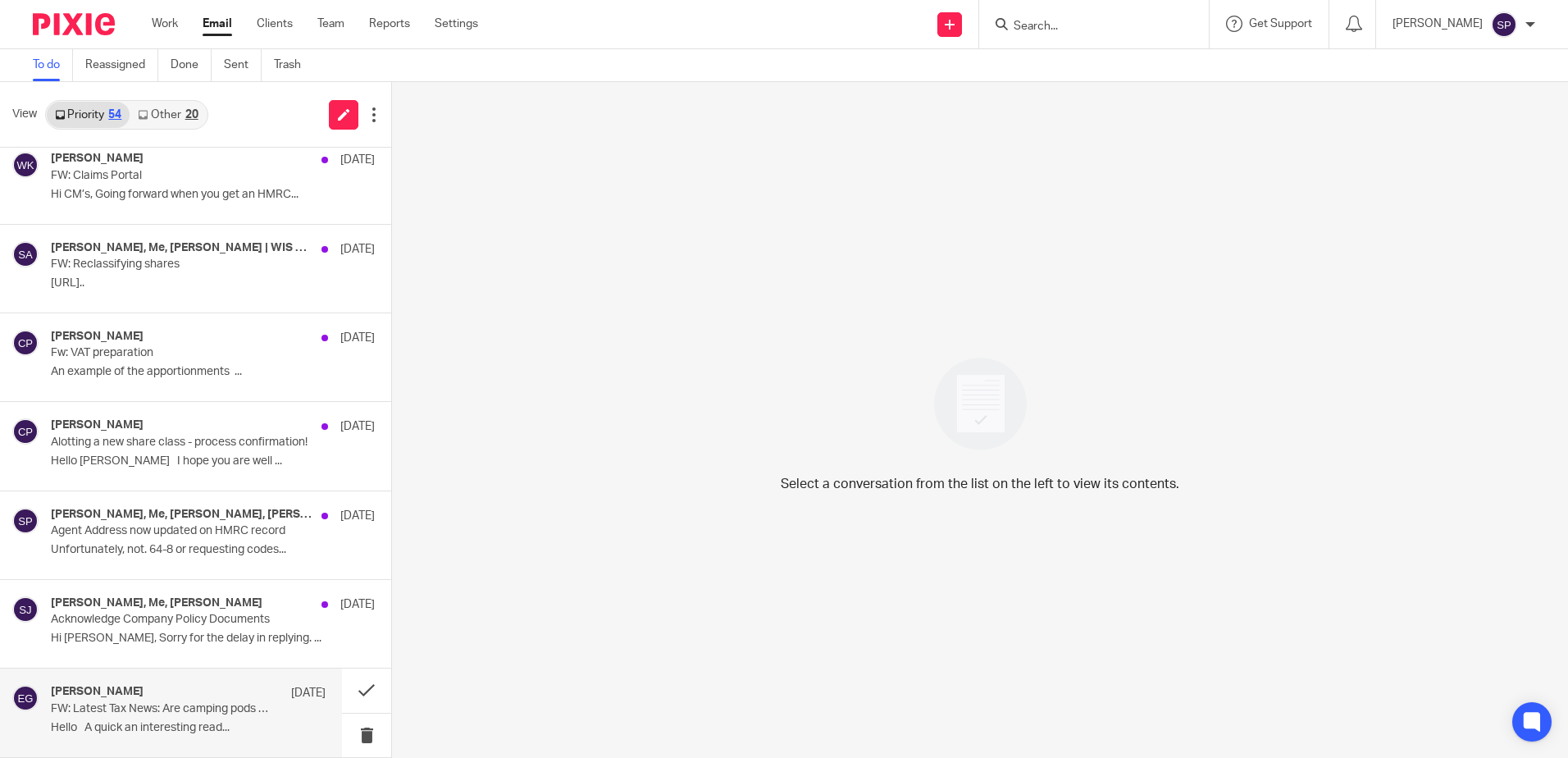
click at [220, 714] on p "FW: Latest Tax News: Are camping pods “buildings” for capital allowances purpos…" at bounding box center [160, 709] width 220 height 14
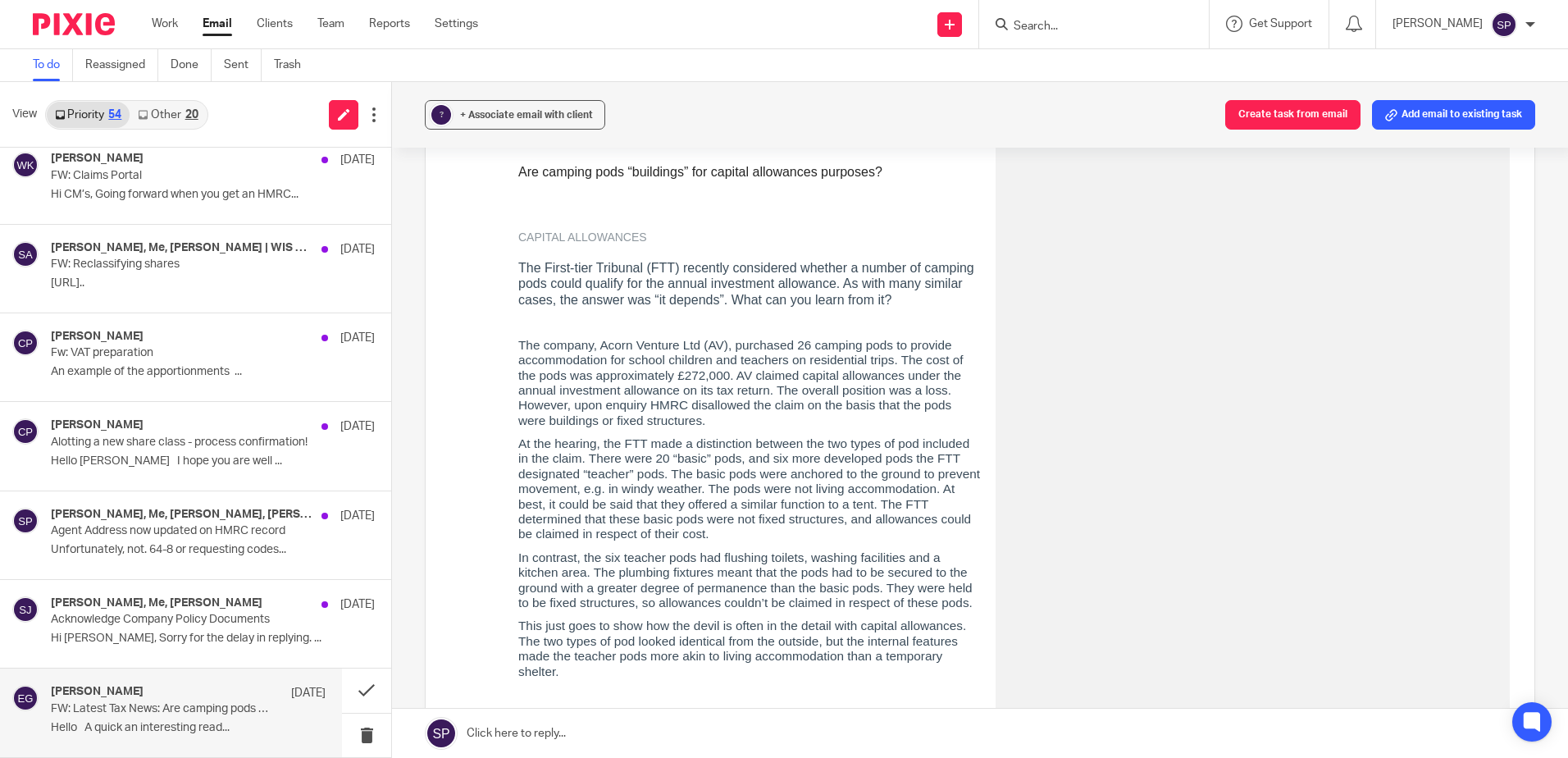
scroll to position [902, 0]
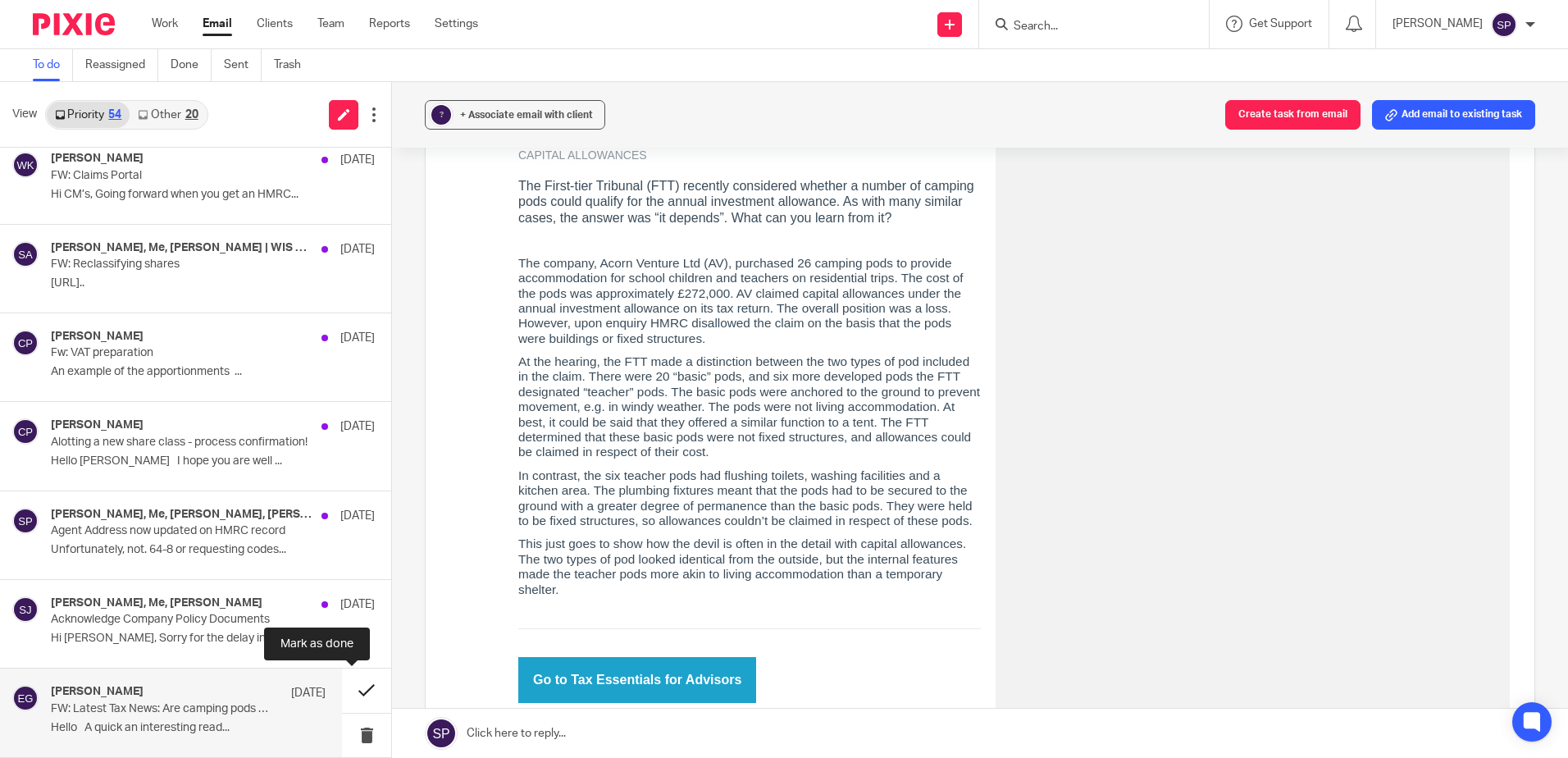
click at [350, 690] on button at bounding box center [366, 689] width 49 height 44
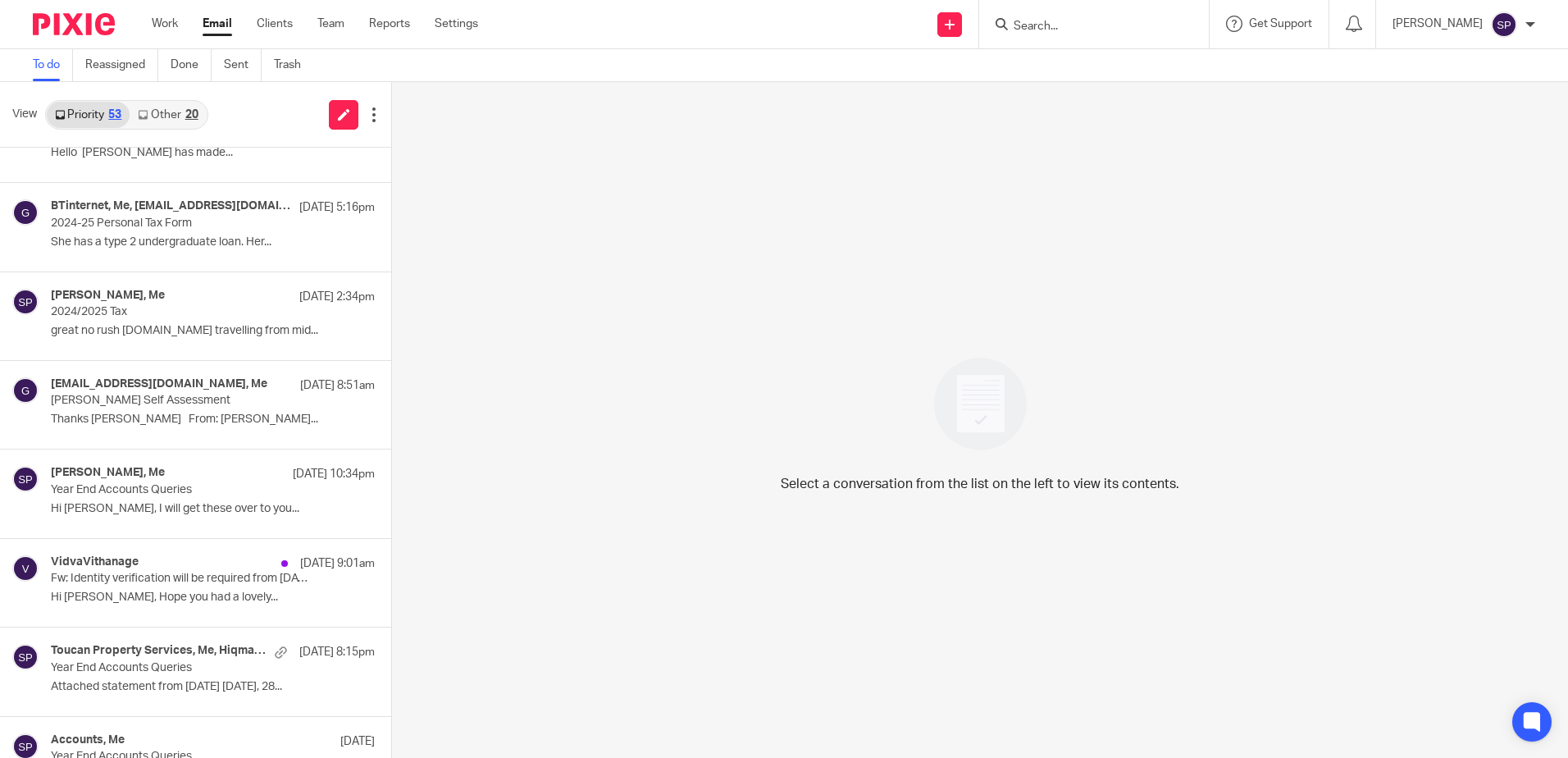
scroll to position [0, 0]
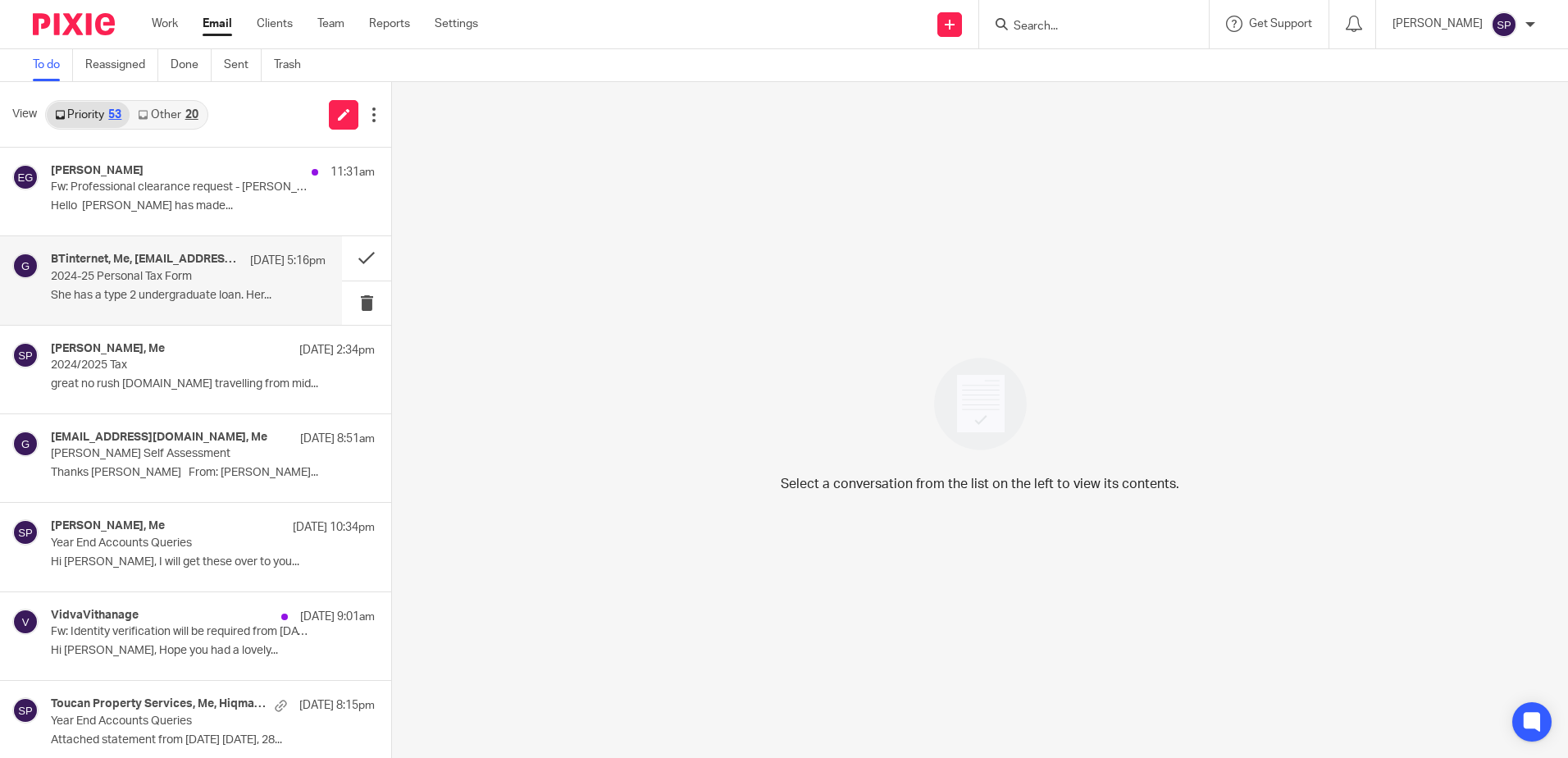
click at [173, 291] on p "She has a type 2 undergraduate loan. Her..." at bounding box center [188, 295] width 275 height 14
